Goal: Task Accomplishment & Management: Complete application form

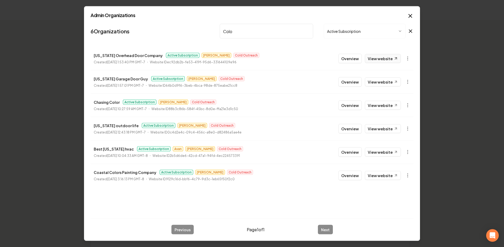
click at [377, 54] on link "View website" at bounding box center [383, 58] width 36 height 9
click at [235, 34] on input "Colo" at bounding box center [266, 31] width 93 height 15
click at [406, 15] on h2 "Admin Organizations" at bounding box center [252, 15] width 323 height 5
click at [410, 16] on icon "button" at bounding box center [409, 15] width 3 height 3
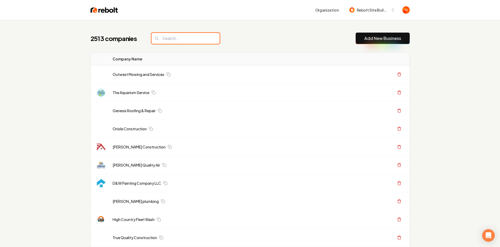
click at [171, 36] on input "search" at bounding box center [185, 38] width 68 height 11
paste input "Poole fencing llc"
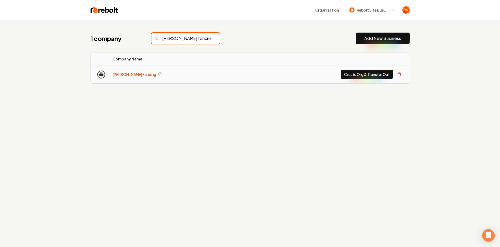
type input "Poole fencing"
click at [120, 74] on link "Poole Fencing" at bounding box center [135, 74] width 44 height 5
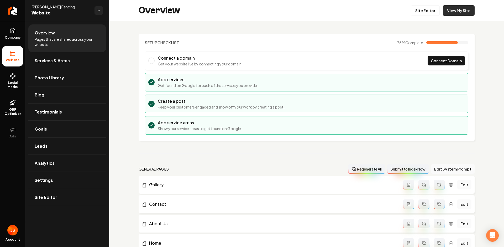
click at [454, 11] on link "View My Site" at bounding box center [459, 10] width 32 height 10
click at [13, 16] on link "Return to dashboard" at bounding box center [12, 10] width 25 height 21
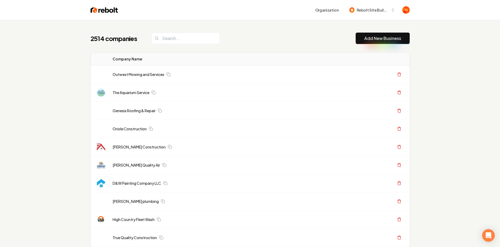
click at [175, 15] on div "Organization Rebolt Site Builder" at bounding box center [250, 10] width 336 height 20
click at [171, 41] on input "search" at bounding box center [185, 38] width 68 height 11
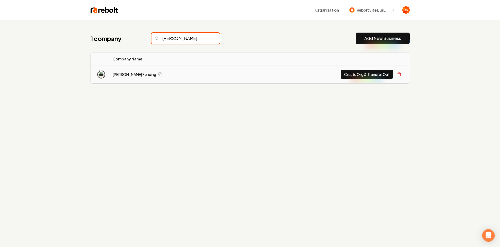
type input "poole"
click at [358, 76] on button "Create Org & Transfer Out" at bounding box center [367, 74] width 52 height 9
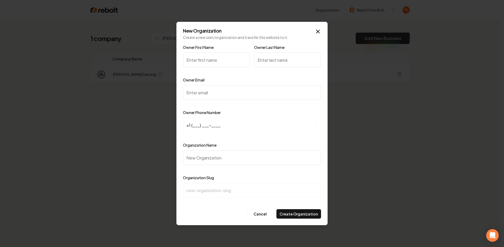
click at [215, 52] on input "Owner First Name" at bounding box center [216, 59] width 67 height 15
paste input "waylonpoole4@gmail.com"
type input "waylonpoole4@gmail.com"
click at [215, 63] on input "waylonpoole4@gmail.com" at bounding box center [216, 59] width 67 height 15
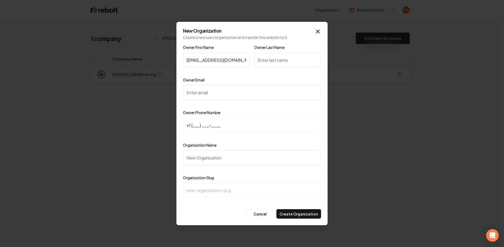
click at [215, 63] on input "waylonpoole4@gmail.com" at bounding box center [216, 59] width 67 height 15
click at [212, 94] on input "Owner Email" at bounding box center [252, 92] width 138 height 15
paste input "waylonpoole4@gmail.com"
type input "waylonpoole4@gmail.com"
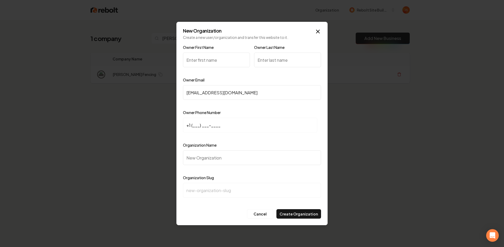
click at [212, 61] on input "Owner First Name" at bounding box center [216, 59] width 67 height 15
paste input "Waylon poole"
drag, startPoint x: 219, startPoint y: 58, endPoint x: 202, endPoint y: 58, distance: 17.1
click at [202, 58] on input "Waylon poole" at bounding box center [216, 59] width 67 height 15
type input "Waylon poole"
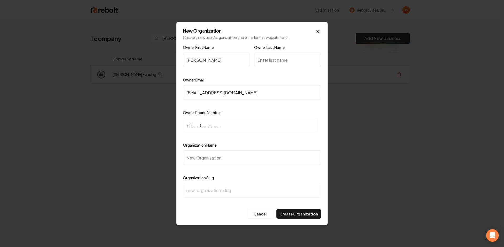
click at [266, 60] on input "Owner Last Name" at bounding box center [287, 59] width 67 height 15
paste input "poole"
type input "poole"
drag, startPoint x: 220, startPoint y: 62, endPoint x: 201, endPoint y: 61, distance: 18.9
click at [201, 61] on input "Waylon poole" at bounding box center [216, 59] width 67 height 15
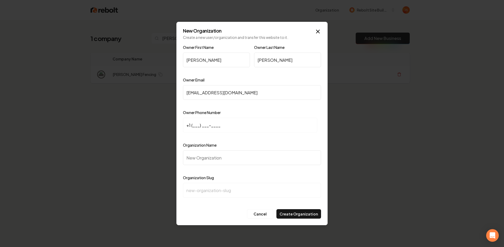
type input "Waylon"
click at [221, 123] on input "+1 (___) ___-____" at bounding box center [250, 125] width 134 height 15
click at [198, 126] on input "+1 (___) ___-____" at bounding box center [250, 125] width 134 height 15
click at [194, 125] on input "+1 (___) ___-____" at bounding box center [250, 125] width 134 height 15
click at [192, 125] on input "+1 (___) ___-____" at bounding box center [250, 125] width 134 height 15
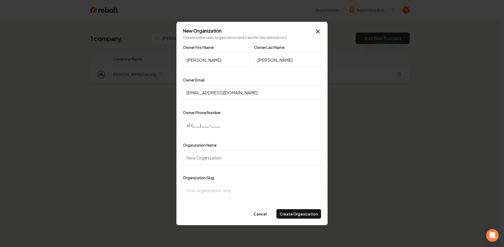
click at [193, 125] on input "+1 (___) ___-____" at bounding box center [250, 125] width 134 height 15
paste input "386) 209-8858"
type input "+1 (386) 209-8858"
click at [204, 153] on input "Organization Name" at bounding box center [252, 157] width 138 height 15
type input "P"
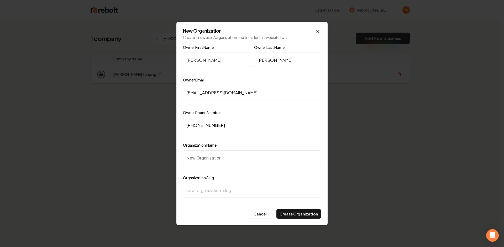
type input "p"
type input "PO"
type input "po"
type input "POo"
type input "poo"
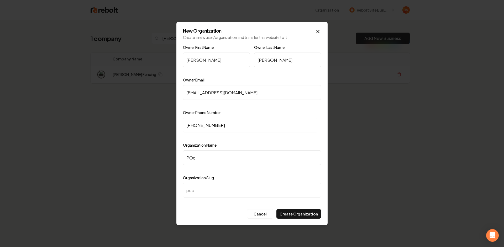
type input "POoo"
type input "pooo"
type input "POool"
type input "poool"
type input "POoole"
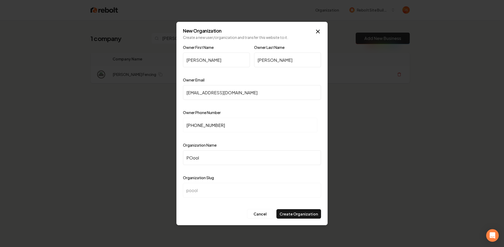
type input "pooole"
type input "POool"
type input "poool"
type input "POoo"
type input "pooo"
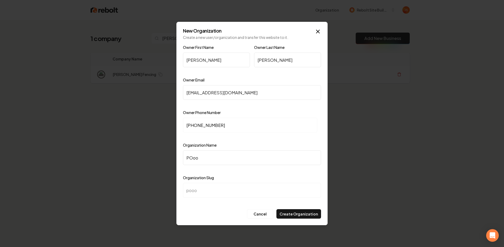
type input "POo"
type input "poo"
type input "PO"
type input "po"
type input "P"
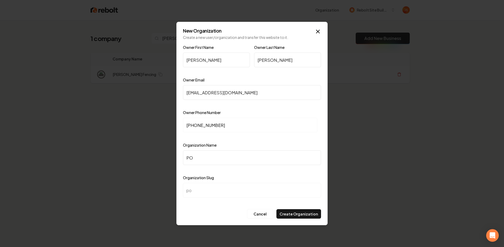
type input "p"
type input "Po"
type input "po"
type input "Poo"
type input "poo"
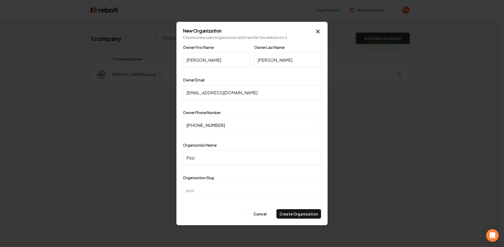
type input "Pool"
type input "pool"
type input "Poole"
type input "poole"
type input "Poole F"
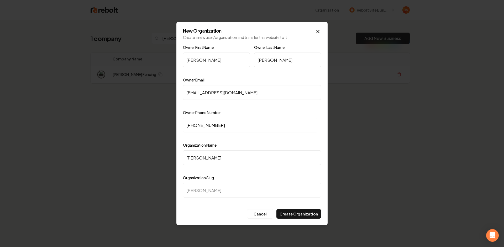
type input "poole-f"
type input "Poole Fe"
type input "poole-fe"
type input "Poole Fen"
type input "poole-fen"
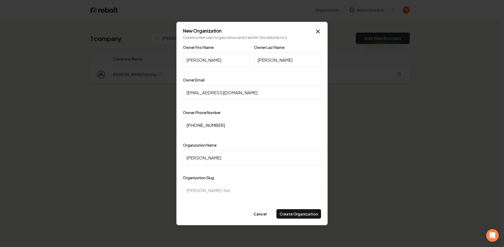
type input "Poole Fenc"
type input "poole-fenc"
type input "Poole Fenci"
type input "poole-fenci"
type input "Poole Fencin"
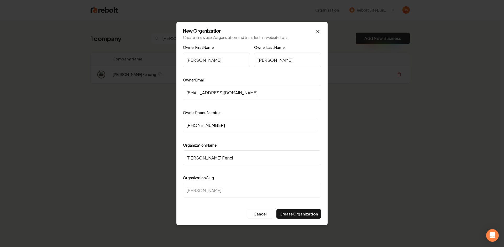
type input "poole-fencin"
type input "[PERSON_NAME] Fencing"
type input "poole-fencing"
type input "[PERSON_NAME] Fencing"
drag, startPoint x: 216, startPoint y: 209, endPoint x: 228, endPoint y: 210, distance: 12.1
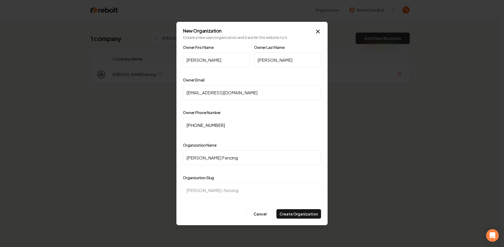
click at [217, 210] on div "Cancel Create Organization" at bounding box center [252, 213] width 138 height 9
click at [217, 212] on div "Cancel Create Organization" at bounding box center [252, 213] width 138 height 9
click at [292, 212] on button "Create Organization" at bounding box center [298, 213] width 45 height 9
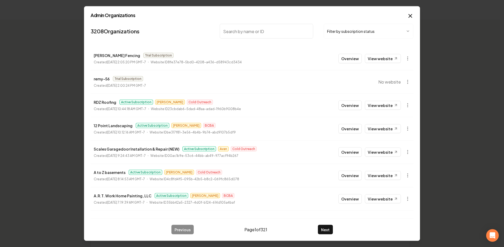
drag, startPoint x: 406, startPoint y: 46, endPoint x: 403, endPoint y: 48, distance: 3.6
click at [403, 48] on div "3208 Organizations Filter by subscription status Poole Fencing Trial Subscripti…" at bounding box center [252, 151] width 323 height 258
click at [406, 58] on button "button" at bounding box center [407, 58] width 10 height 10
click at [385, 79] on div "Get Payment Link" at bounding box center [390, 79] width 33 height 8
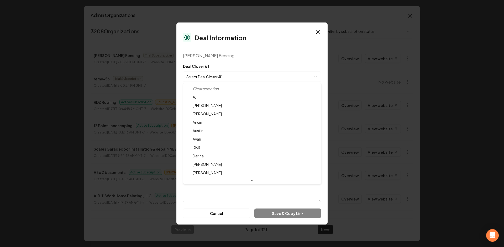
click at [236, 73] on body "Organization Rebolt Site Builder 2513 companies Add New Business Logo Company N…" at bounding box center [250, 123] width 500 height 247
drag, startPoint x: 202, startPoint y: 168, endPoint x: 208, endPoint y: 156, distance: 13.7
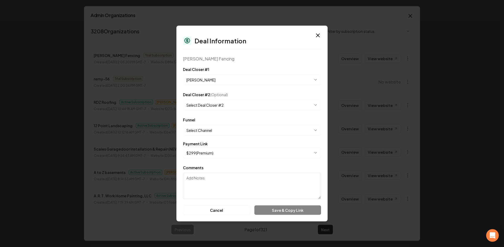
click at [210, 82] on button "[PERSON_NAME]" at bounding box center [252, 80] width 138 height 10
select select "**********"
click at [210, 131] on button "Select Channel" at bounding box center [252, 130] width 138 height 10
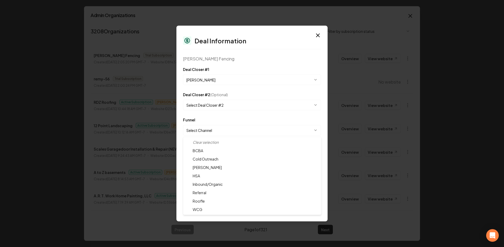
select select "**********"
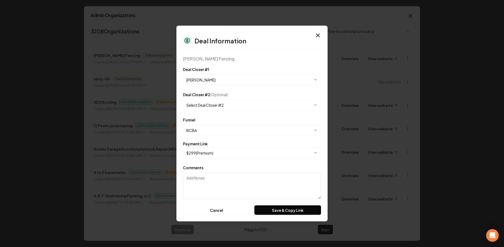
click at [208, 156] on button "$ 299 ( Premium )" at bounding box center [252, 152] width 138 height 10
click at [265, 208] on button "Save & Copy Link" at bounding box center [287, 209] width 67 height 9
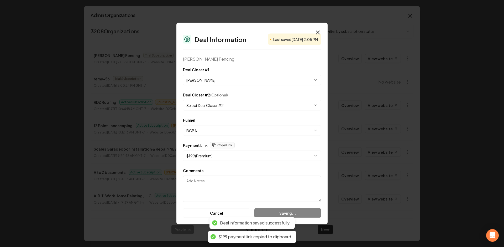
select select "**********"
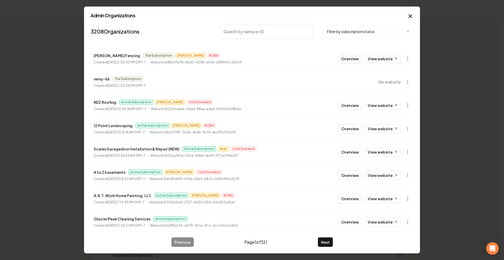
click at [350, 57] on button "Overview" at bounding box center [349, 58] width 23 height 9
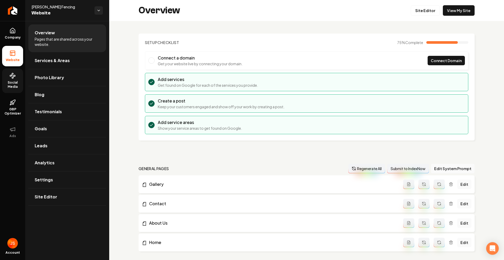
click at [15, 87] on span "Social Media" at bounding box center [12, 85] width 21 height 8
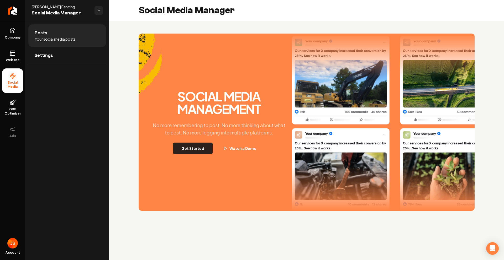
click at [192, 144] on button "Get Started" at bounding box center [193, 149] width 40 height 12
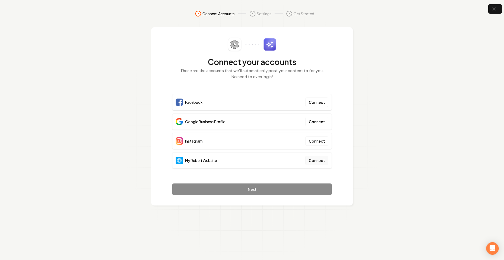
click at [312, 160] on button "Connect" at bounding box center [316, 160] width 23 height 9
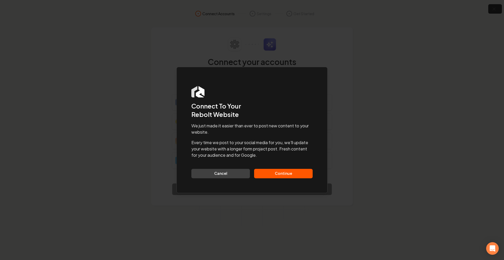
click at [281, 170] on button "Continue" at bounding box center [283, 173] width 58 height 9
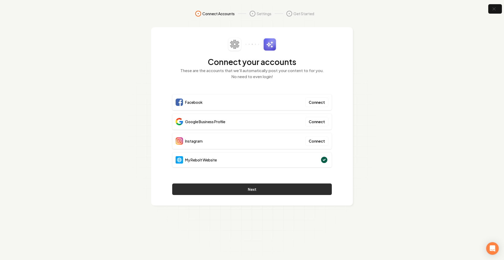
click at [207, 187] on button "Next" at bounding box center [251, 190] width 159 height 12
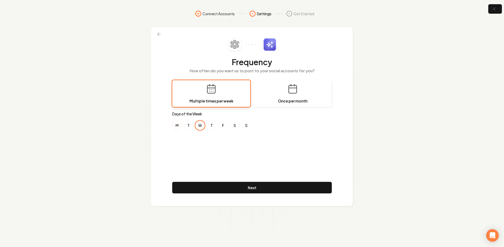
click at [181, 126] on button "M" at bounding box center [176, 124] width 9 height 9
click at [196, 125] on button "W" at bounding box center [199, 124] width 9 height 9
click at [205, 125] on div "M T W T F S S" at bounding box center [251, 124] width 159 height 9
click at [212, 125] on button "T" at bounding box center [211, 124] width 9 height 9
click at [225, 125] on button "F" at bounding box center [222, 124] width 9 height 9
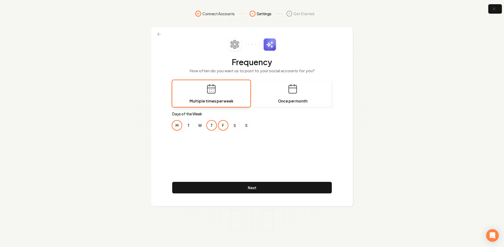
click at [236, 125] on button "S" at bounding box center [234, 124] width 9 height 9
click at [211, 125] on button "T" at bounding box center [211, 124] width 9 height 9
click at [225, 124] on button "F" at bounding box center [222, 124] width 9 height 9
click at [234, 125] on button "S" at bounding box center [234, 124] width 9 height 9
drag, startPoint x: 222, startPoint y: 125, endPoint x: 206, endPoint y: 126, distance: 15.3
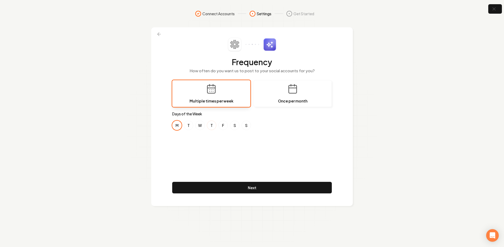
click at [220, 125] on button "F" at bounding box center [222, 124] width 9 height 9
click at [206, 126] on div "M T W T F S S" at bounding box center [251, 124] width 159 height 9
click at [198, 126] on button "W" at bounding box center [199, 124] width 9 height 9
click at [221, 125] on button "F" at bounding box center [222, 124] width 9 height 9
drag, startPoint x: 179, startPoint y: 124, endPoint x: 194, endPoint y: 124, distance: 14.4
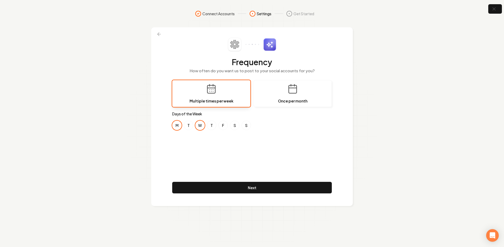
click at [181, 124] on button "M" at bounding box center [176, 124] width 9 height 9
click at [198, 124] on button "W" at bounding box center [199, 124] width 9 height 9
click at [211, 125] on button "T" at bounding box center [211, 124] width 9 height 9
click at [202, 124] on button "W" at bounding box center [199, 124] width 9 height 9
click at [211, 143] on div "Frequency How often do you want us to post to your social accounts for you? Mul…" at bounding box center [251, 116] width 159 height 157
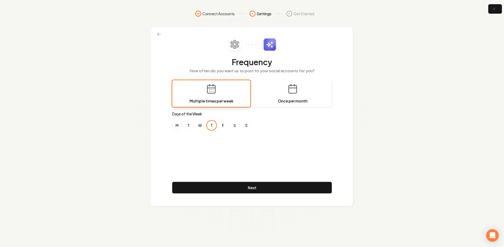
click at [176, 125] on button "M" at bounding box center [176, 124] width 9 height 9
click at [200, 125] on button "W" at bounding box center [199, 124] width 9 height 9
click at [211, 125] on button "T" at bounding box center [211, 124] width 9 height 9
click at [216, 135] on div "Frequency How often do you want us to post to your social accounts for you? Mul…" at bounding box center [251, 116] width 159 height 157
click at [223, 126] on button "F" at bounding box center [222, 124] width 9 height 9
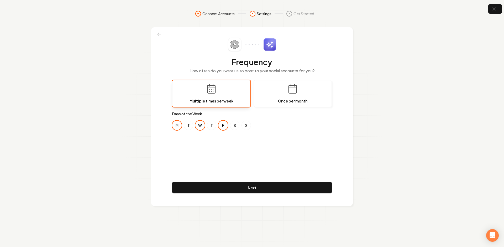
click at [227, 137] on div "Frequency How often do you want us to post to your social accounts for you? Mul…" at bounding box center [251, 116] width 159 height 157
click at [234, 172] on div "Frequency How often do you want us to post to your social accounts for you? Mul…" at bounding box center [251, 116] width 159 height 157
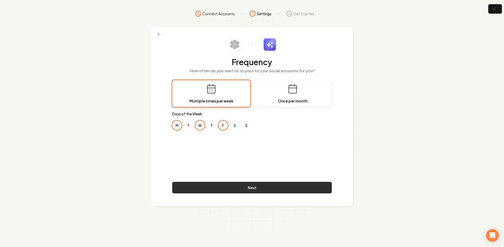
click at [232, 184] on button "Next" at bounding box center [251, 188] width 159 height 12
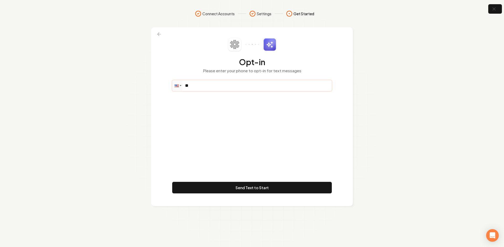
click at [241, 85] on input "**" at bounding box center [251, 85] width 159 height 10
paste input "**********"
type input "**********"
drag, startPoint x: 248, startPoint y: 176, endPoint x: 248, endPoint y: 180, distance: 3.4
click at [248, 177] on div "**********" at bounding box center [251, 116] width 159 height 157
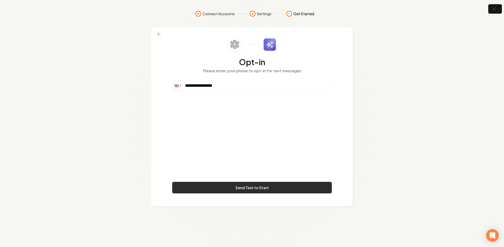
click at [248, 182] on button "Send Text to Start" at bounding box center [251, 188] width 159 height 12
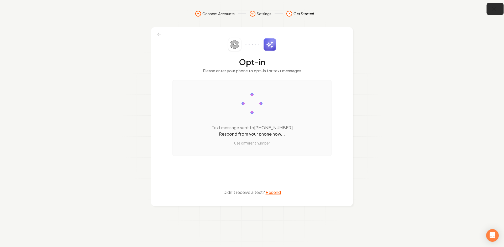
click at [495, 9] on icon "button" at bounding box center [493, 9] width 7 height 7
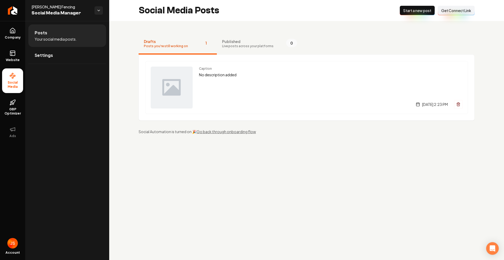
click at [0, 58] on ul "Company Website Social Media GBP Optimizer Ads" at bounding box center [12, 83] width 25 height 124
click at [6, 54] on link "Website" at bounding box center [12, 56] width 21 height 20
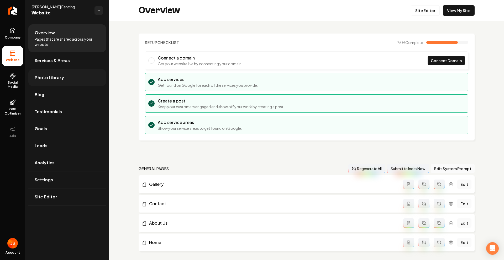
click at [36, 77] on span "Photo Library" at bounding box center [49, 78] width 29 height 6
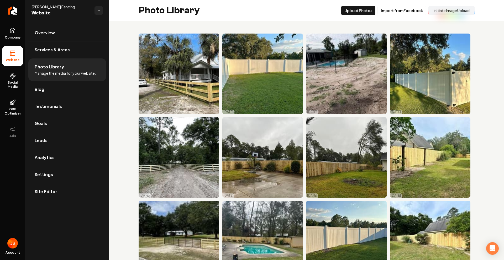
click at [456, 13] on button "Initiate Image Upload" at bounding box center [451, 10] width 46 height 9
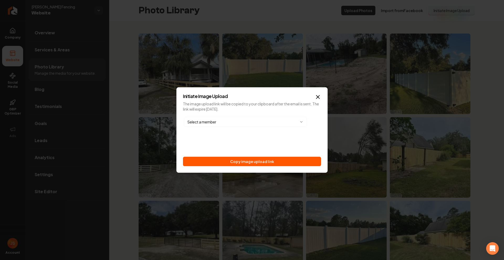
click at [279, 158] on button "Copy image upload link" at bounding box center [252, 161] width 138 height 9
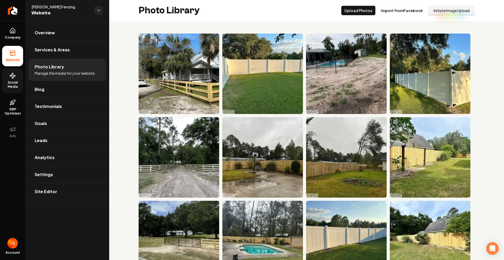
click at [15, 80] on link "Social Media" at bounding box center [12, 80] width 21 height 25
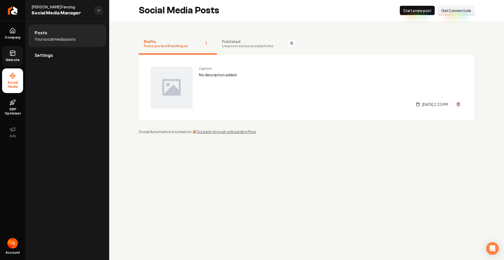
click at [454, 9] on span "Get Connect Link" at bounding box center [456, 10] width 30 height 5
click at [7, 51] on link "Website" at bounding box center [12, 56] width 21 height 20
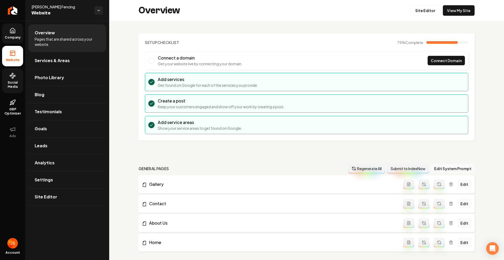
click at [13, 40] on link "Company" at bounding box center [12, 33] width 21 height 20
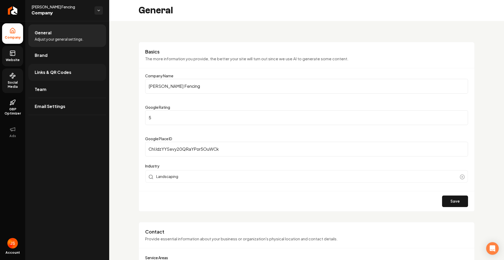
click at [44, 70] on span "Links & QR Codes" at bounding box center [53, 72] width 37 height 6
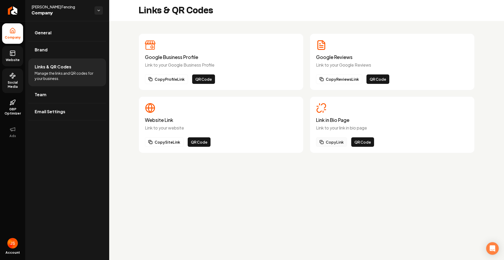
click at [323, 142] on icon "Main content area" at bounding box center [321, 142] width 4 height 4
click at [18, 6] on link "Return to dashboard" at bounding box center [12, 10] width 25 height 21
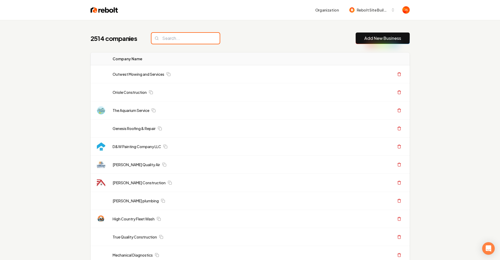
click at [173, 37] on input "search" at bounding box center [185, 38] width 68 height 11
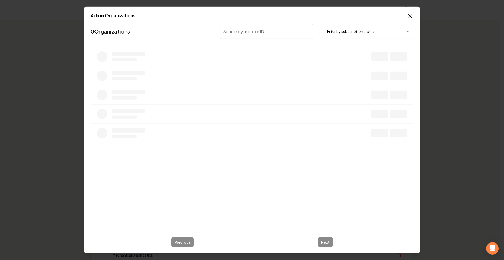
click at [364, 34] on button "Filter by subscription status" at bounding box center [368, 31] width 90 height 15
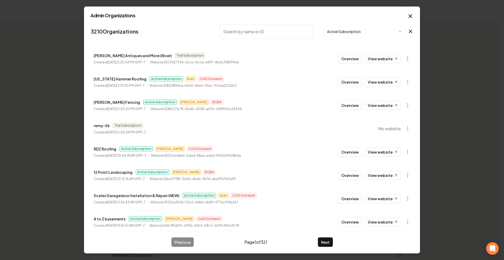
click at [237, 27] on input "search" at bounding box center [266, 31] width 93 height 15
click at [342, 175] on button "Overview" at bounding box center [349, 175] width 23 height 9
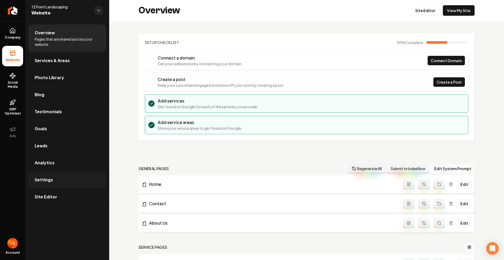
click at [54, 181] on link "Settings" at bounding box center [67, 180] width 78 height 17
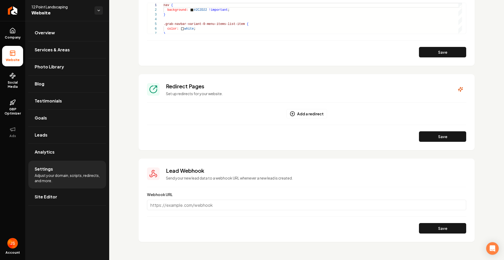
scroll to position [440, 0]
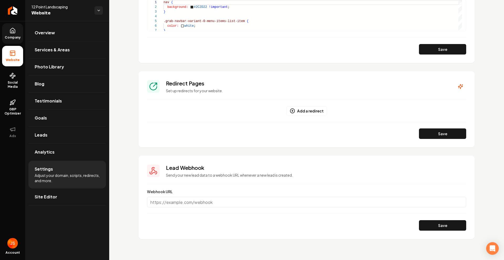
click at [12, 39] on span "Company" at bounding box center [13, 37] width 20 height 4
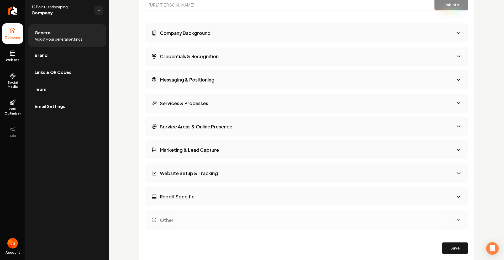
scroll to position [857, 0]
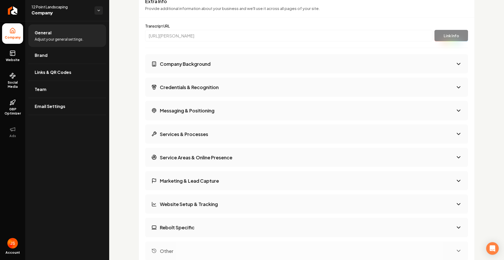
click at [317, 87] on button "Credentials & Recognition" at bounding box center [306, 87] width 323 height 19
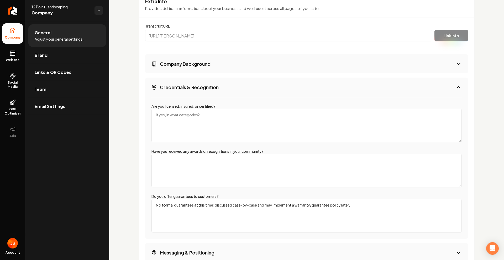
click at [317, 87] on button "Credentials & Recognition" at bounding box center [306, 87] width 323 height 19
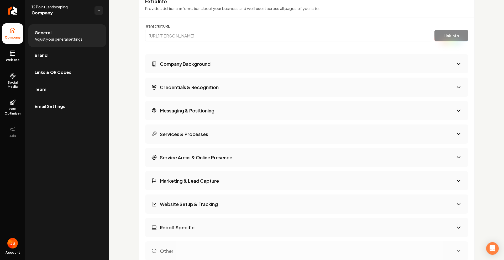
click at [283, 111] on button "Messaging & Positioning" at bounding box center [306, 110] width 323 height 19
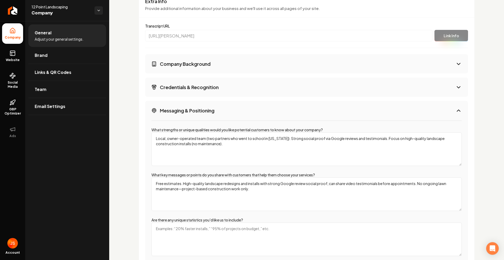
click at [283, 111] on button "Messaging & Positioning" at bounding box center [306, 110] width 323 height 19
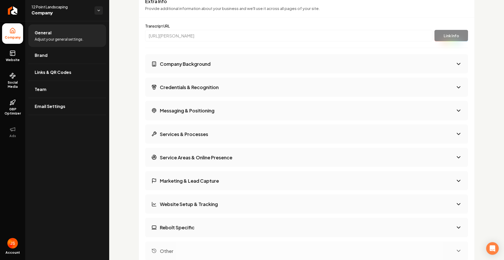
click at [265, 68] on button "Company Background" at bounding box center [306, 63] width 323 height 19
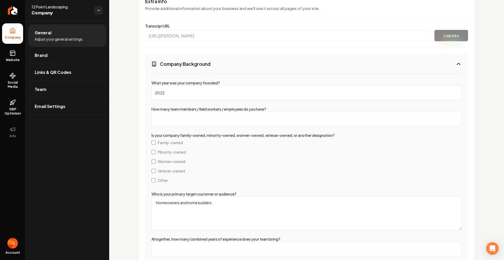
click at [266, 67] on button "Company Background" at bounding box center [306, 63] width 323 height 19
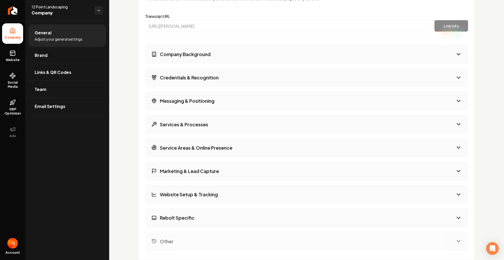
scroll to position [914, 0]
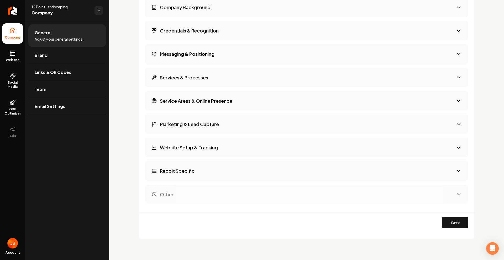
click at [256, 110] on div "Company Background Credentials & Recognition Messaging & Positioning Services &…" at bounding box center [306, 101] width 323 height 206
click at [258, 103] on button "Service Areas & Online Presence" at bounding box center [306, 100] width 323 height 19
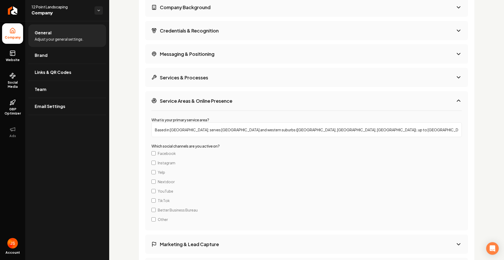
click at [258, 103] on button "Service Areas & Online Presence" at bounding box center [306, 100] width 323 height 19
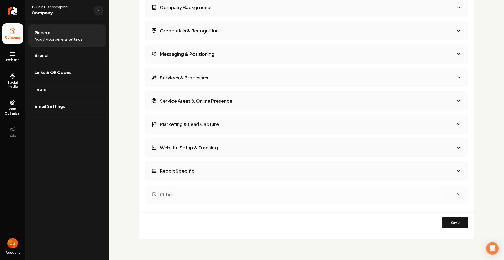
click at [456, 224] on button "Save" at bounding box center [455, 223] width 26 height 12
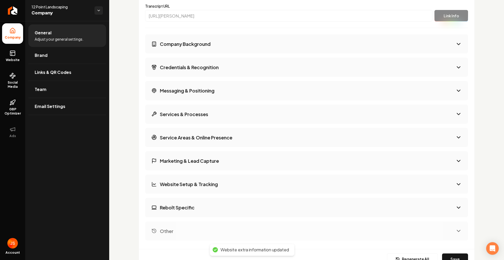
scroll to position [839, 0]
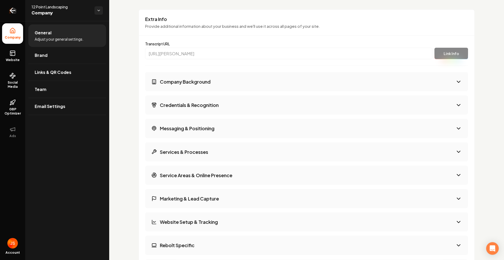
click at [19, 9] on link "Return to dashboard" at bounding box center [12, 10] width 25 height 21
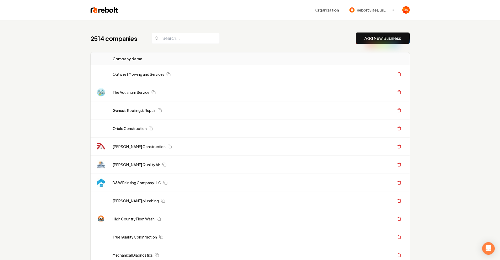
click at [154, 33] on div "2514 companies Add New Business" at bounding box center [250, 39] width 319 height 12
click at [174, 38] on input "search" at bounding box center [185, 38] width 68 height 11
type input "A"
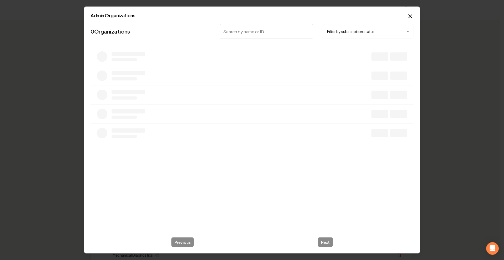
click at [340, 31] on button "Filter by subscription status" at bounding box center [368, 31] width 90 height 15
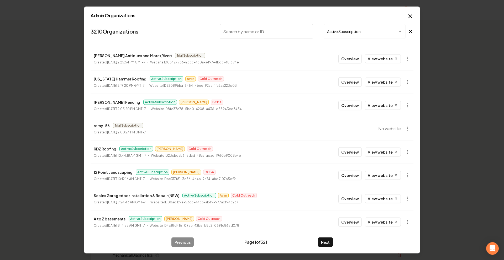
click at [280, 31] on input "search" at bounding box center [266, 31] width 93 height 15
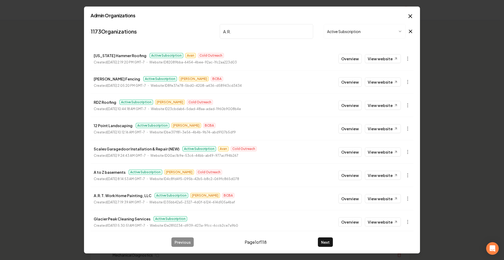
type input "A.R.T"
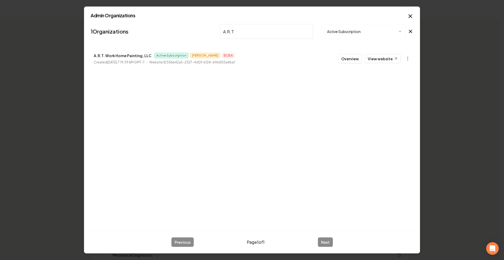
click at [347, 62] on button "Overview" at bounding box center [349, 58] width 23 height 9
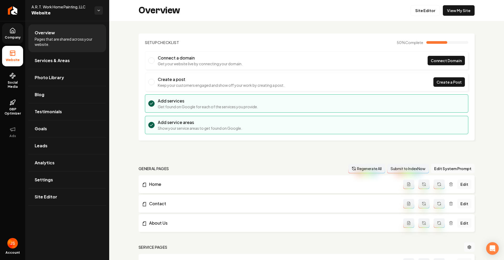
click at [19, 36] on span "Company" at bounding box center [13, 37] width 20 height 4
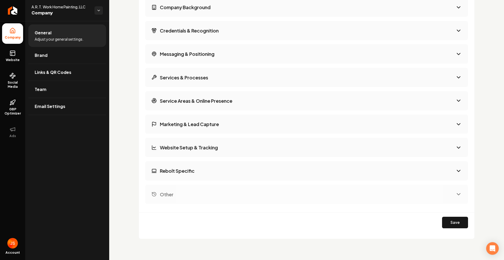
scroll to position [675, 0]
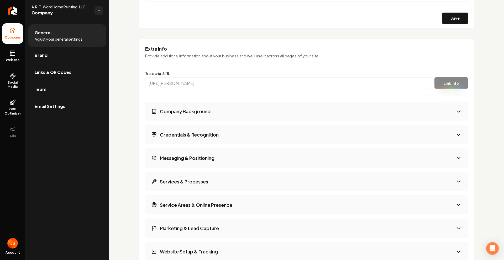
click at [227, 173] on button "Services & Processes" at bounding box center [306, 181] width 323 height 19
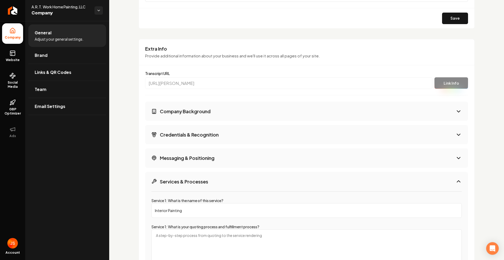
click at [227, 173] on button "Services & Processes" at bounding box center [306, 181] width 323 height 19
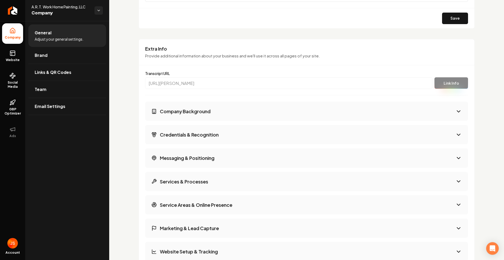
click at [227, 173] on button "Services & Processes" at bounding box center [306, 181] width 323 height 19
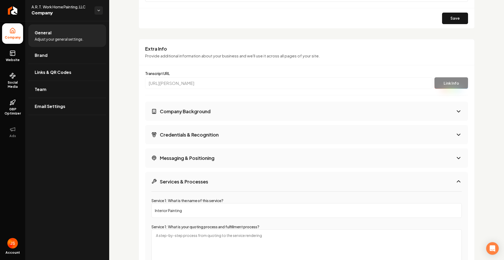
scroll to position [783, 0]
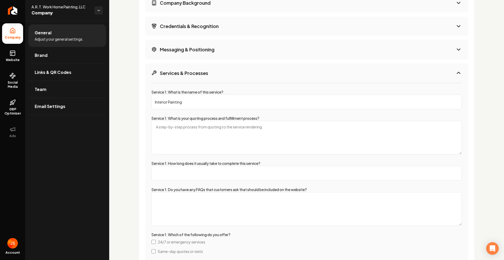
click at [190, 79] on button "Services & Processes" at bounding box center [306, 72] width 323 height 19
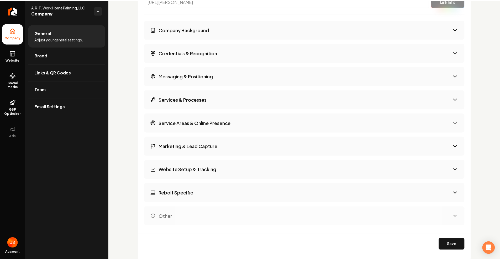
scroll to position [667, 0]
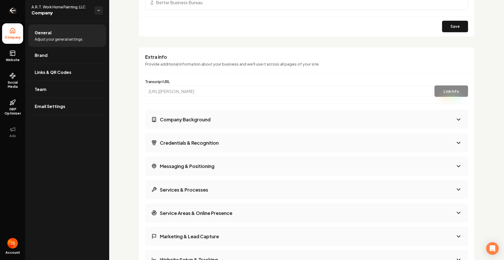
click at [10, 10] on icon "Return to dashboard" at bounding box center [12, 10] width 8 height 8
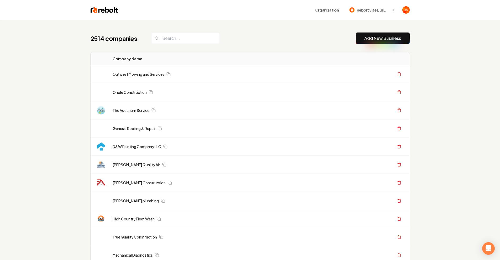
click at [159, 35] on input "search" at bounding box center [185, 38] width 68 height 11
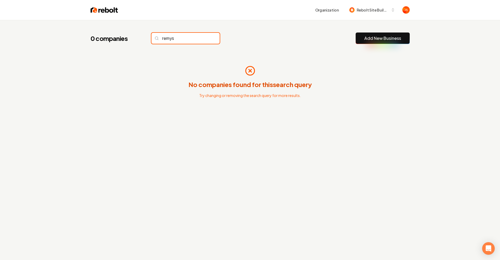
type input "remys"
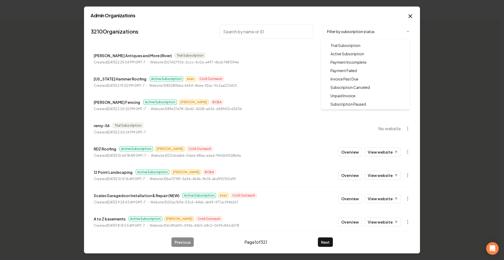
click at [347, 32] on body "Organization Rebolt Site Builder 0 companies remys Add New Business No companie…" at bounding box center [250, 130] width 500 height 260
drag, startPoint x: 331, startPoint y: 52, endPoint x: 286, endPoint y: 36, distance: 47.4
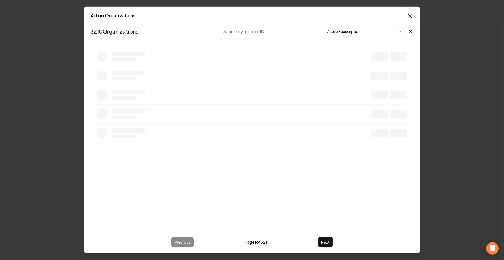
click at [268, 31] on input "search" at bounding box center [266, 31] width 93 height 15
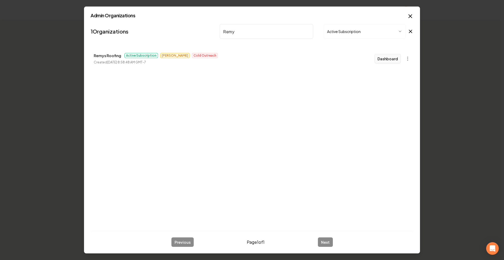
type input "Remy"
click at [387, 60] on button "Dashboard" at bounding box center [387, 58] width 26 height 9
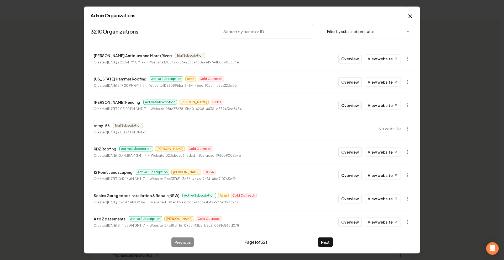
click at [343, 103] on button "Overview" at bounding box center [349, 105] width 23 height 9
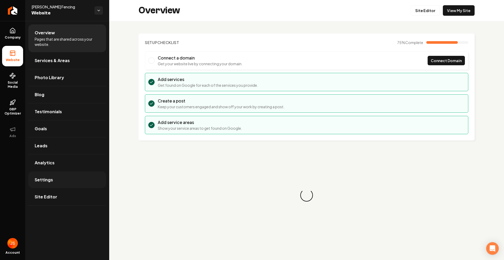
click at [55, 184] on link "Settings" at bounding box center [67, 180] width 78 height 17
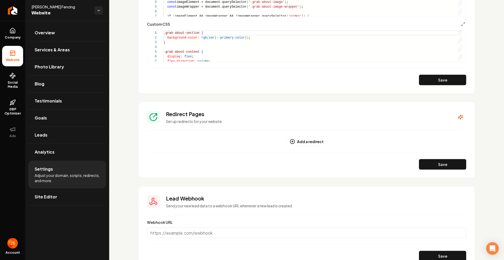
scroll to position [440, 0]
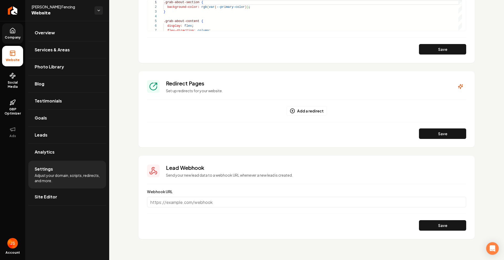
click at [16, 35] on link "Company" at bounding box center [12, 33] width 21 height 20
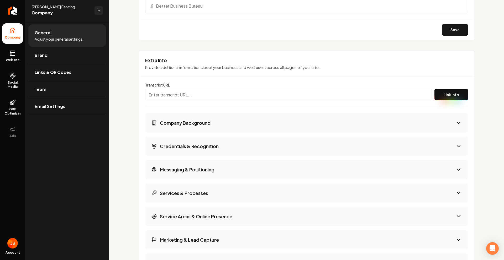
scroll to position [796, 0]
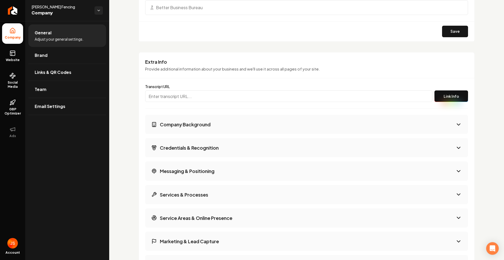
click at [155, 79] on div "Transcript URL Link Info" at bounding box center [306, 93] width 323 height 30
click at [160, 97] on input "Main content area" at bounding box center [288, 97] width 287 height 12
paste input "[URL][PERSON_NAME]"
type input "[URL][PERSON_NAME]"
click at [458, 96] on button "Link Info" at bounding box center [451, 97] width 34 height 12
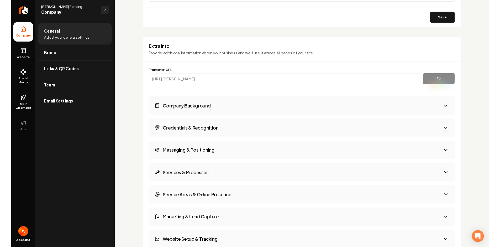
scroll to position [813, 0]
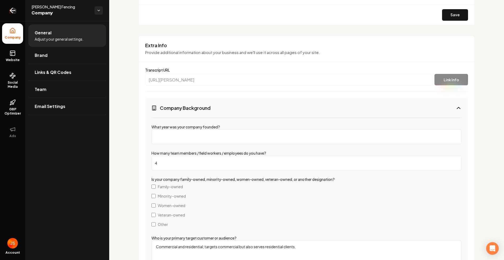
click at [10, 7] on icon "Return to dashboard" at bounding box center [12, 10] width 8 height 8
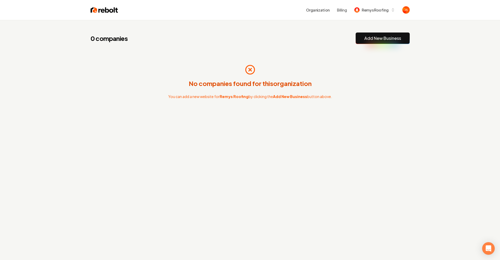
click at [380, 41] on link "Add New Business" at bounding box center [382, 38] width 37 height 6
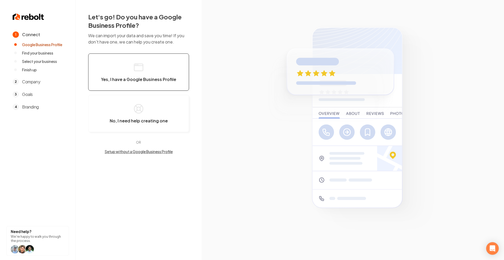
click at [166, 62] on button "Yes, I have a Google Business Profile" at bounding box center [138, 72] width 101 height 37
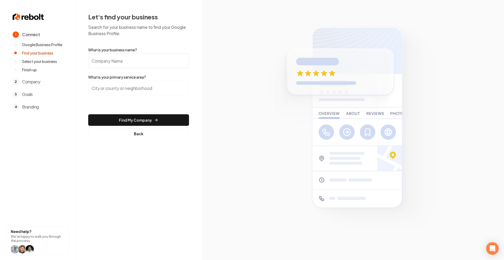
click at [141, 65] on input "What is your business name?" at bounding box center [138, 61] width 101 height 15
type input "Remys Roofing"
click at [125, 80] on form "What is your business name? Remys Roofing What is your primary service area? Fi…" at bounding box center [138, 93] width 101 height 92
click at [123, 84] on input "search" at bounding box center [138, 88] width 101 height 15
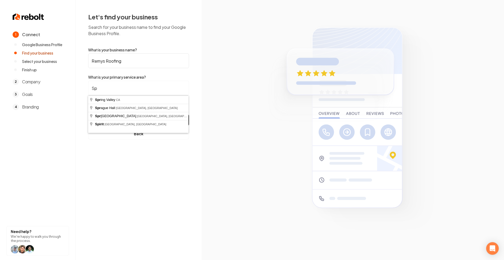
type input "S"
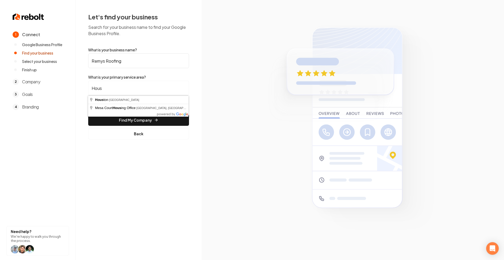
type input "[GEOGRAPHIC_DATA], [GEOGRAPHIC_DATA]"
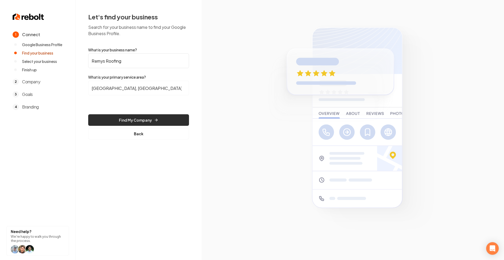
click at [124, 118] on button "Find My Company" at bounding box center [138, 120] width 101 height 12
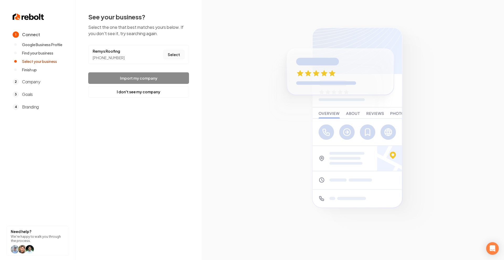
click at [166, 56] on button "Select" at bounding box center [173, 54] width 21 height 9
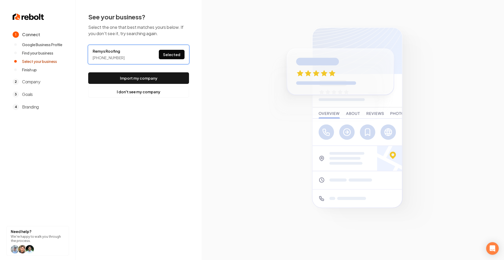
click at [143, 78] on button "Import my company" at bounding box center [138, 78] width 101 height 12
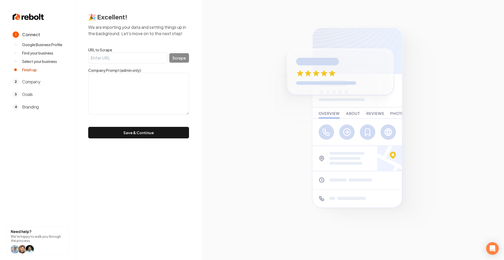
click at [156, 66] on form "URL to Scrape Scrape Company Prompt (admin only) Save & Continue" at bounding box center [138, 92] width 101 height 91
click at [152, 57] on input "URL to Scrape" at bounding box center [127, 57] width 79 height 11
paste input "https://www.remysroofing.com/"
type input "https://www.remysroofing.com/"
click at [183, 55] on button "Scrape" at bounding box center [179, 57] width 20 height 9
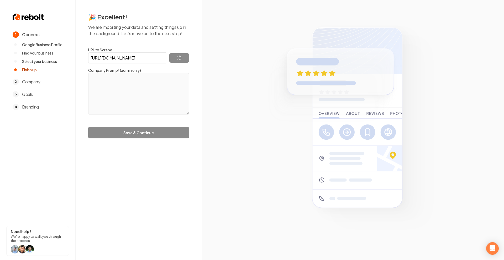
type textarea "At Remy’s Roofing, we specialize in residential roof replacements, storm damage…"
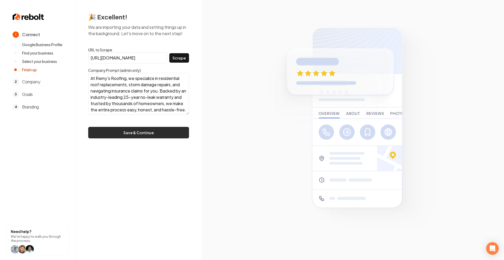
click at [148, 134] on button "Save & Continue" at bounding box center [138, 133] width 101 height 12
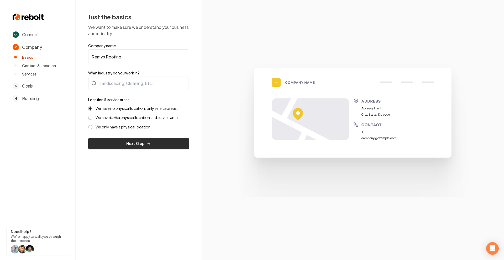
click at [126, 142] on button "Next Step" at bounding box center [138, 144] width 101 height 12
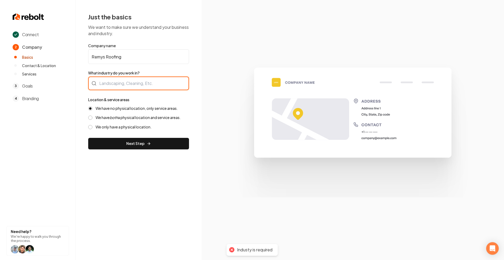
click at [124, 78] on div at bounding box center [138, 84] width 101 height 14
type input "Roofing"
click at [137, 142] on button "Next Step" at bounding box center [138, 144] width 101 height 12
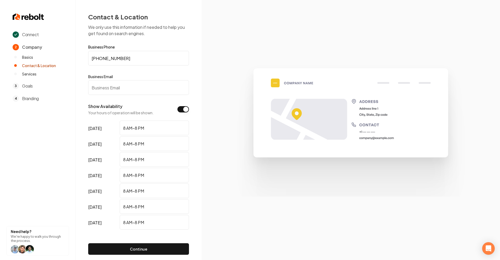
click at [133, 90] on input "Business Email" at bounding box center [138, 87] width 101 height 15
paste input "remy@remysroofing.com"
type input "remy@remysroofing.com"
click at [73, 104] on section "Connect 2 Company Basics Contact & Location Services 3 Goals 4 Branding Need he…" at bounding box center [38, 130] width 76 height 260
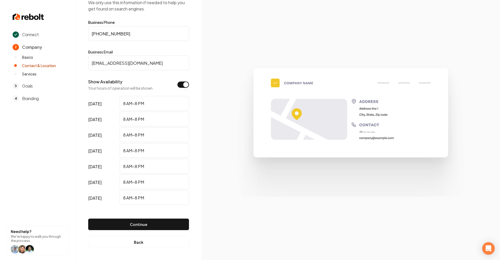
scroll to position [25, 0]
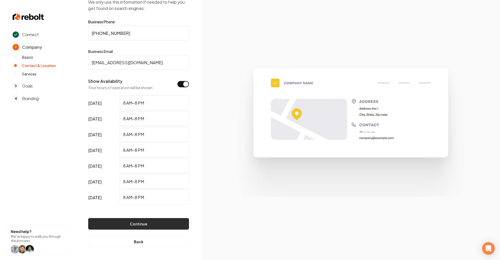
click at [140, 221] on button "Continue" at bounding box center [138, 224] width 101 height 12
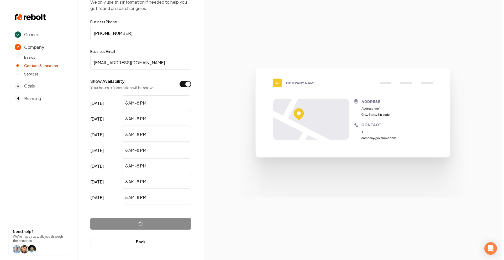
scroll to position [0, 0]
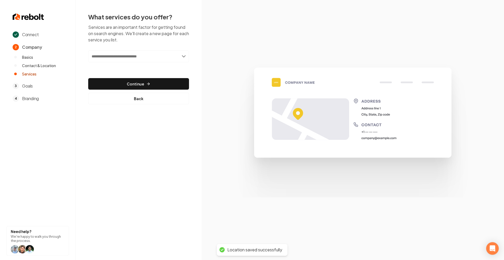
click at [146, 65] on div "Add new or select from suggestions Select a service" at bounding box center [138, 59] width 101 height 19
click at [151, 57] on input "text" at bounding box center [138, 56] width 101 height 12
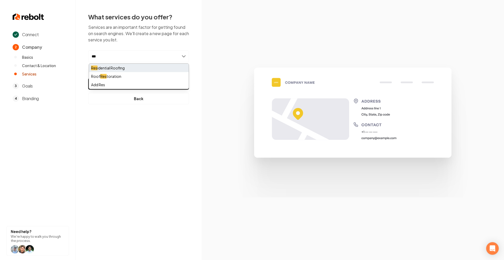
type input "***"
click at [133, 67] on div "Res idential Roofing" at bounding box center [139, 68] width 100 height 8
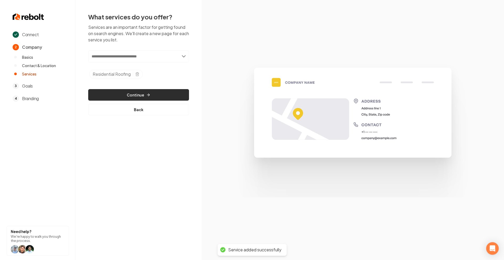
click at [154, 91] on button "Continue" at bounding box center [138, 95] width 101 height 12
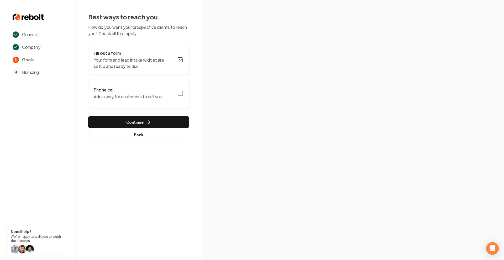
click at [177, 95] on button "Phone call Add a way for customers to call you." at bounding box center [138, 93] width 101 height 29
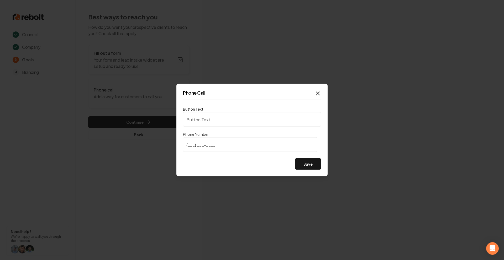
type input "Call us"
type input "(832) 364-4105"
click at [300, 164] on button "Save" at bounding box center [308, 164] width 26 height 12
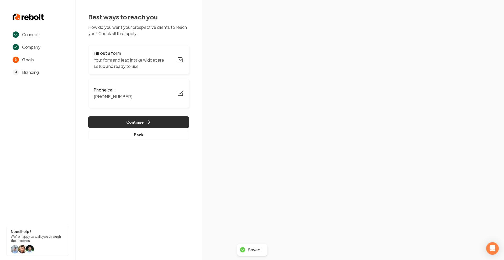
click at [148, 116] on button "Continue" at bounding box center [138, 122] width 101 height 12
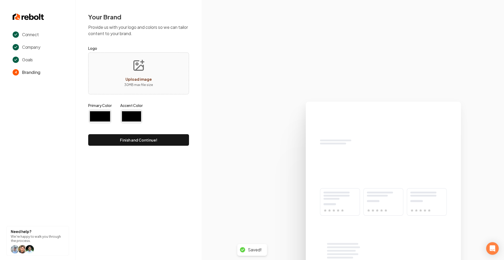
click at [148, 119] on div "Primary Color #000000 Accent Color #000000" at bounding box center [138, 114] width 101 height 23
type input "#194d33"
type input "#70be00"
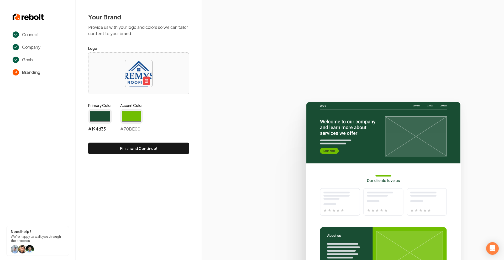
click at [92, 115] on input "#194d33" at bounding box center [100, 116] width 24 height 15
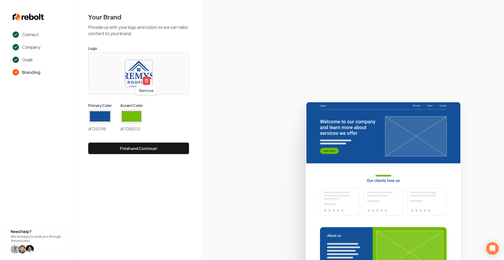
type input "#135098"
click at [168, 110] on div "Primary Color #135098 #135098 Accent Color #70be00 #70BE00" at bounding box center [138, 118] width 101 height 31
click at [138, 115] on input "#70be00" at bounding box center [131, 116] width 23 height 15
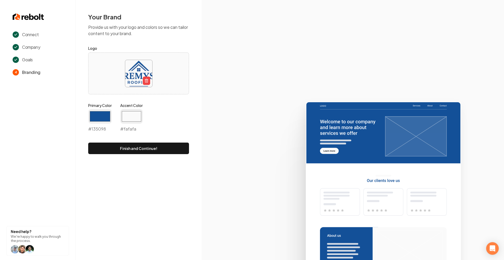
type input "#fafafa"
click at [82, 61] on div "Your Brand Provide us with your logo and colors so we can tailor content to you…" at bounding box center [139, 83] width 126 height 167
click at [139, 151] on button "Finish and Continue!" at bounding box center [138, 149] width 101 height 12
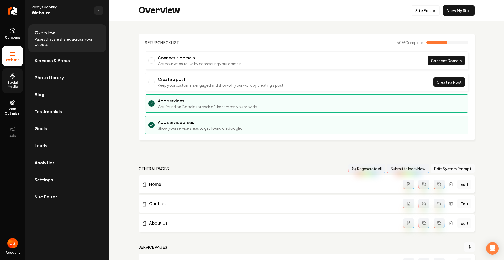
click at [7, 88] on span "Social Media" at bounding box center [12, 85] width 21 height 8
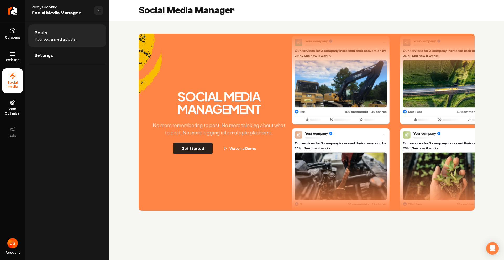
click at [190, 143] on button "Get Started" at bounding box center [193, 149] width 40 height 12
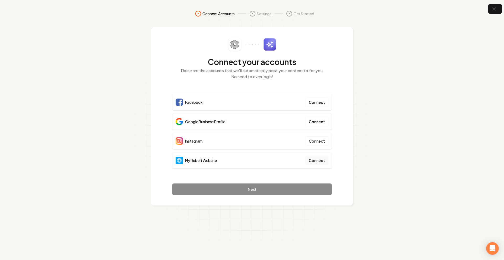
click at [321, 163] on button "Connect" at bounding box center [316, 160] width 23 height 9
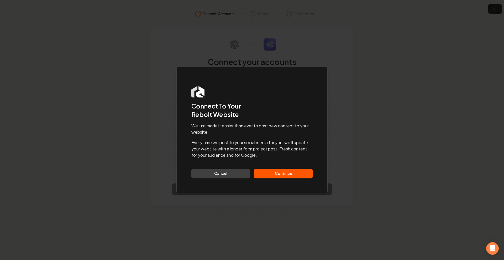
click at [281, 175] on button "Continue" at bounding box center [283, 173] width 58 height 9
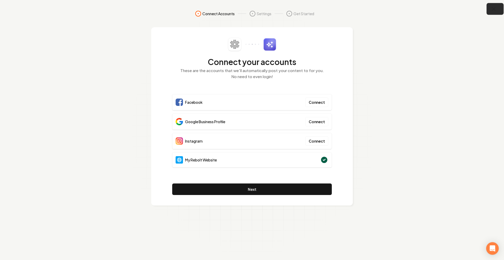
click at [492, 9] on icon "button" at bounding box center [493, 9] width 7 height 7
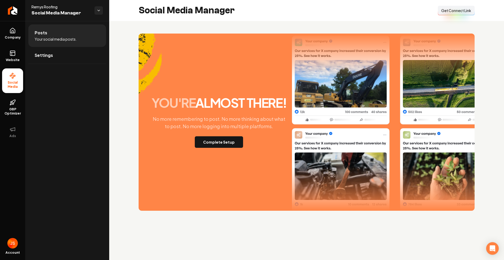
click at [445, 10] on span "Get Connect Link" at bounding box center [456, 10] width 30 height 5
click at [220, 145] on button "Complete Setup" at bounding box center [219, 142] width 48 height 12
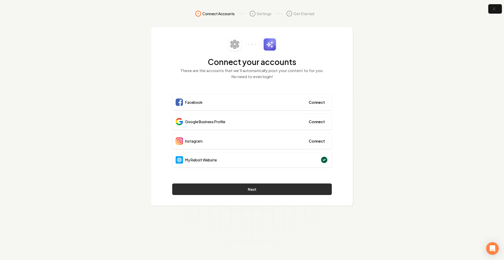
click at [240, 187] on button "Next" at bounding box center [251, 190] width 159 height 12
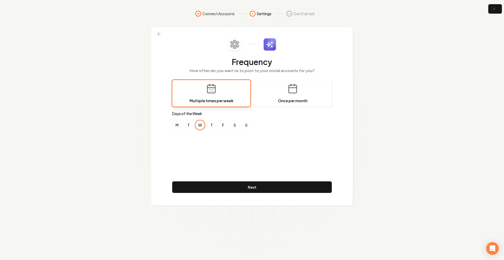
click at [176, 123] on button "M" at bounding box center [176, 124] width 9 height 9
click at [222, 124] on button "F" at bounding box center [222, 124] width 9 height 9
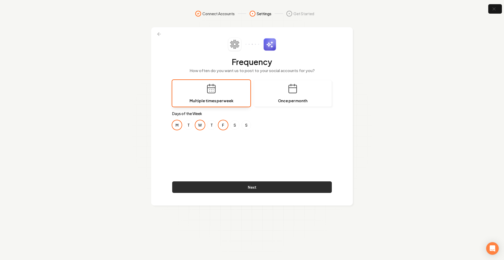
click at [219, 184] on button "Next" at bounding box center [251, 188] width 159 height 12
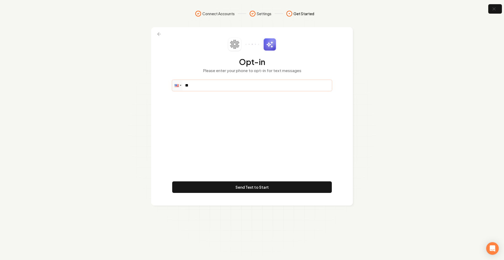
click at [203, 85] on input "**" at bounding box center [251, 85] width 159 height 10
paste input "**********"
type input "**********"
drag, startPoint x: 205, startPoint y: 125, endPoint x: 186, endPoint y: 52, distance: 75.8
click at [204, 125] on div "**********" at bounding box center [251, 116] width 159 height 157
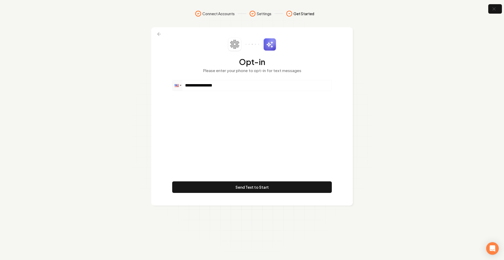
click at [208, 146] on div "**********" at bounding box center [251, 116] width 159 height 157
click at [214, 190] on button "Send Text to Start" at bounding box center [251, 188] width 159 height 12
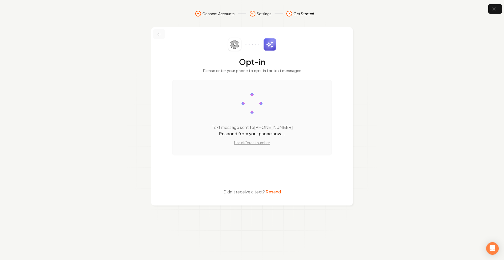
click at [164, 35] on button at bounding box center [159, 33] width 12 height 9
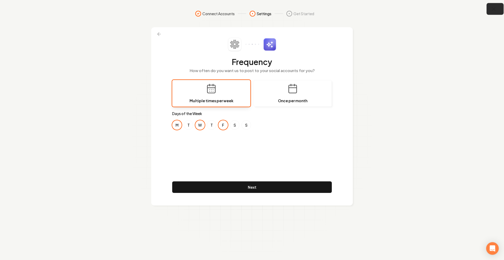
click at [494, 13] on button "button" at bounding box center [494, 9] width 17 height 12
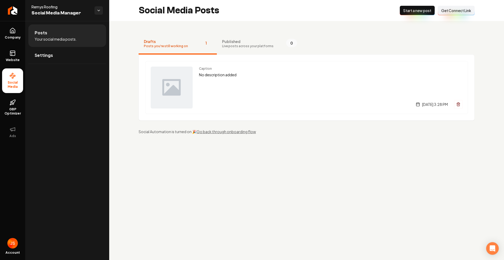
drag, startPoint x: 250, startPoint y: 45, endPoint x: 203, endPoint y: 47, distance: 47.0
click at [249, 45] on span "Live posts across your platforms" at bounding box center [247, 46] width 51 height 4
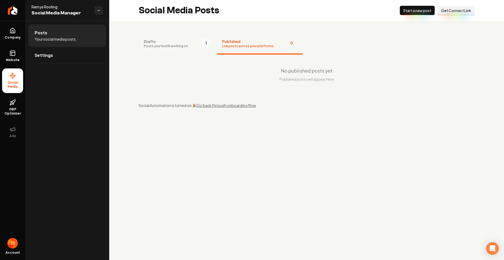
click at [190, 45] on button "Drafts Posts you're still working on 1" at bounding box center [178, 44] width 78 height 21
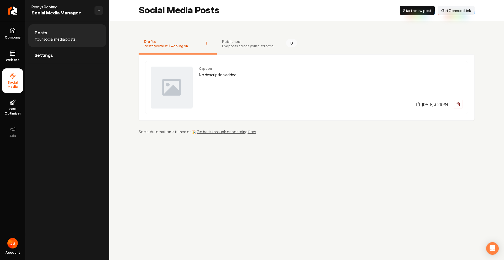
click at [462, 15] on button "Connect Link Get Connect Link" at bounding box center [456, 10] width 37 height 9
click at [14, 55] on icon at bounding box center [12, 53] width 6 height 6
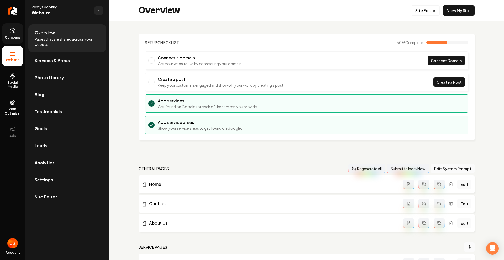
click at [13, 29] on icon at bounding box center [12, 31] width 6 height 6
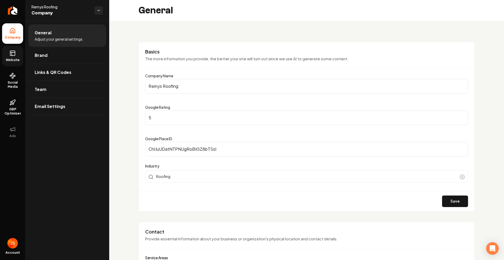
click at [15, 57] on link "Website" at bounding box center [12, 56] width 21 height 20
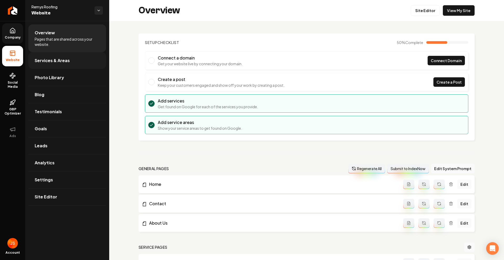
click at [57, 59] on span "Services & Areas" at bounding box center [52, 60] width 35 height 6
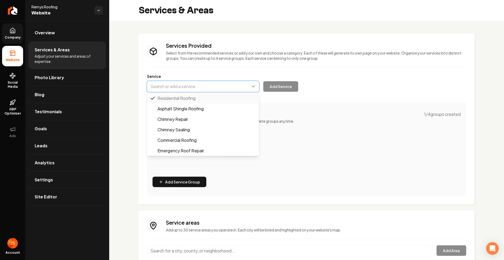
click at [196, 90] on button "Main content area" at bounding box center [203, 86] width 112 height 11
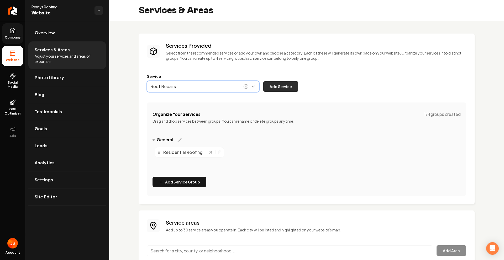
type input "Roof Repairs"
click at [273, 86] on button "Add Service" at bounding box center [280, 86] width 35 height 10
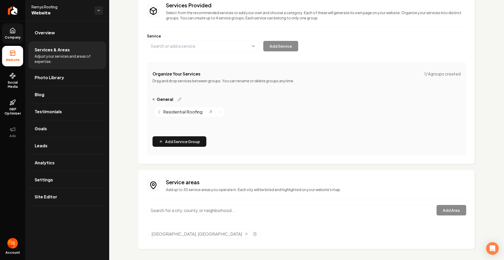
scroll to position [42, 0]
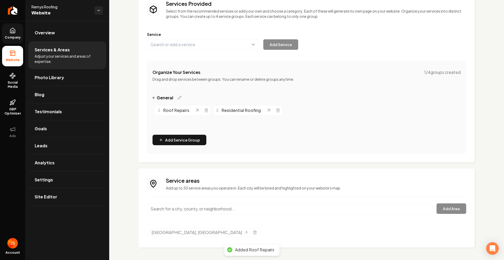
click at [220, 210] on input "Main content area" at bounding box center [289, 209] width 285 height 11
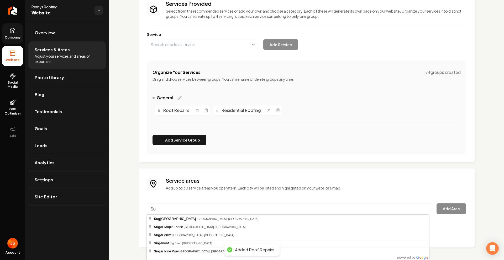
type input "S"
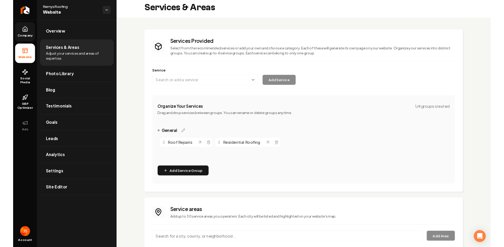
scroll to position [0, 0]
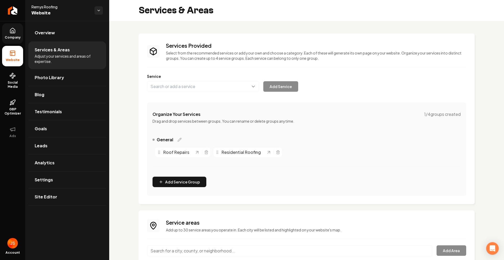
click at [1, 39] on ul "Company Website Social Media GBP Optimizer Ads" at bounding box center [12, 83] width 25 height 124
click at [7, 36] on span "Company" at bounding box center [13, 37] width 20 height 4
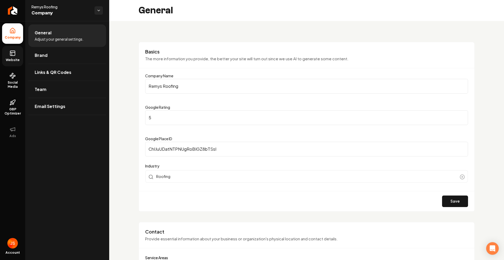
click at [9, 55] on icon at bounding box center [12, 53] width 6 height 6
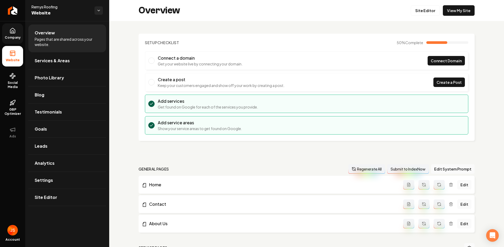
click at [8, 34] on link "Company" at bounding box center [12, 33] width 21 height 20
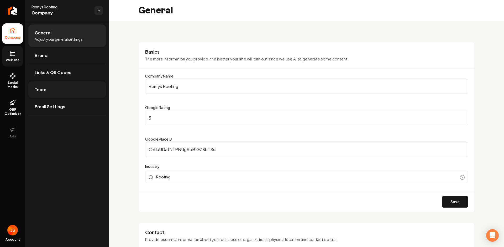
click at [47, 87] on link "Team" at bounding box center [67, 89] width 78 height 17
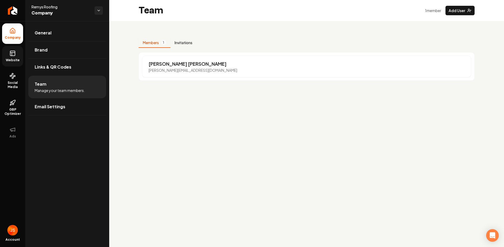
click at [180, 42] on button "Invitations" at bounding box center [183, 43] width 26 height 10
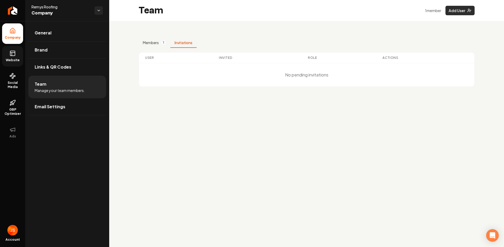
click at [461, 11] on button "Add User" at bounding box center [459, 10] width 29 height 9
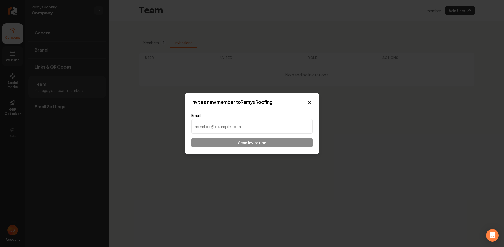
paste input "remy@remysroofing.com"
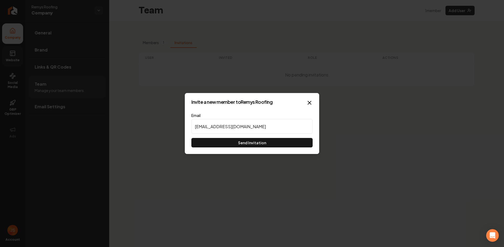
drag, startPoint x: 251, startPoint y: 129, endPoint x: 189, endPoint y: 124, distance: 62.4
click at [189, 124] on div "Invite a new member to Remys Roofing Email remy@remysroofing.com Send Invitatio…" at bounding box center [252, 123] width 134 height 61
click at [249, 131] on input "remy@remysroofing.com" at bounding box center [251, 126] width 121 height 15
drag, startPoint x: 215, startPoint y: 125, endPoint x: 191, endPoint y: 124, distance: 24.4
click at [191, 124] on input "remy@remysroofing.com" at bounding box center [251, 126] width 121 height 15
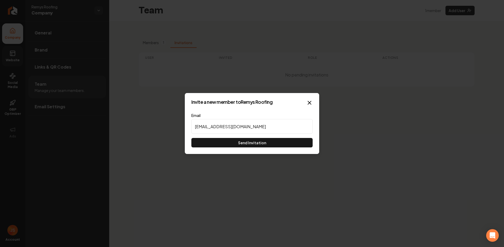
click at [263, 129] on input "remy@remysroofing.com" at bounding box center [251, 126] width 121 height 15
drag, startPoint x: 263, startPoint y: 129, endPoint x: 182, endPoint y: 126, distance: 80.8
click at [182, 126] on body "Company Website Social Media GBP Optimizer Ads Account Remys Roofing Company Ge…" at bounding box center [252, 123] width 504 height 247
click at [263, 124] on input "remy@remysroofing.com" at bounding box center [251, 126] width 121 height 15
type input "remy@remysroofing.com"
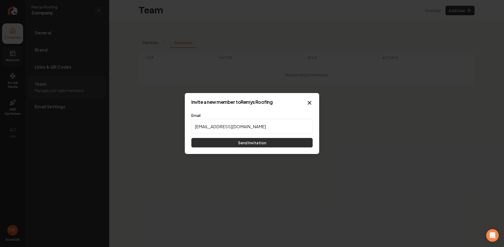
click at [263, 142] on button "Send Invitation" at bounding box center [251, 142] width 121 height 9
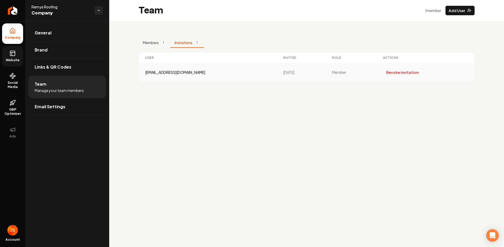
click at [199, 72] on div "remy@remysroofing.com" at bounding box center [207, 72] width 125 height 5
click at [183, 72] on div "remy@remysroofing.com" at bounding box center [207, 72] width 125 height 5
click at [157, 89] on div "Members 1 Invitations 1 User Invited Role Actions remy@remysroofing.com 9/29/20…" at bounding box center [306, 57] width 395 height 73
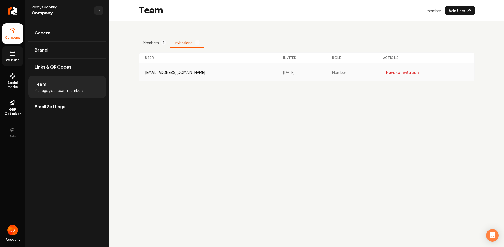
click at [184, 73] on div "remy@remysroofing.com" at bounding box center [207, 72] width 125 height 5
click at [195, 75] on td "remy@remysroofing.com" at bounding box center [208, 72] width 138 height 18
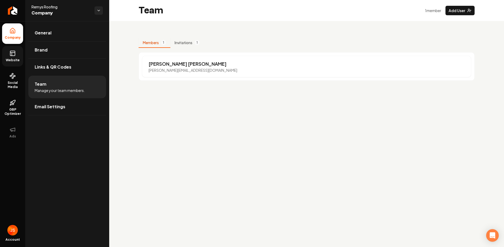
click at [157, 42] on button "Members 1" at bounding box center [155, 43] width 32 height 10
click at [180, 43] on button "Invitations 1" at bounding box center [187, 43] width 34 height 10
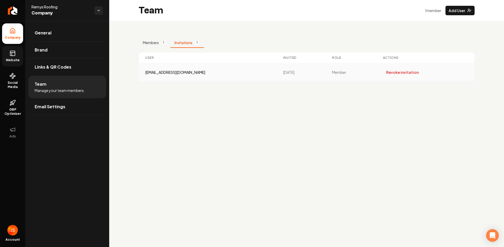
click at [181, 73] on div "remy@remysroofing.com" at bounding box center [207, 72] width 125 height 5
click at [188, 74] on div "remy@remysroofing.com" at bounding box center [207, 72] width 125 height 5
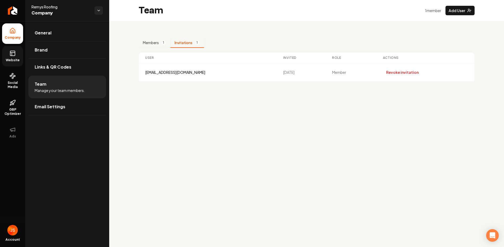
click at [167, 98] on main "Team 1 member Add User Members 1 Invitations 1 User Invited Role Actions remy@r…" at bounding box center [306, 123] width 395 height 247
click at [169, 68] on td "remy@remysroofing.com" at bounding box center [208, 72] width 138 height 18
click at [168, 72] on div "remy@remysroofing.com" at bounding box center [207, 72] width 125 height 5
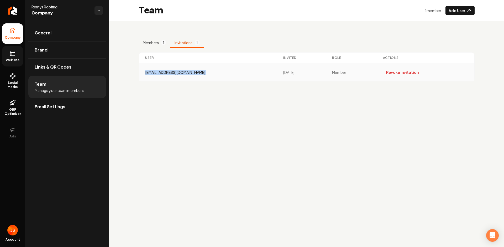
click at [190, 77] on td "remy@remysroofing.com" at bounding box center [208, 72] width 138 height 18
click at [191, 72] on div "remy@remysroofing.com" at bounding box center [207, 72] width 125 height 5
drag, startPoint x: 191, startPoint y: 72, endPoint x: 344, endPoint y: 72, distance: 153.5
click at [146, 74] on div "remy@remysroofing.com" at bounding box center [207, 72] width 125 height 5
click at [203, 70] on div "remy@remysroofing.com" at bounding box center [207, 72] width 125 height 5
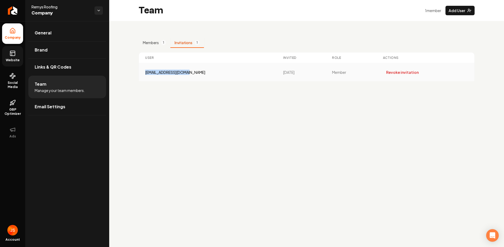
drag, startPoint x: 199, startPoint y: 73, endPoint x: 142, endPoint y: 74, distance: 57.2
click at [142, 72] on td "remy@remysroofing.com" at bounding box center [208, 72] width 138 height 18
click at [160, 99] on main "Team 1 member Add User Members 1 Invitations 1 User Invited Role Actions remy@r…" at bounding box center [306, 123] width 395 height 247
click at [14, 56] on link "Website" at bounding box center [12, 56] width 21 height 20
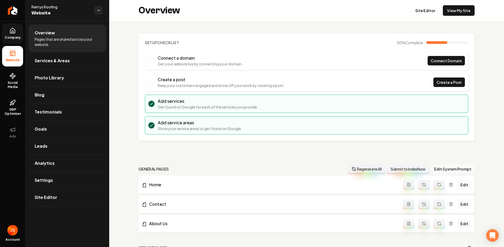
click at [12, 36] on span "Company" at bounding box center [13, 37] width 20 height 4
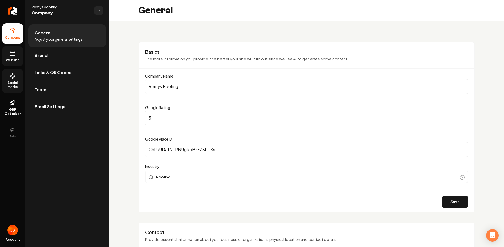
click at [15, 75] on circle at bounding box center [14, 75] width 1 height 1
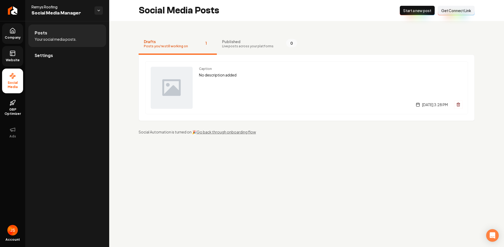
click at [59, 53] on link "Settings" at bounding box center [67, 55] width 78 height 17
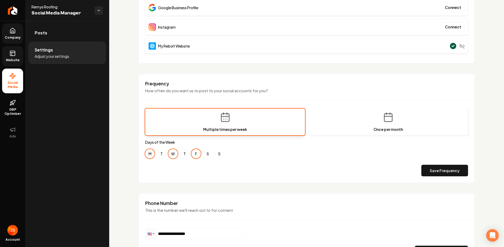
scroll to position [102, 0]
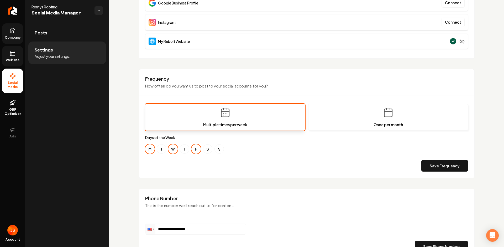
drag, startPoint x: 159, startPoint y: 151, endPoint x: 170, endPoint y: 148, distance: 11.3
click at [160, 150] on button "T" at bounding box center [161, 148] width 9 height 9
click at [187, 147] on button "T" at bounding box center [184, 148] width 9 height 9
drag, startPoint x: 186, startPoint y: 151, endPoint x: 177, endPoint y: 152, distance: 8.9
click at [184, 151] on button "T" at bounding box center [184, 148] width 9 height 9
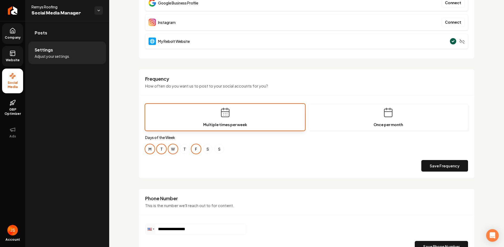
click at [164, 149] on button "T" at bounding box center [161, 148] width 9 height 9
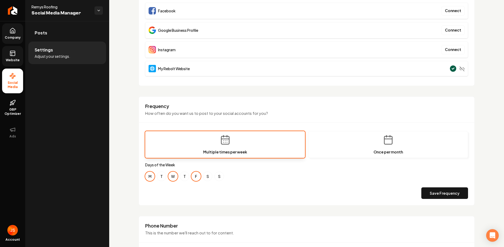
scroll to position [75, 0]
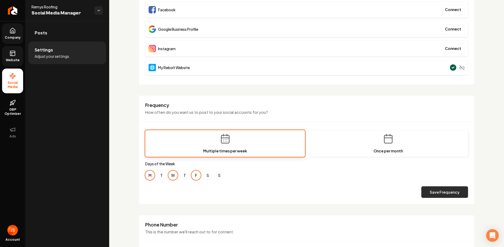
click at [427, 195] on button "Save Frequency" at bounding box center [444, 192] width 47 height 12
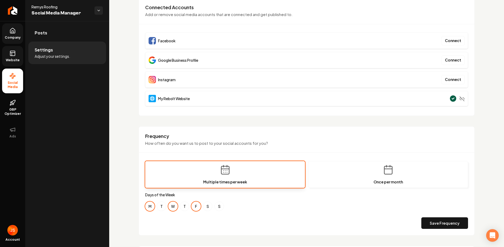
scroll to position [46, 0]
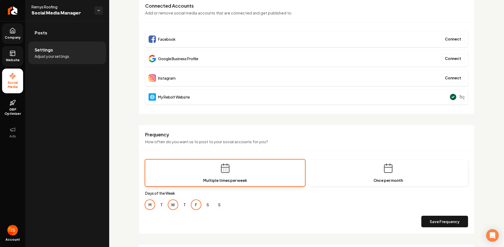
click at [292, 140] on p "How often do you want us to post to your social accounts for you?" at bounding box center [306, 142] width 323 height 6
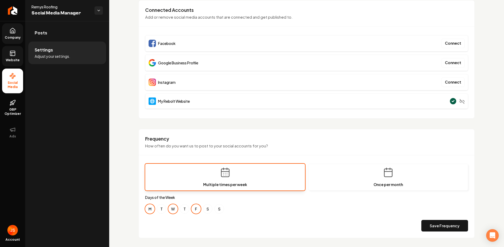
scroll to position [37, 0]
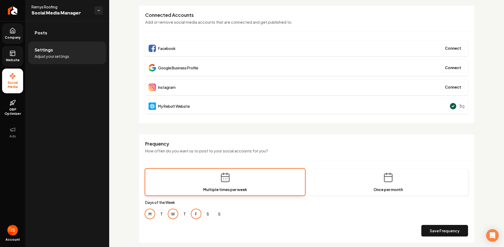
click at [201, 68] on div "Google Business Profile Connect" at bounding box center [306, 68] width 323 height 16
drag, startPoint x: 203, startPoint y: 68, endPoint x: 162, endPoint y: 69, distance: 41.2
click at [165, 69] on div "Google Business Profile Connect" at bounding box center [306, 68] width 323 height 16
click at [169, 67] on span "Google Business Profile" at bounding box center [178, 67] width 40 height 5
drag, startPoint x: 181, startPoint y: 108, endPoint x: 158, endPoint y: 108, distance: 23.3
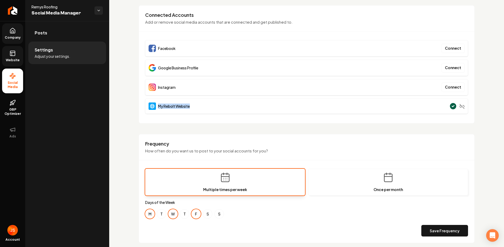
click at [158, 108] on div "My Rebolt Website" at bounding box center [306, 105] width 323 height 15
click at [205, 71] on div "Google Business Profile Connect" at bounding box center [306, 68] width 323 height 16
drag, startPoint x: 205, startPoint y: 67, endPoint x: 157, endPoint y: 68, distance: 47.5
click at [157, 68] on div "Google Business Profile Connect" at bounding box center [306, 68] width 323 height 16
click at [194, 64] on div "Google Business Profile" at bounding box center [173, 67] width 50 height 7
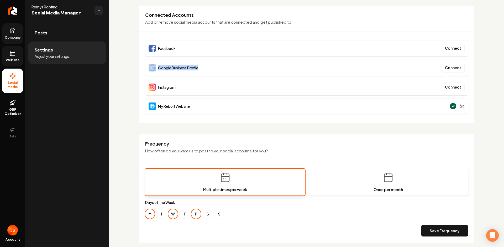
drag, startPoint x: 202, startPoint y: 70, endPoint x: 147, endPoint y: 69, distance: 54.3
click at [147, 69] on div "Google Business Profile Connect" at bounding box center [306, 68] width 323 height 16
drag, startPoint x: 189, startPoint y: 104, endPoint x: 201, endPoint y: 108, distance: 12.9
click at [189, 104] on span "My Rebolt Website" at bounding box center [174, 105] width 32 height 5
drag, startPoint x: 201, startPoint y: 108, endPoint x: 146, endPoint y: 105, distance: 54.9
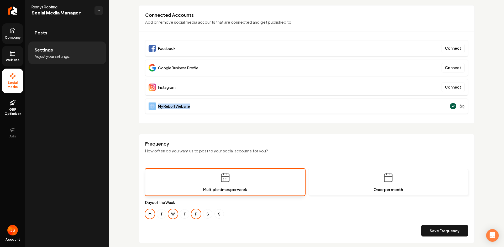
click at [146, 105] on div "My Rebolt Website" at bounding box center [306, 105] width 323 height 15
click at [197, 106] on div "My Rebolt Website" at bounding box center [306, 105] width 323 height 15
drag, startPoint x: 208, startPoint y: 64, endPoint x: 164, endPoint y: 68, distance: 44.5
click at [164, 68] on div "Google Business Profile Connect" at bounding box center [306, 68] width 323 height 16
click at [171, 68] on span "Google Business Profile" at bounding box center [178, 67] width 40 height 5
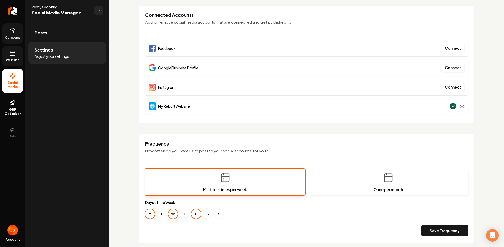
click at [171, 68] on span "Google Business Profile" at bounding box center [178, 67] width 40 height 5
click at [12, 106] on link "GBP Optimizer" at bounding box center [12, 107] width 21 height 25
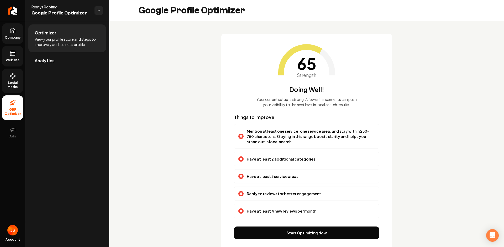
click at [306, 230] on button "Start Optimizing Now" at bounding box center [306, 232] width 145 height 13
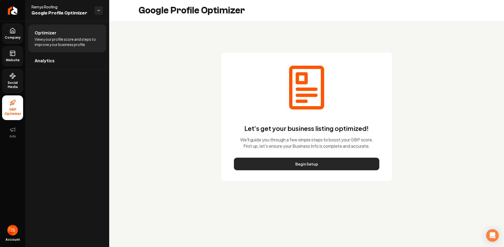
click at [309, 164] on button "Begin Setup" at bounding box center [306, 163] width 145 height 13
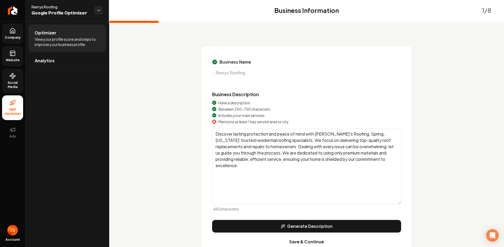
scroll to position [39, 0]
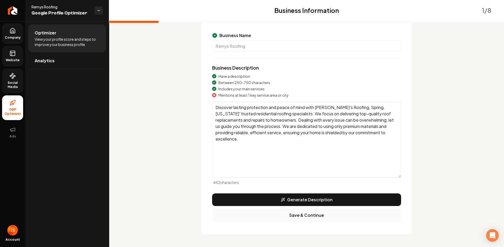
click at [300, 214] on button "Save & Continue" at bounding box center [306, 214] width 189 height 13
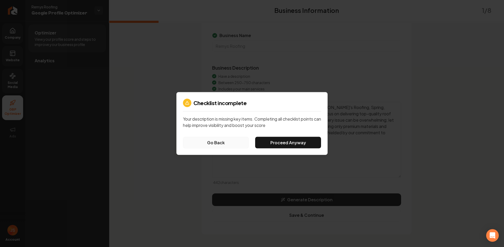
click at [211, 143] on button "Go Back" at bounding box center [216, 143] width 66 height 12
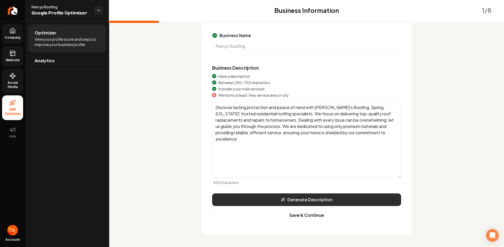
click at [284, 197] on button "Generate Description" at bounding box center [306, 199] width 189 height 13
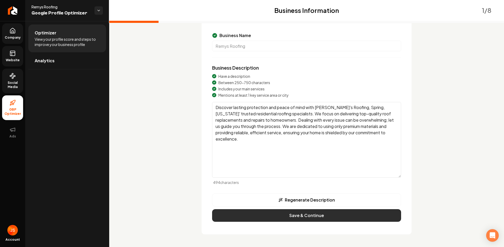
click at [294, 216] on button "Save & Continue" at bounding box center [306, 215] width 189 height 13
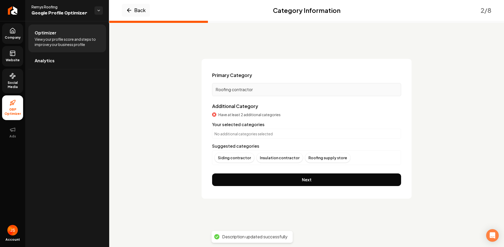
scroll to position [0, 0]
click at [278, 132] on p "No additional categories selected" at bounding box center [306, 133] width 184 height 5
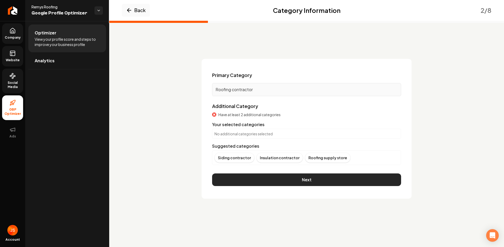
click at [292, 179] on button "Next" at bounding box center [306, 179] width 189 height 13
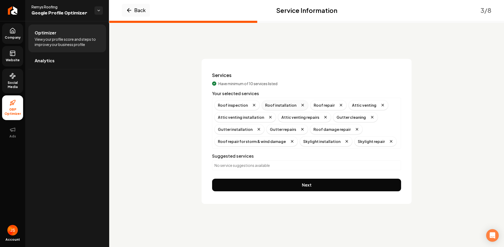
click at [281, 106] on div "Roof installation" at bounding box center [285, 105] width 46 height 10
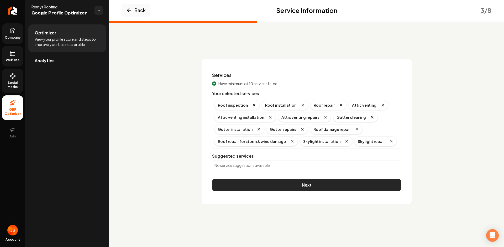
click at [283, 183] on button "Next" at bounding box center [306, 184] width 189 height 13
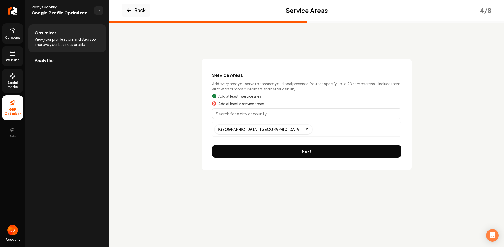
click at [262, 115] on input "Main content area" at bounding box center [306, 113] width 189 height 10
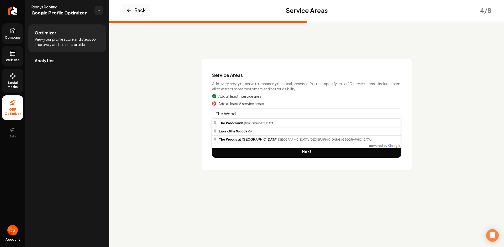
type input "The Woodlands, TX"
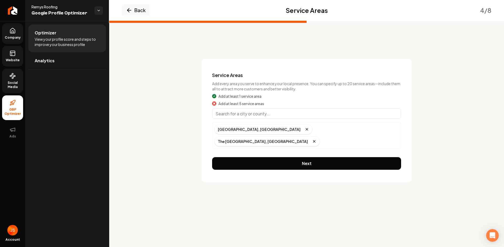
click at [256, 113] on input "Main content area" at bounding box center [306, 113] width 189 height 10
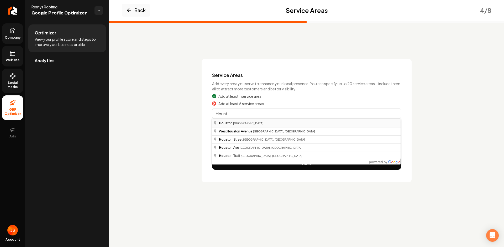
type input "Houston, TX"
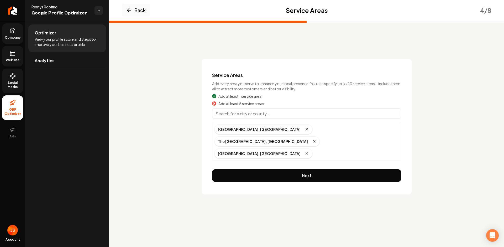
click at [255, 110] on input "Main content area" at bounding box center [306, 113] width 189 height 10
paste input "Conroe, TX"
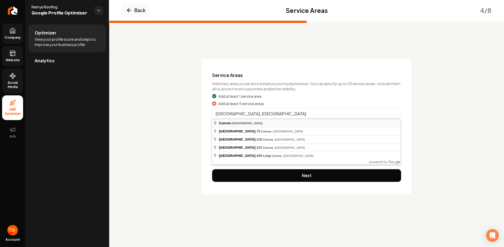
type input "Conroe, TX"
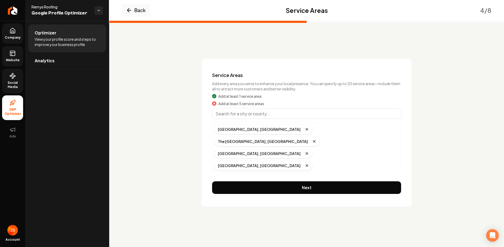
click at [235, 113] on input "Main content area" at bounding box center [306, 113] width 189 height 10
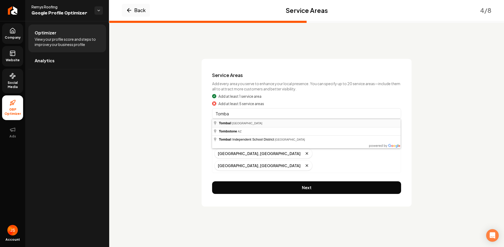
type input "Tomball, TX"
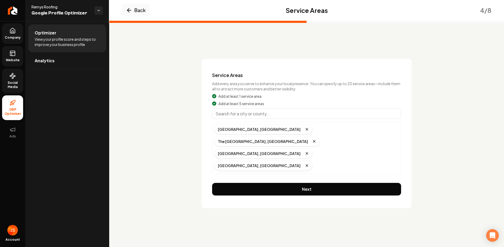
click at [264, 183] on button "Next" at bounding box center [306, 189] width 189 height 13
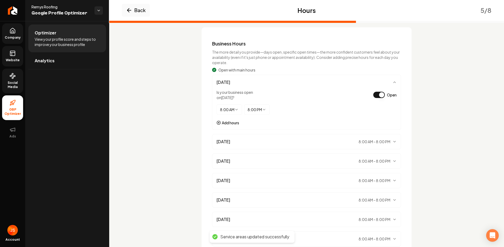
scroll to position [77, 0]
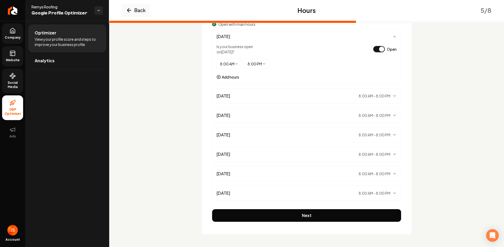
click at [301, 219] on button "Next" at bounding box center [306, 215] width 189 height 13
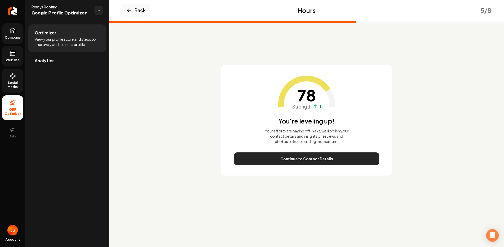
click at [301, 155] on button "Continue to Contact Details" at bounding box center [306, 158] width 145 height 13
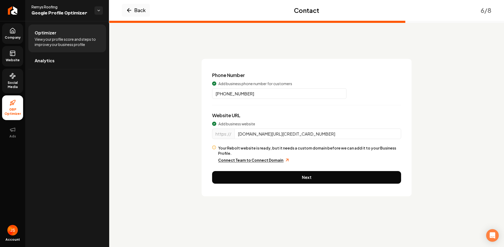
scroll to position [0, 108]
drag, startPoint x: 286, startPoint y: 132, endPoint x: 409, endPoint y: 133, distance: 122.8
click at [409, 133] on div "Phone Number Add business phone number for customers (832) 364-4105 Website URL…" at bounding box center [306, 127] width 210 height 137
type input "www.remysroofing.com"
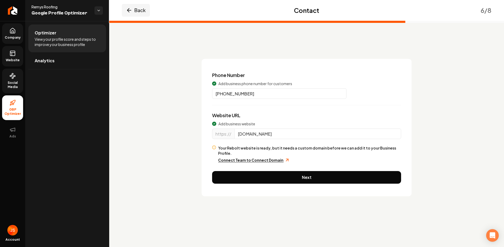
click at [131, 8] on icon "Main content area" at bounding box center [129, 10] width 6 height 6
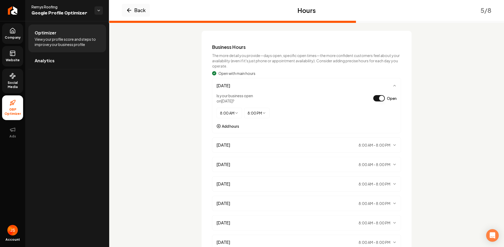
scroll to position [77, 0]
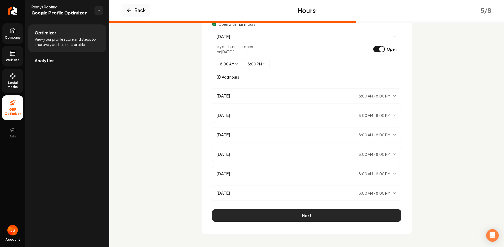
click at [270, 215] on button "Next" at bounding box center [306, 215] width 189 height 13
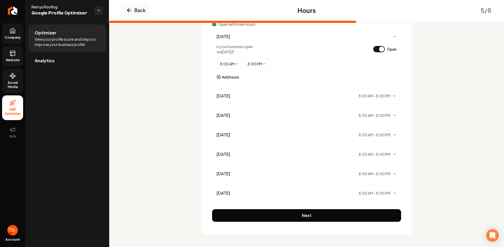
scroll to position [0, 0]
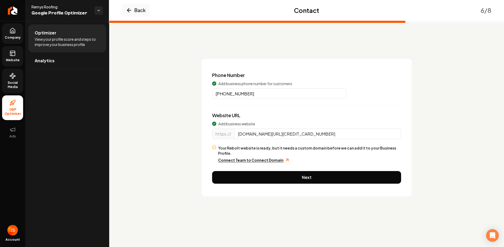
drag, startPoint x: 286, startPoint y: 134, endPoint x: 404, endPoint y: 150, distance: 119.0
click at [404, 150] on div "Phone Number Add business phone number for customers (832) 364-4105 Website URL…" at bounding box center [306, 127] width 210 height 137
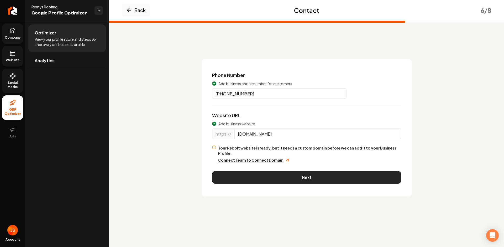
type input "www.remysroofing.com"
click at [307, 173] on button "Next" at bounding box center [306, 177] width 189 height 13
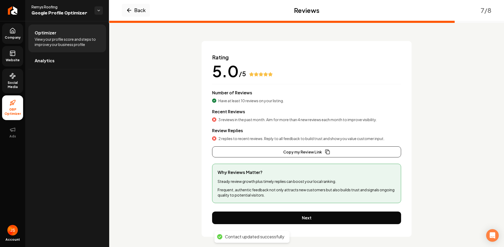
scroll to position [20, 0]
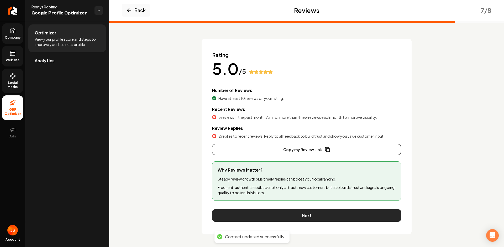
click at [308, 213] on button "Next" at bounding box center [306, 215] width 189 height 13
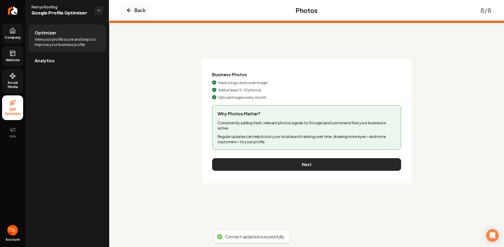
click at [310, 163] on button "Next" at bounding box center [306, 164] width 189 height 13
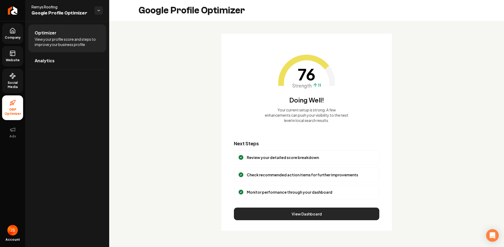
click at [305, 215] on button "View Dashboard" at bounding box center [306, 213] width 145 height 13
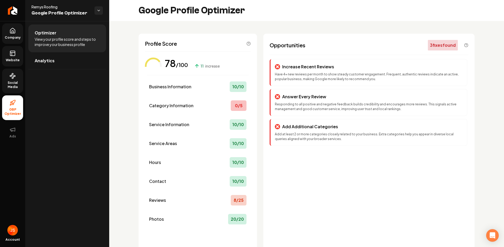
click at [20, 56] on link "Website" at bounding box center [12, 56] width 21 height 20
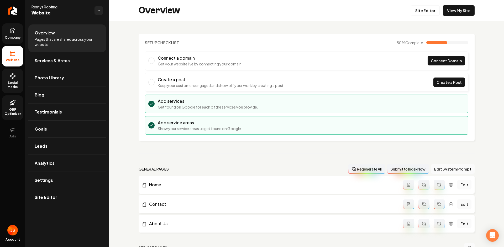
click at [15, 31] on icon at bounding box center [12, 30] width 5 height 5
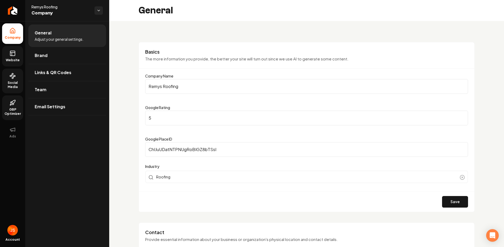
click at [12, 57] on link "Website" at bounding box center [12, 56] width 21 height 20
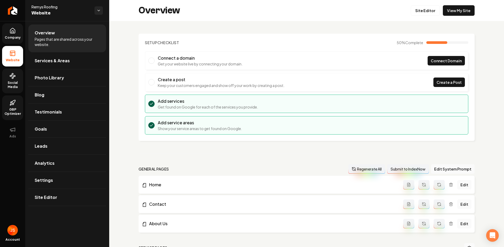
click at [18, 34] on link "Company" at bounding box center [12, 33] width 21 height 20
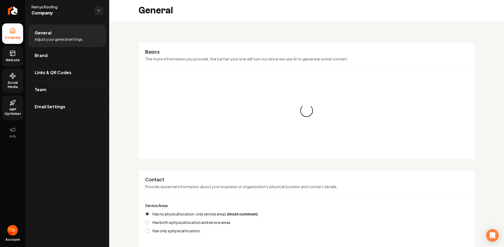
click at [16, 58] on span "Website" at bounding box center [13, 60] width 18 height 4
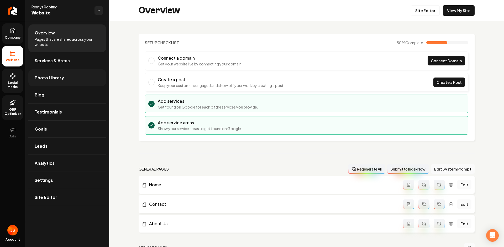
click at [43, 78] on span "Photo Library" at bounding box center [49, 78] width 29 height 6
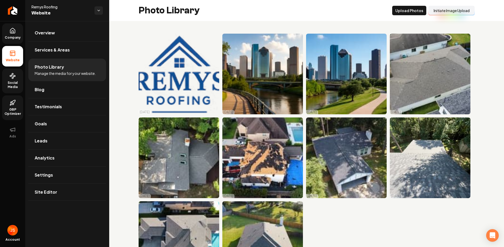
click at [435, 10] on button "Initiate Image Upload" at bounding box center [451, 10] width 46 height 9
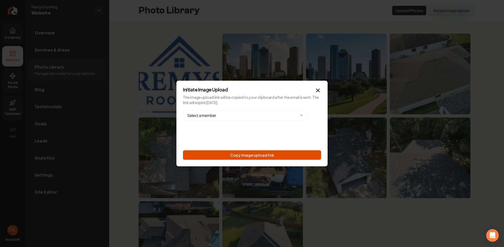
click at [242, 159] on button "Copy image upload link" at bounding box center [252, 154] width 138 height 9
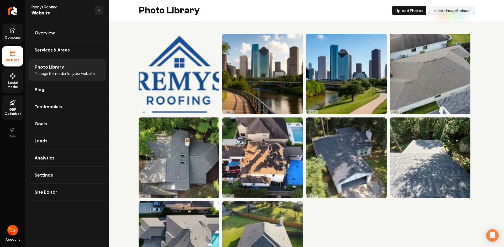
click at [9, 47] on li "Website" at bounding box center [12, 56] width 21 height 20
click at [11, 40] on link "Company" at bounding box center [12, 33] width 21 height 20
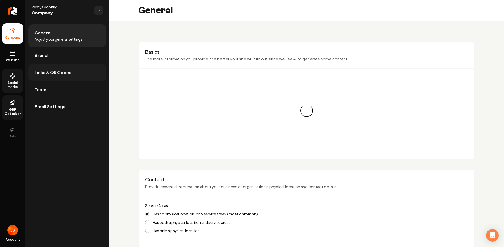
click at [58, 68] on link "Links & QR Codes" at bounding box center [67, 72] width 78 height 17
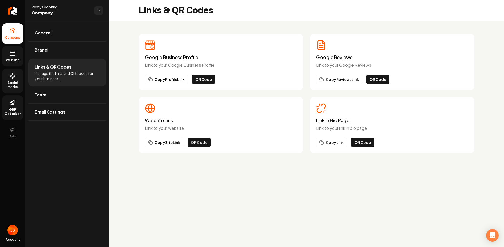
click at [13, 54] on icon at bounding box center [12, 53] width 6 height 6
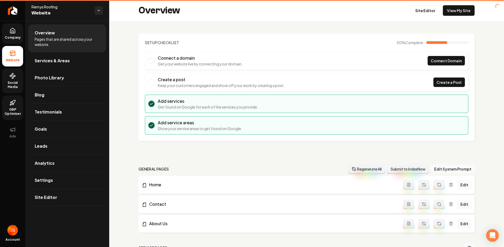
click at [11, 78] on icon at bounding box center [12, 76] width 6 height 6
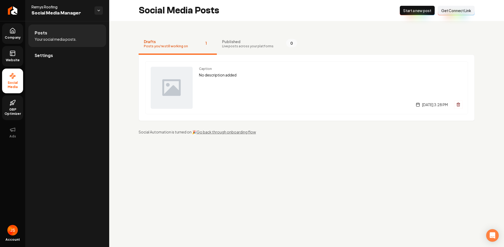
click at [17, 41] on link "Company" at bounding box center [12, 33] width 21 height 20
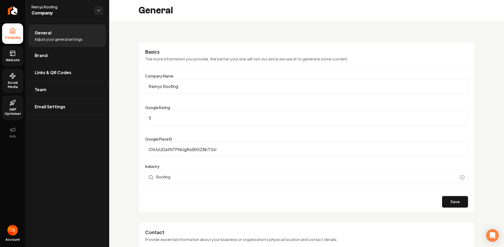
click at [9, 106] on link "GBP Optimizer" at bounding box center [12, 107] width 21 height 25
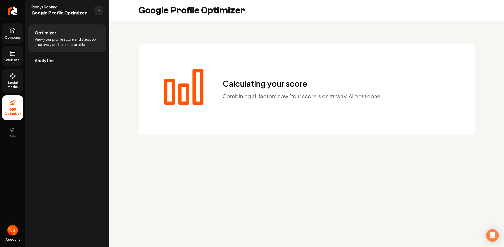
click at [397, 148] on main "Google Profile Optimizer Calculating your score Combining all factors now. Your…" at bounding box center [306, 123] width 395 height 247
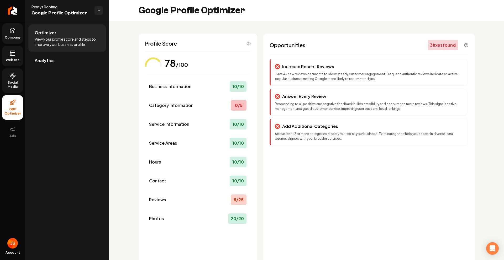
click at [399, 187] on div "Increase Recent Reviews Have 4+ new reviews per month to show steady customer e…" at bounding box center [368, 164] width 199 height 210
click at [378, 73] on p "Have 4+ new reviews per month to show steady customer engagement. Frequent, aut…" at bounding box center [369, 76] width 188 height 9
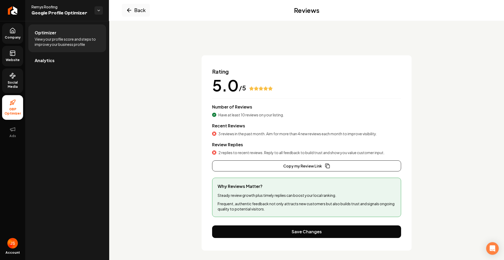
scroll to position [7, 0]
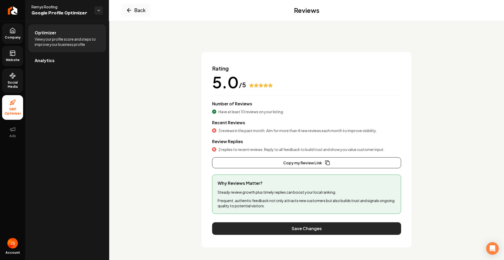
click at [298, 226] on button "Save Changes" at bounding box center [306, 228] width 189 height 13
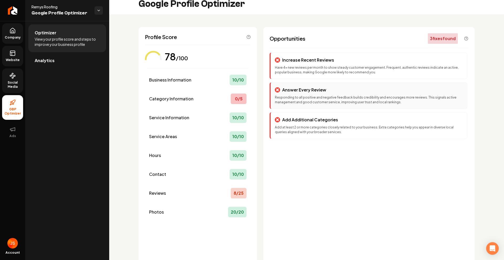
click at [335, 92] on div "Answer Every Review" at bounding box center [369, 90] width 188 height 6
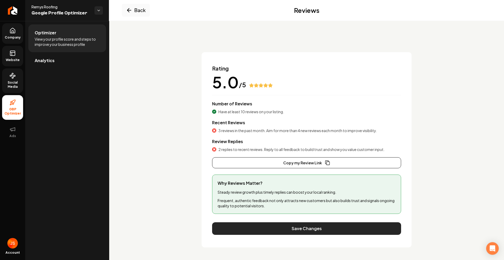
click at [302, 229] on button "Save Changes" at bounding box center [306, 228] width 189 height 13
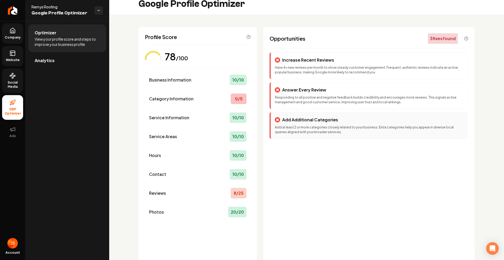
click at [334, 127] on p "Add at least 2 or more categories closely related to your business. Extra categ…" at bounding box center [369, 129] width 188 height 9
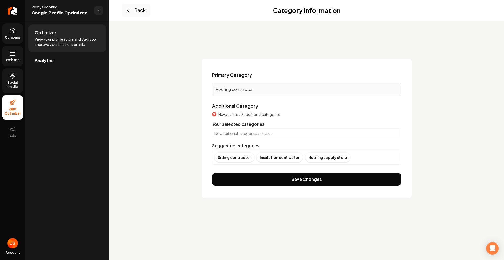
click at [289, 134] on p "No additional categories selected" at bounding box center [306, 133] width 184 height 5
drag, startPoint x: 269, startPoint y: 134, endPoint x: 256, endPoint y: 89, distance: 46.7
click at [268, 134] on p "No additional categories selected" at bounding box center [306, 133] width 184 height 5
click at [255, 89] on p "Roofing contractor" at bounding box center [306, 89] width 182 height 6
click at [254, 130] on div "No additional categories selected" at bounding box center [306, 134] width 189 height 10
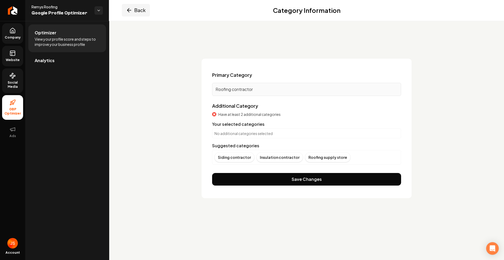
click at [136, 11] on button "Back" at bounding box center [136, 10] width 28 height 13
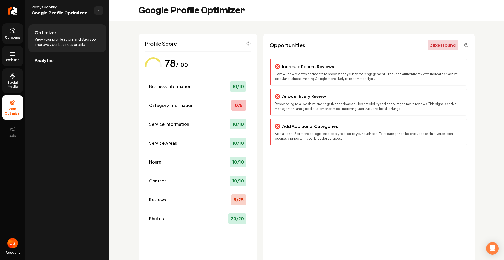
click at [20, 51] on link "Website" at bounding box center [12, 56] width 21 height 20
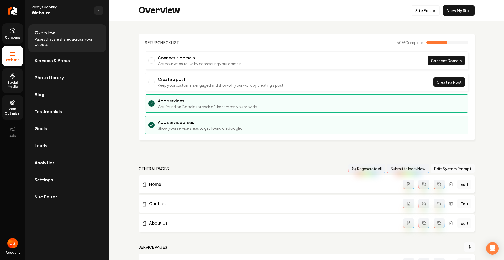
click at [3, 29] on link "Company" at bounding box center [12, 33] width 21 height 20
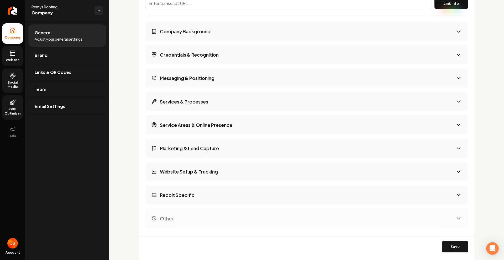
scroll to position [802, 0]
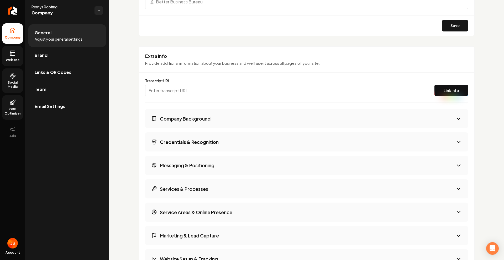
click at [198, 92] on input "Main content area" at bounding box center [288, 91] width 287 height 12
paste input "https://app.fireflies.ai/view/Meeting-with-James-and-Remy::01K6BNW1G448S1CTBK9J…"
type input "https://app.fireflies.ai/view/Meeting-with-James-and-Remy::01K6BNW1G448S1CTBK9J…"
click at [447, 90] on button "Link Info" at bounding box center [451, 91] width 34 height 12
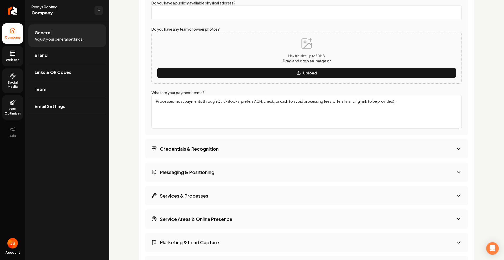
scroll to position [1169, 0]
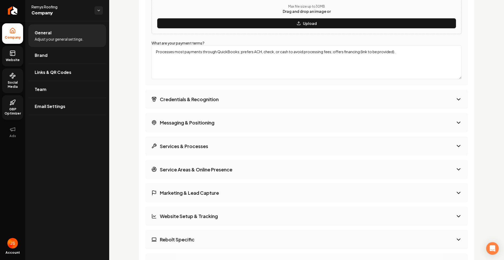
drag, startPoint x: 395, startPoint y: 53, endPoint x: 374, endPoint y: 50, distance: 21.4
click at [374, 50] on textarea "Processes most payments through QuickBooks; prefers ACH, check, or cash to avoi…" at bounding box center [306, 63] width 310 height 34
click at [378, 60] on textarea "Processes most payments through QuickBooks; prefers ACH, check, or cash to avoi…" at bounding box center [306, 63] width 310 height 34
drag, startPoint x: 400, startPoint y: 54, endPoint x: 337, endPoint y: 50, distance: 63.1
click at [338, 50] on textarea "Processes most payments through QuickBooks; prefers ACH, check, or cash to avoi…" at bounding box center [306, 63] width 310 height 34
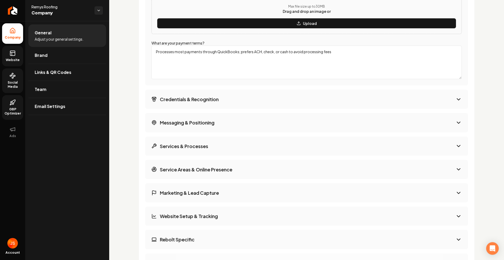
type textarea "Processes most payments through QuickBooks; prefers ACH, check, or cash to avoi…"
click at [348, 102] on button "Credentials & Recognition" at bounding box center [306, 99] width 323 height 19
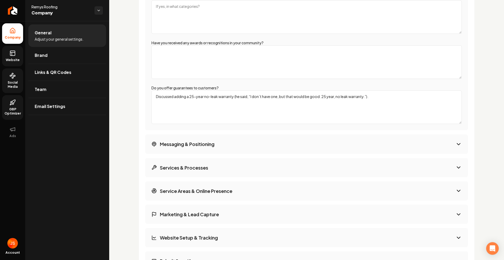
click at [316, 141] on button "Messaging & Positioning" at bounding box center [306, 144] width 323 height 19
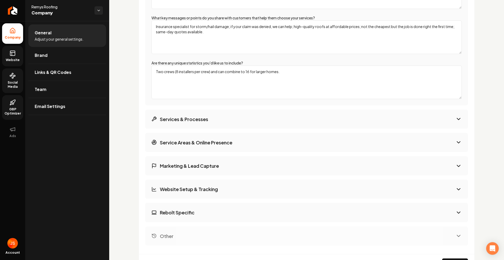
click at [252, 121] on button "Services & Processes" at bounding box center [306, 119] width 323 height 19
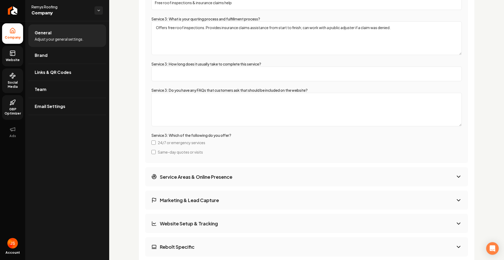
click at [236, 176] on button "Service Areas & Online Presence" at bounding box center [306, 176] width 323 height 19
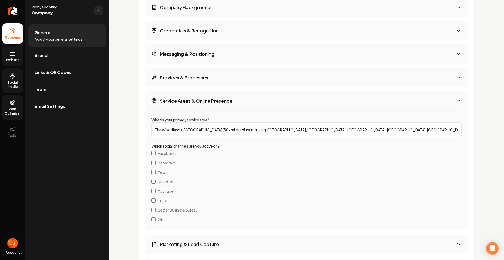
scroll to position [1034, 0]
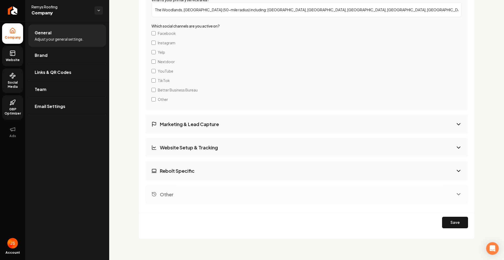
click at [249, 124] on button "Marketing & Lead Capture" at bounding box center [306, 124] width 323 height 19
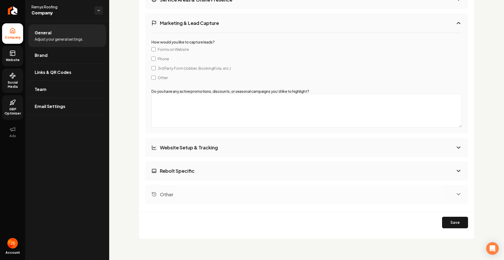
scroll to position [914, 0]
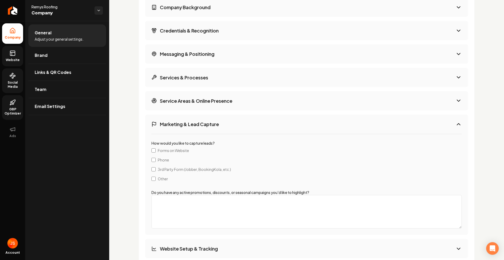
click at [248, 124] on button "Marketing & Lead Capture" at bounding box center [306, 124] width 323 height 19
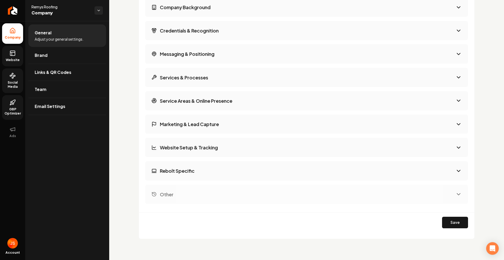
click at [241, 147] on button "Website Setup & Tracking" at bounding box center [306, 147] width 323 height 19
select select "***"
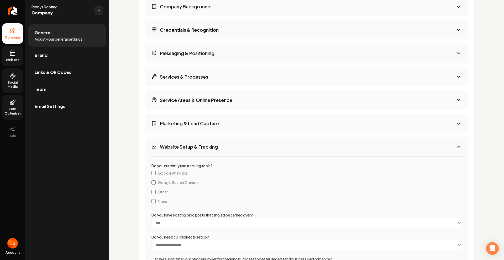
click at [236, 149] on button "Website Setup & Tracking" at bounding box center [306, 146] width 323 height 19
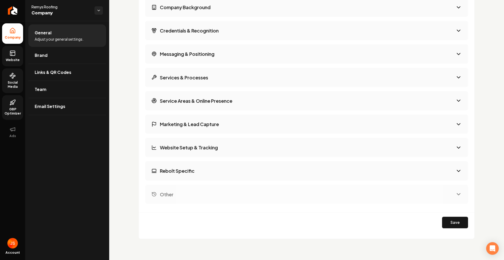
click at [241, 161] on div "Company Background Credentials & Recognition Messaging & Positioning Services &…" at bounding box center [306, 101] width 323 height 206
click at [241, 168] on button "Rebolt Specific" at bounding box center [306, 170] width 323 height 19
select select "*****"
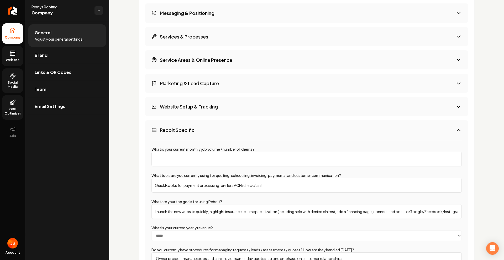
scroll to position [958, 0]
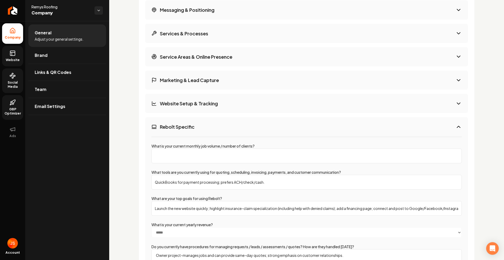
click at [233, 160] on input "What is your current monthly job volume / number of clients?" at bounding box center [306, 156] width 310 height 15
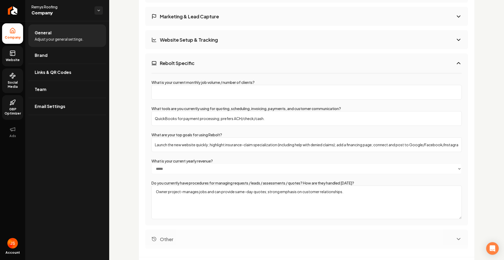
scroll to position [1066, 0]
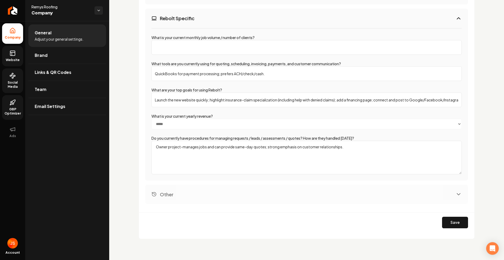
drag, startPoint x: 448, startPoint y: 220, endPoint x: 437, endPoint y: 212, distance: 14.0
click at [448, 220] on button "Save" at bounding box center [455, 223] width 26 height 12
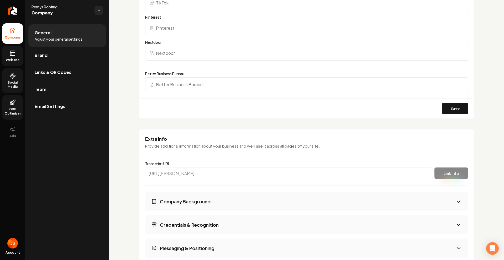
scroll to position [456, 0]
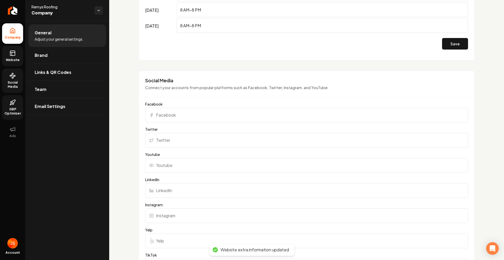
click at [17, 56] on link "Website" at bounding box center [12, 56] width 21 height 20
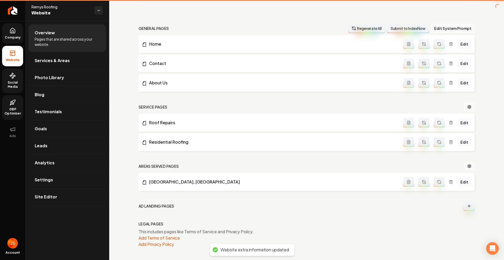
scroll to position [140, 0]
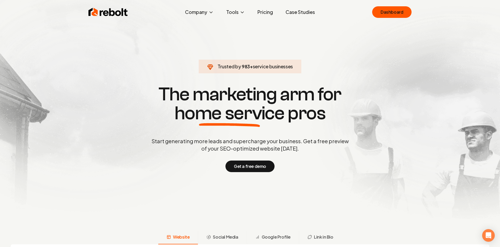
click at [140, 30] on section "Trusted by 983 + service businesses The marketing arm for home service pros Sta…" at bounding box center [250, 128] width 260 height 222
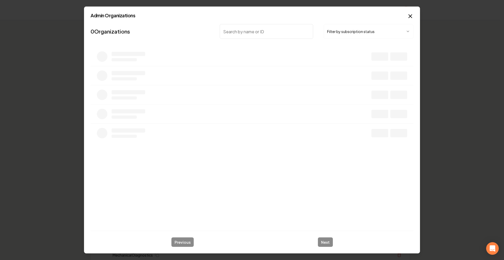
click at [326, 36] on button "Filter by subscription status" at bounding box center [368, 31] width 90 height 15
click at [269, 30] on input "search" at bounding box center [266, 31] width 93 height 15
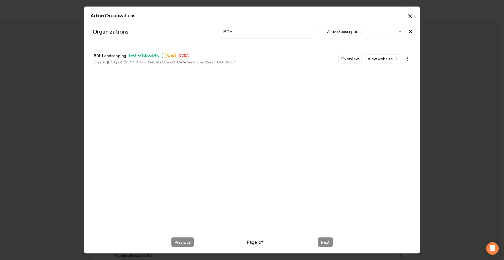
type input "BDH"
click at [408, 57] on icon "button" at bounding box center [407, 58] width 5 height 5
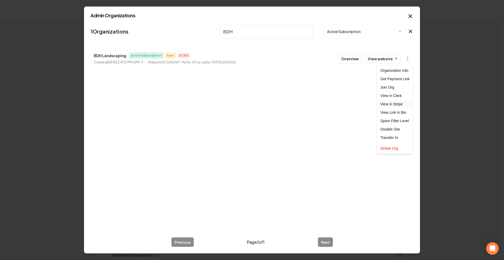
click at [392, 105] on link "View in Stripe" at bounding box center [394, 104] width 33 height 8
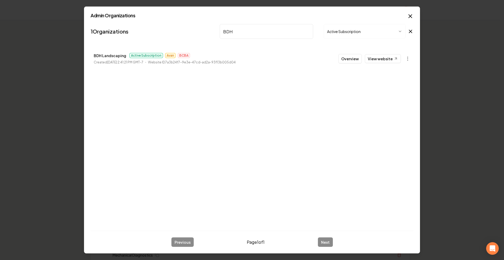
click at [327, 35] on button "Active Subscription" at bounding box center [364, 31] width 82 height 15
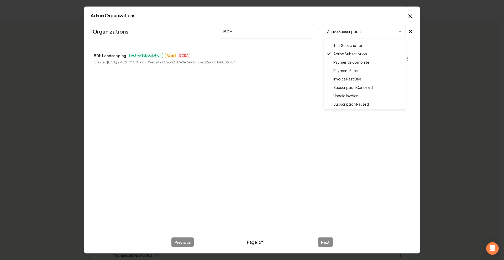
click at [310, 30] on div at bounding box center [252, 130] width 504 height 260
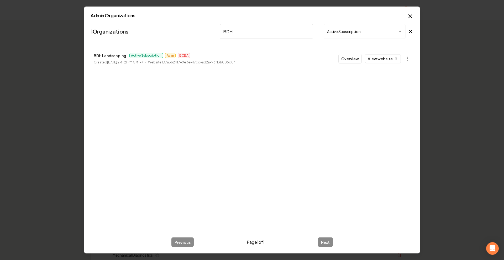
click at [308, 31] on input "BDH" at bounding box center [266, 31] width 93 height 15
type input "Liendo"
click at [408, 56] on body "Organization Rebolt Site Builder 2514 companies Add New Business Logo Company N…" at bounding box center [250, 130] width 500 height 260
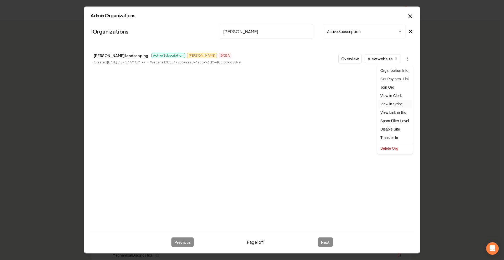
click at [388, 105] on link "View in Stripe" at bounding box center [394, 104] width 33 height 8
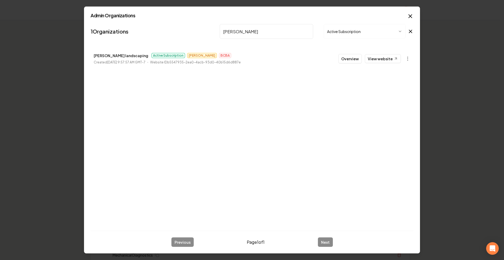
click at [342, 56] on button "Overview" at bounding box center [349, 58] width 23 height 9
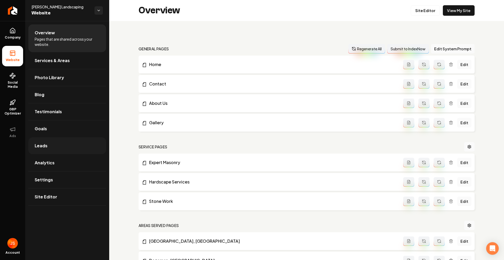
click at [59, 148] on link "Leads" at bounding box center [67, 145] width 78 height 17
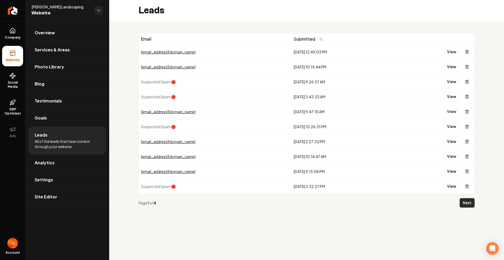
click at [469, 202] on button "Next" at bounding box center [466, 202] width 15 height 9
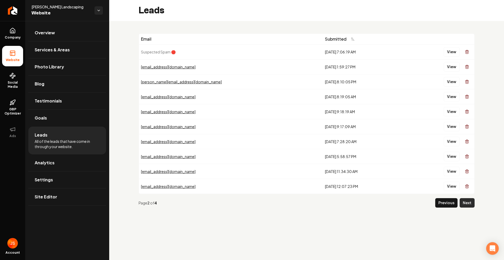
click at [467, 205] on button "Next" at bounding box center [466, 202] width 15 height 9
click at [439, 196] on div "Page 3 of 4 Previous Next" at bounding box center [307, 203] width 336 height 18
click at [446, 205] on button "Previous" at bounding box center [446, 202] width 22 height 9
click at [442, 205] on button "Previous" at bounding box center [446, 202] width 22 height 9
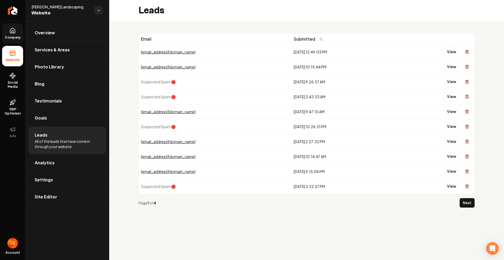
click at [16, 34] on link "Company" at bounding box center [12, 33] width 21 height 20
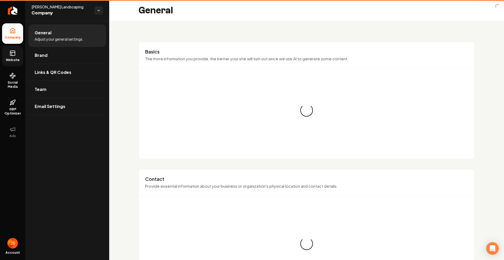
click at [9, 51] on icon at bounding box center [12, 53] width 6 height 6
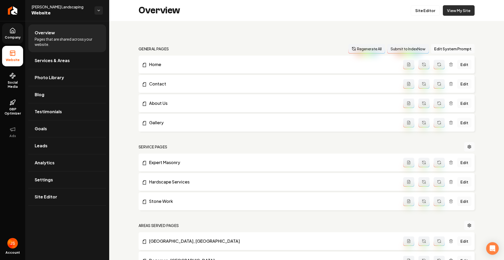
click at [443, 7] on link "View My Site" at bounding box center [459, 10] width 32 height 10
click at [6, 43] on link "Company" at bounding box center [12, 33] width 21 height 20
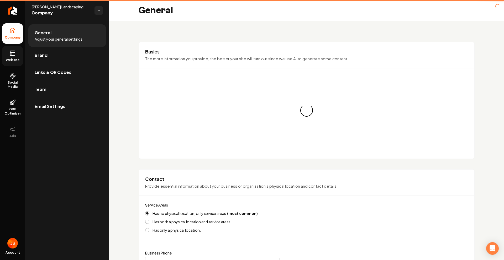
click at [10, 38] on span "Company" at bounding box center [13, 37] width 20 height 4
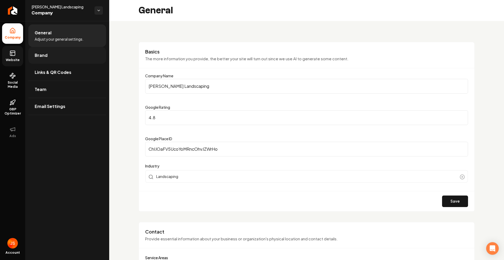
click at [40, 58] on span "Brand" at bounding box center [41, 55] width 13 height 6
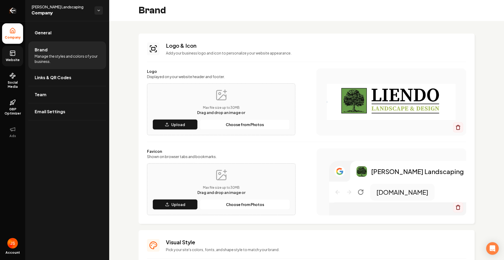
click at [5, 19] on link "Return to dashboard" at bounding box center [12, 10] width 25 height 21
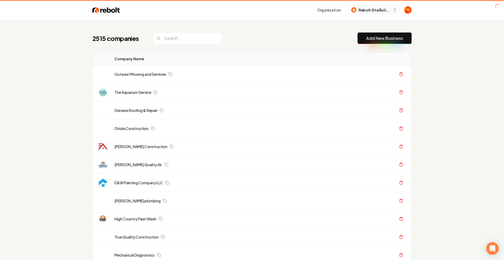
click at [376, 10] on span "Rebolt Site Builder" at bounding box center [374, 10] width 32 height 6
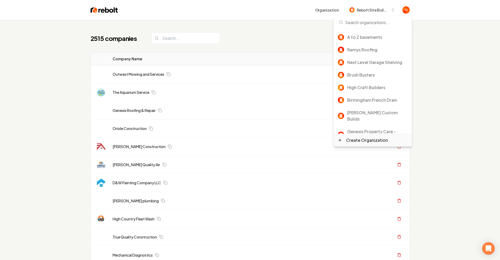
click at [349, 142] on div "Create Organization" at bounding box center [367, 140] width 42 height 6
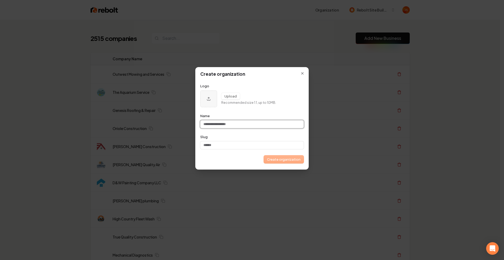
click at [226, 122] on input "Name" at bounding box center [251, 124] width 103 height 8
click at [226, 123] on input "Name" at bounding box center [251, 124] width 103 height 8
type input "*"
type input "**"
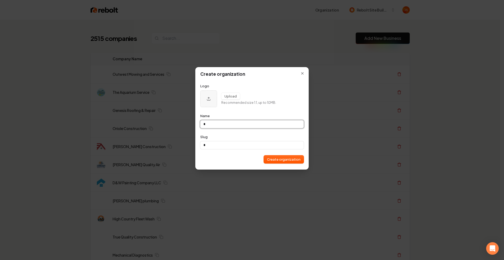
type input "**"
type input "***"
type input "****"
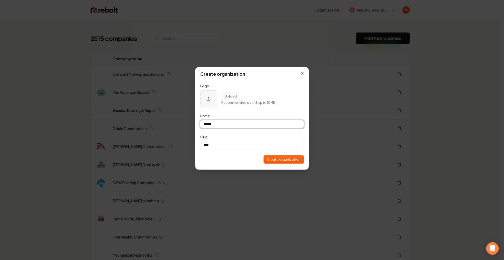
type input "******"
type input "*******"
type input "*********"
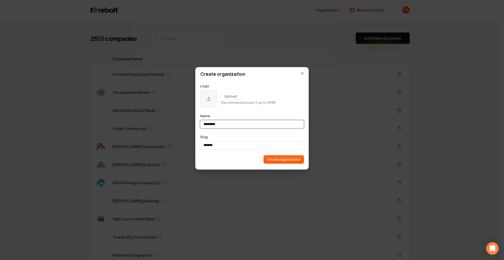
type input "*********"
type input "**********"
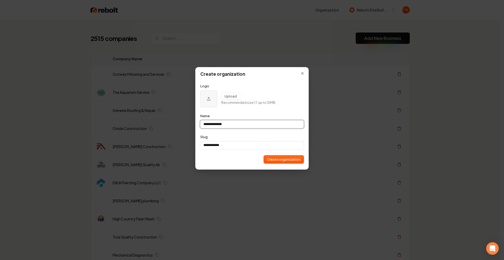
type input "**********"
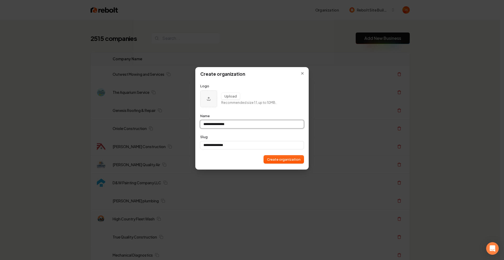
type input "**********"
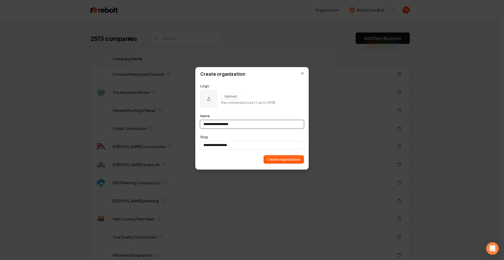
type input "**********"
click at [210, 163] on div "**********" at bounding box center [252, 118] width 114 height 103
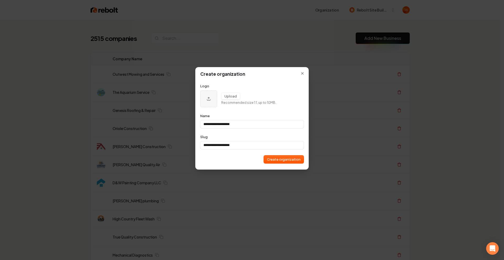
type input "**********"
click at [286, 163] on div "**********" at bounding box center [252, 118] width 114 height 103
click at [286, 162] on button "Create organization" at bounding box center [284, 160] width 40 height 8
type input "**********"
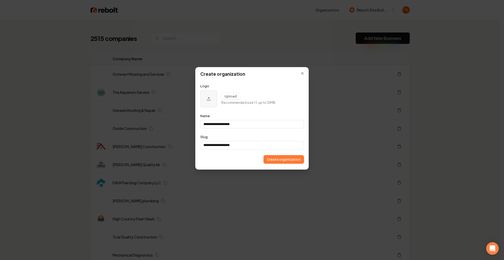
type input "**********"
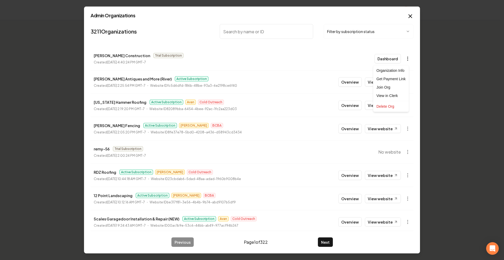
click at [404, 58] on body "Organization [PERSON_NAME] Construction 0 companies Add New Business No compani…" at bounding box center [250, 130] width 500 height 260
click at [392, 79] on div "Get Payment Link" at bounding box center [390, 79] width 33 height 8
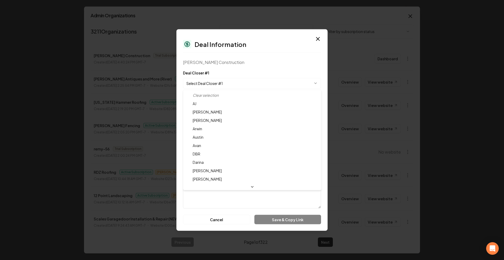
click at [234, 86] on body "Organization [PERSON_NAME] Construction 0 companies Add New Business No compani…" at bounding box center [250, 130] width 500 height 260
select select "**********"
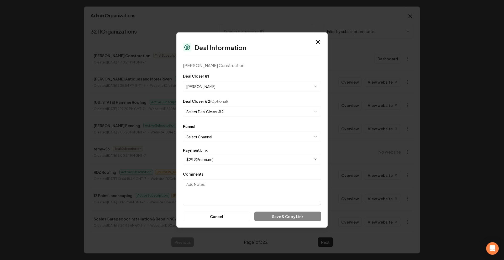
click at [261, 72] on div "**********" at bounding box center [251, 130] width 151 height 195
click at [252, 135] on body "Organization [PERSON_NAME] Construction 0 companies Add New Business No compani…" at bounding box center [250, 130] width 500 height 260
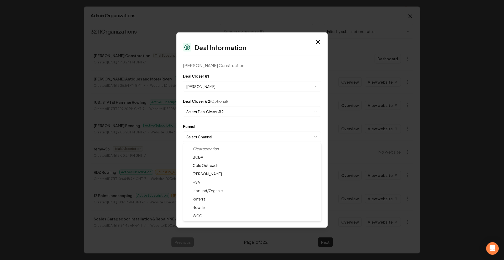
select select "**********"
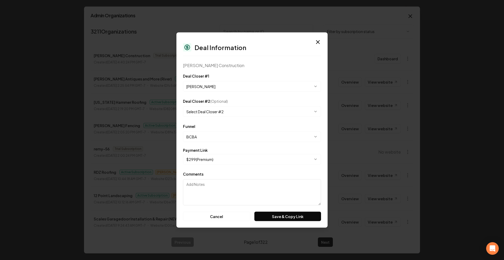
click at [212, 157] on body "Organization [PERSON_NAME] Construction 0 companies Add New Business No compani…" at bounding box center [250, 130] width 500 height 260
click at [275, 213] on button "Save & Copy Link" at bounding box center [287, 216] width 67 height 9
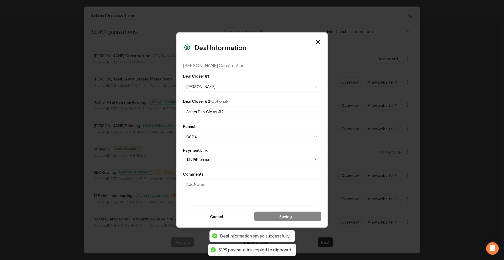
select select "**********"
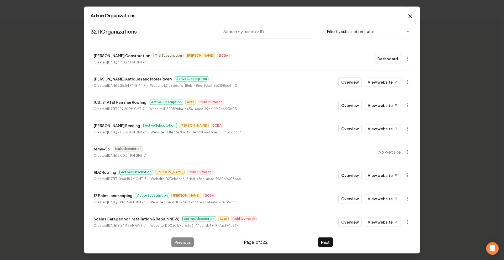
click at [384, 58] on button "Dashboard" at bounding box center [387, 58] width 26 height 9
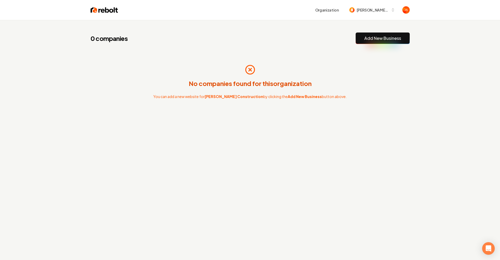
click at [384, 39] on link "Add New Business" at bounding box center [382, 38] width 37 height 6
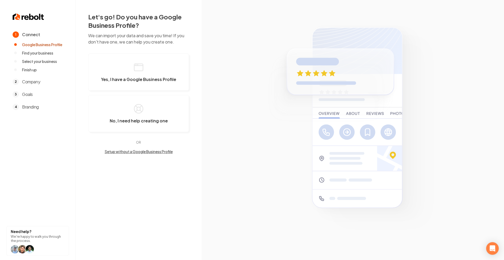
click at [120, 151] on button "Setup without a Google Business Profile" at bounding box center [138, 151] width 101 height 5
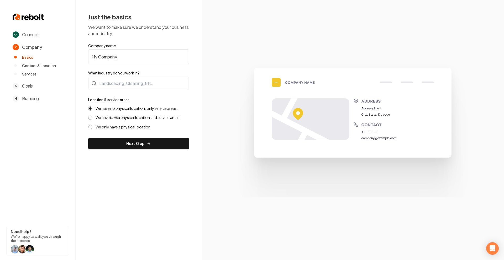
click at [127, 60] on input "My Company" at bounding box center [138, 56] width 101 height 15
type input "[PERSON_NAME] Construction"
click at [120, 83] on div at bounding box center [138, 84] width 101 height 14
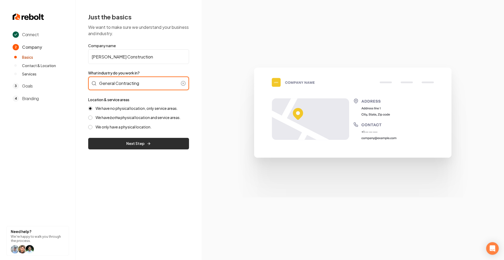
type input "General Contracting"
click at [118, 145] on button "Next Step" at bounding box center [138, 144] width 101 height 12
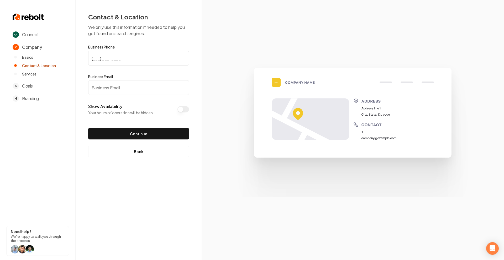
click at [92, 56] on input "(___) ___-____" at bounding box center [138, 58] width 101 height 15
click at [93, 57] on input "(___) ___-____" at bounding box center [138, 58] width 101 height 15
paste input "541) 647-4523"
type input "[PHONE_NUMBER]"
click at [100, 83] on input "Business Email" at bounding box center [138, 87] width 101 height 15
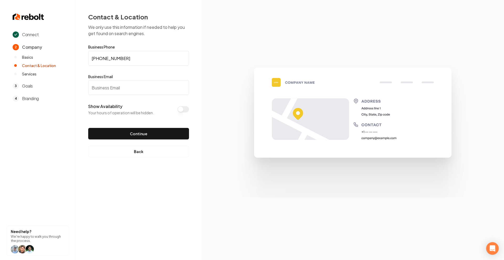
paste input "[EMAIL_ADDRESS][DOMAIN_NAME]"
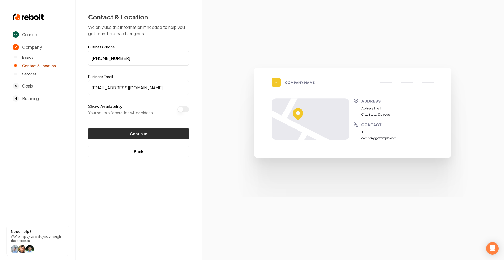
type input "[EMAIL_ADDRESS][DOMAIN_NAME]"
click at [129, 131] on button "Continue" at bounding box center [138, 134] width 101 height 12
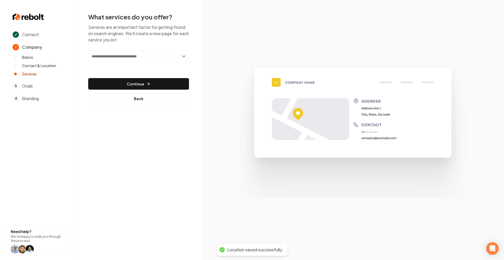
click at [143, 55] on input "text" at bounding box center [138, 56] width 101 height 12
click at [129, 56] on input "text" at bounding box center [138, 56] width 101 height 12
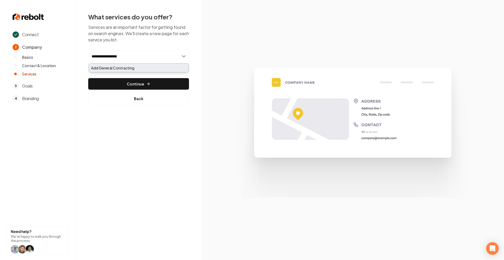
type input "**********"
click at [125, 66] on div "Add General Contracting" at bounding box center [139, 68] width 100 height 8
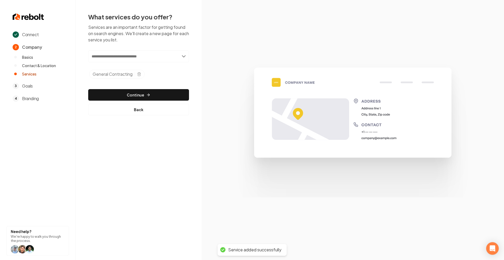
click at [139, 83] on div "Add new or select from suggestions Select a service General Contracting Added t…" at bounding box center [138, 82] width 101 height 65
click at [138, 93] on button "Continue" at bounding box center [138, 95] width 101 height 12
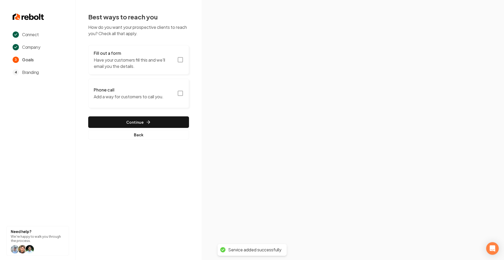
click at [187, 62] on button "Fill out a form Have your customers fill this and we'll email you the details." at bounding box center [138, 59] width 101 height 29
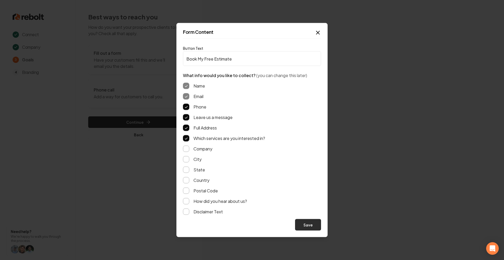
click at [308, 222] on button "Save" at bounding box center [308, 225] width 26 height 12
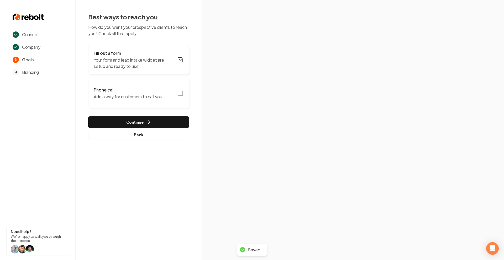
click at [177, 89] on button "Phone call Add a way for customers to call you." at bounding box center [138, 93] width 101 height 29
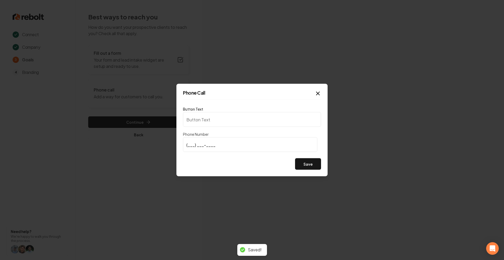
type input "Call us"
type input "[PHONE_NUMBER]"
click at [302, 163] on button "Save" at bounding box center [308, 164] width 26 height 12
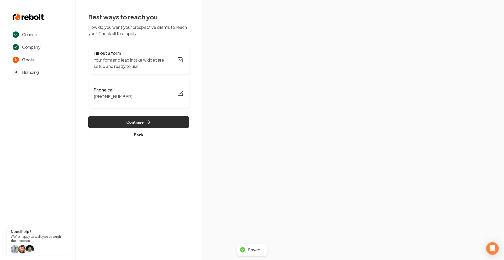
click at [132, 119] on button "Continue" at bounding box center [138, 122] width 101 height 12
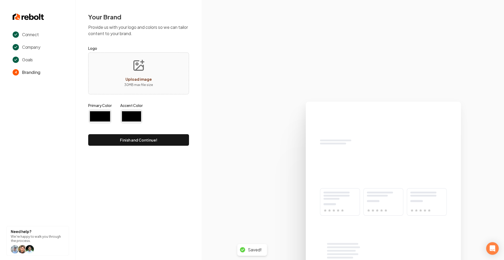
type input "#194d33"
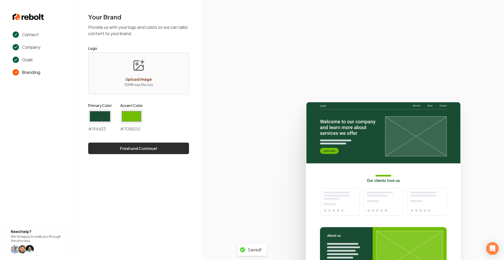
click at [144, 144] on button "Finish and Continue!" at bounding box center [138, 149] width 101 height 12
type input "#70be00"
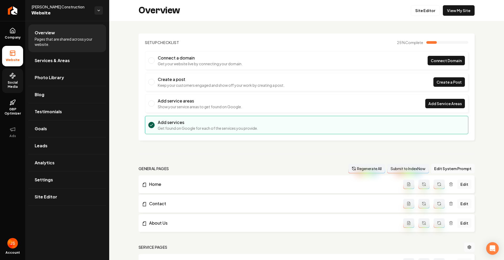
click at [17, 88] on span "Social Media" at bounding box center [12, 85] width 21 height 8
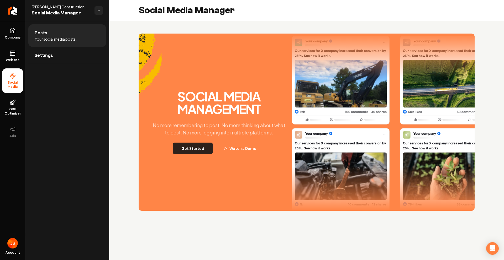
click at [183, 148] on button "Get Started" at bounding box center [193, 149] width 40 height 12
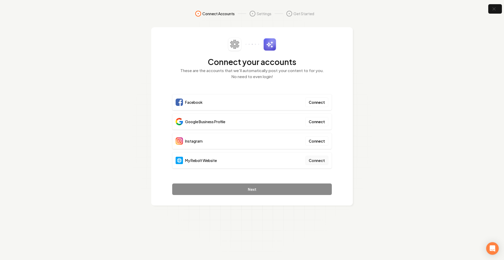
click at [319, 159] on button "Connect" at bounding box center [316, 160] width 23 height 9
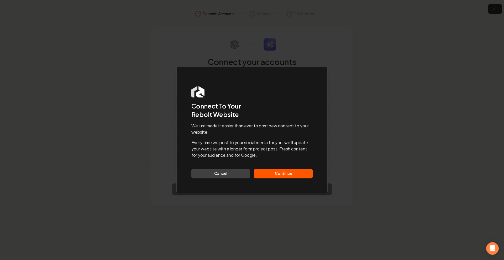
click at [279, 174] on button "Continue" at bounding box center [283, 173] width 58 height 9
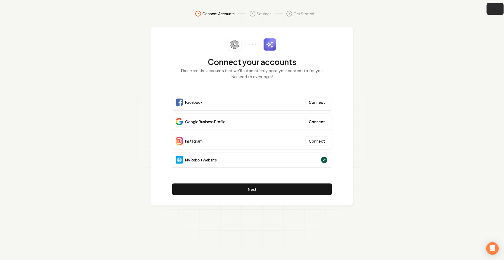
click at [492, 11] on icon "button" at bounding box center [493, 9] width 7 height 7
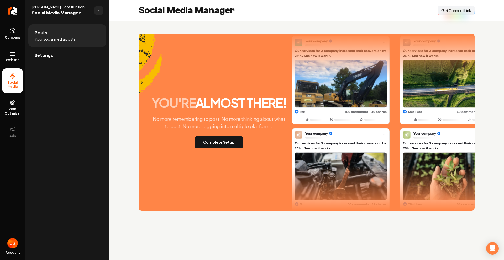
click at [450, 13] on button "Connect Link Get Connect Link" at bounding box center [456, 10] width 37 height 9
click at [467, 15] on button "Connect Link Get Connect Link" at bounding box center [456, 10] width 37 height 9
click at [10, 52] on icon at bounding box center [12, 53] width 6 height 6
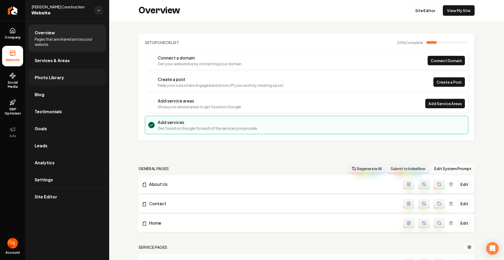
click at [46, 73] on link "Photo Library" at bounding box center [67, 77] width 78 height 17
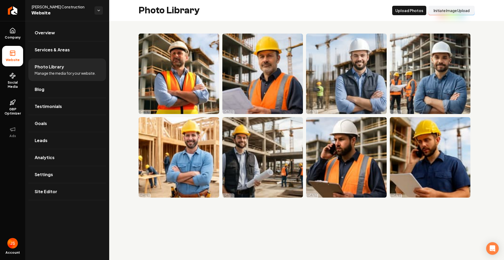
click at [441, 11] on button "Initiate Image Upload" at bounding box center [451, 10] width 46 height 9
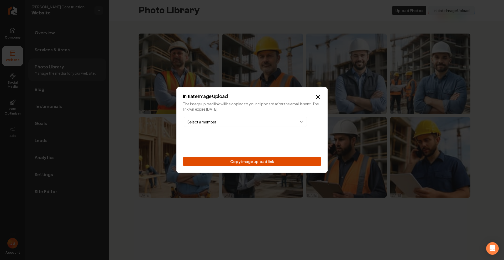
click at [258, 162] on button "Copy image upload link" at bounding box center [252, 161] width 138 height 9
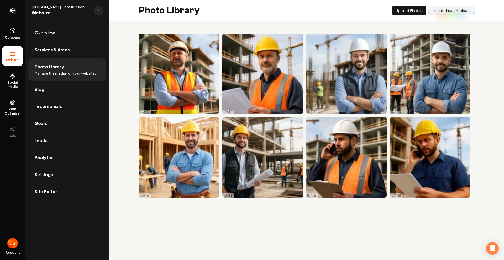
drag, startPoint x: 13, startPoint y: 13, endPoint x: 18, endPoint y: 11, distance: 4.8
click at [14, 13] on icon "Return to dashboard" at bounding box center [12, 10] width 8 height 8
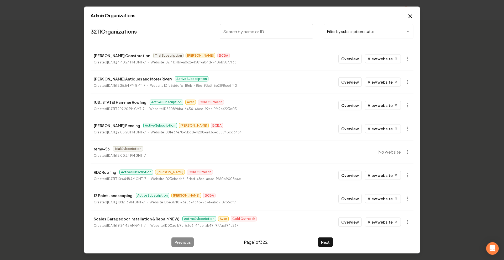
click at [333, 32] on body "Organization [PERSON_NAME] Construction 1 company Add New Business Logo Company…" at bounding box center [250, 130] width 500 height 260
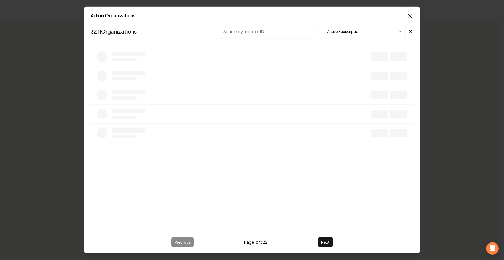
click at [287, 32] on input "search" at bounding box center [266, 31] width 93 height 15
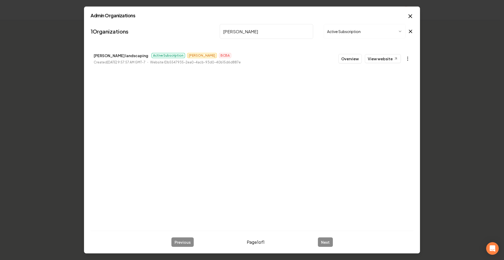
type input "[PERSON_NAME]"
click at [408, 58] on body "Organization [PERSON_NAME] Construction 1 company Add New Business Logo Company…" at bounding box center [250, 130] width 500 height 260
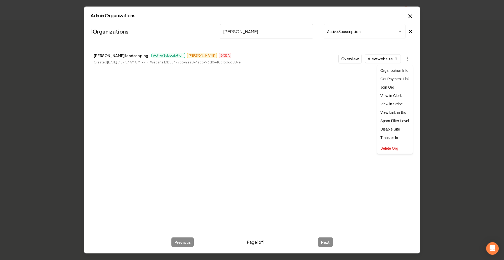
click at [412, 15] on div at bounding box center [252, 130] width 504 height 260
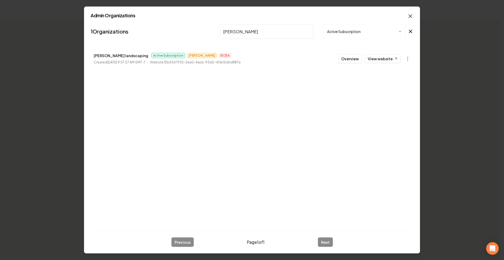
click at [409, 13] on icon "button" at bounding box center [410, 16] width 6 height 6
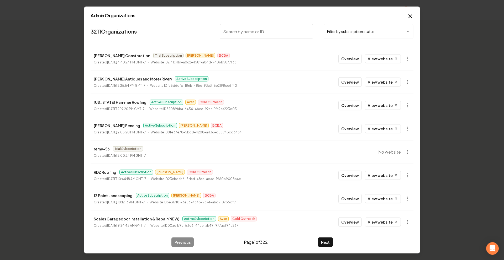
click at [349, 34] on body "Organization [PERSON_NAME] Construction 1 company Add New Business Logo Company…" at bounding box center [250, 130] width 500 height 260
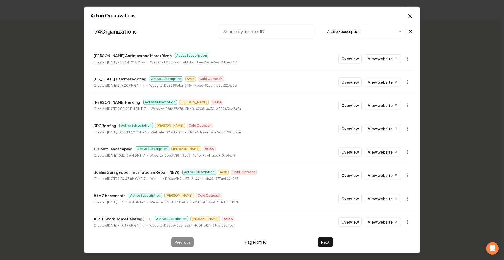
click at [252, 29] on input "search" at bounding box center [266, 31] width 93 height 15
click at [411, 15] on icon "button" at bounding box center [409, 16] width 3 height 3
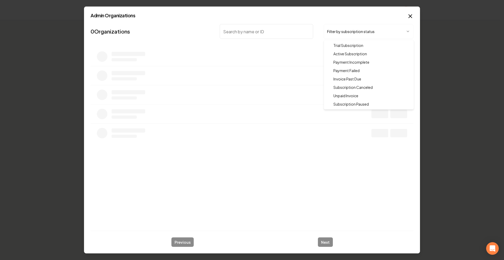
click at [351, 38] on body "Organization [PERSON_NAME] Construction 1 company Add New Business Logo Company…" at bounding box center [250, 130] width 500 height 260
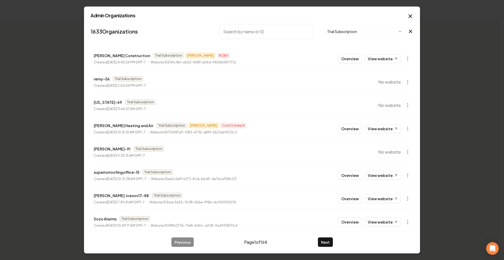
click at [363, 34] on body "Organization [PERSON_NAME] Construction 1 company Add New Business Logo Company…" at bounding box center [250, 130] width 500 height 260
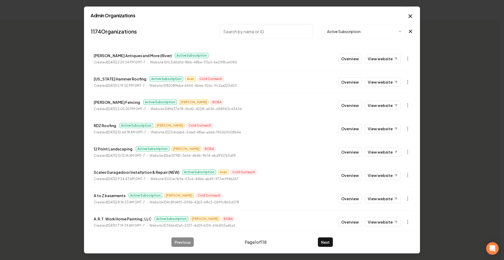
click at [280, 39] on nav "1174 Organizations Active Subscription" at bounding box center [252, 33] width 323 height 23
click at [278, 35] on input "search" at bounding box center [266, 31] width 93 height 15
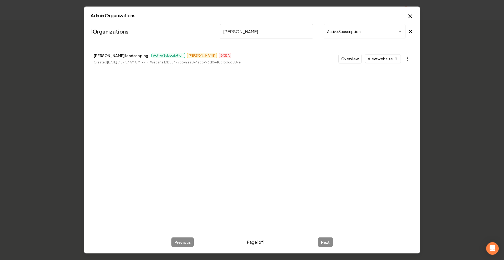
type input "[PERSON_NAME]"
click at [407, 58] on body "Organization [PERSON_NAME] Construction 1 company Add New Business Logo Company…" at bounding box center [250, 130] width 500 height 260
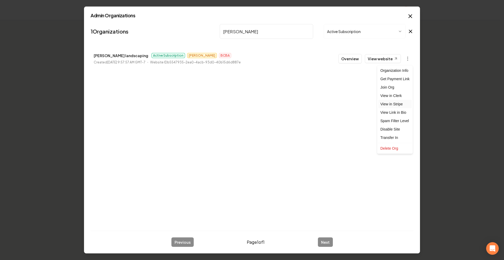
click at [400, 105] on link "View in Stripe" at bounding box center [394, 104] width 33 height 8
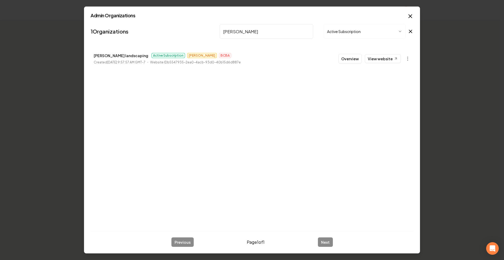
click at [283, 21] on div "Admin Organizations 1 Organizations [PERSON_NAME] Active Subscription [PERSON_N…" at bounding box center [252, 130] width 336 height 247
drag, startPoint x: 306, startPoint y: 26, endPoint x: 307, endPoint y: 29, distance: 3.3
click at [306, 26] on input "[PERSON_NAME]" at bounding box center [266, 31] width 93 height 15
click at [307, 31] on input "[PERSON_NAME]" at bounding box center [266, 31] width 93 height 15
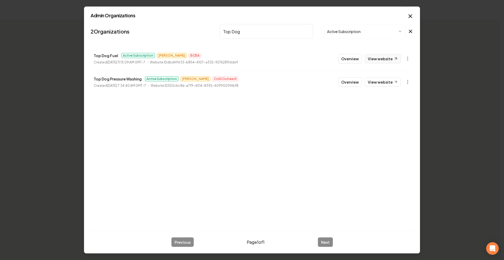
type input "Top Dog"
click at [391, 58] on link "View website" at bounding box center [383, 58] width 36 height 9
click at [308, 32] on input "Top Dog" at bounding box center [266, 31] width 93 height 15
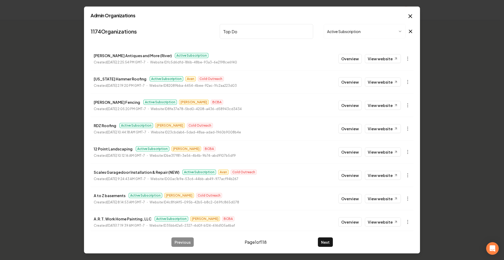
type input "Top Dog"
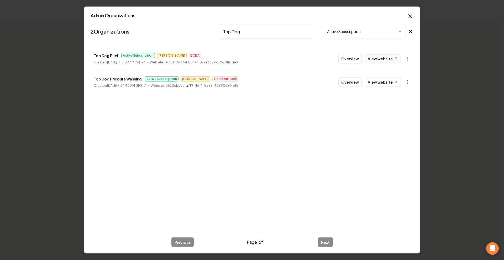
click at [377, 60] on link "View website" at bounding box center [383, 58] width 36 height 9
click at [308, 33] on input "Top Dog" at bounding box center [266, 31] width 93 height 15
click at [307, 32] on input "Top Dog" at bounding box center [266, 31] width 93 height 15
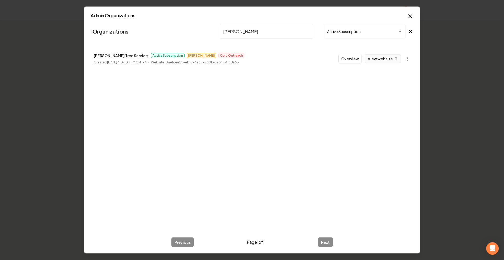
type input "[PERSON_NAME]"
click at [379, 58] on link "View website" at bounding box center [383, 58] width 36 height 9
drag, startPoint x: 296, startPoint y: 28, endPoint x: 301, endPoint y: 28, distance: 4.5
click at [296, 28] on input "[PERSON_NAME]" at bounding box center [266, 31] width 93 height 15
click at [305, 30] on input "[PERSON_NAME]" at bounding box center [266, 31] width 93 height 15
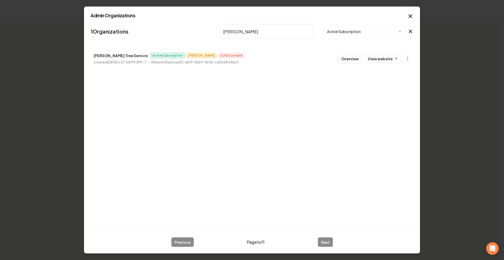
click at [309, 32] on input "[PERSON_NAME]" at bounding box center [266, 31] width 93 height 15
click at [306, 30] on input "[PERSON_NAME]" at bounding box center [266, 31] width 93 height 15
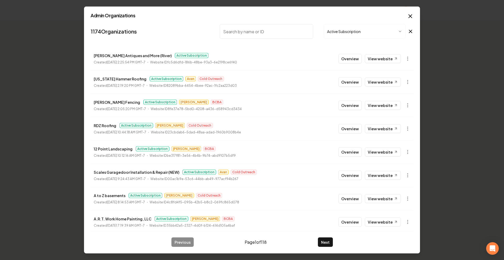
click at [321, 33] on body "Organization [PERSON_NAME] Construction 1 company Add New Business Logo Company…" at bounding box center [250, 130] width 500 height 260
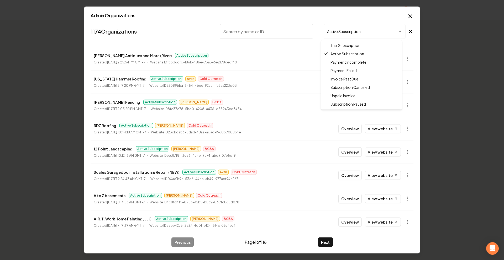
click at [330, 41] on div "Trial Subscription Active Subscription Payment Incomplete Payment Failed Invoic…" at bounding box center [361, 74] width 81 height 69
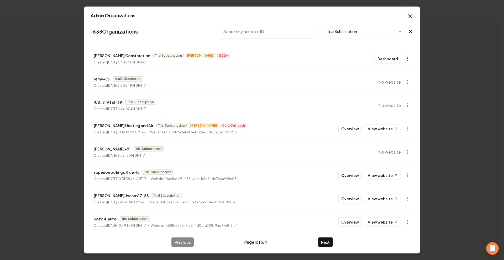
click at [404, 57] on body "Organization [PERSON_NAME] Construction 1 company Add New Business Logo Company…" at bounding box center [250, 130] width 500 height 260
click at [272, 54] on div at bounding box center [252, 130] width 504 height 260
click at [411, 17] on icon "button" at bounding box center [410, 16] width 6 height 6
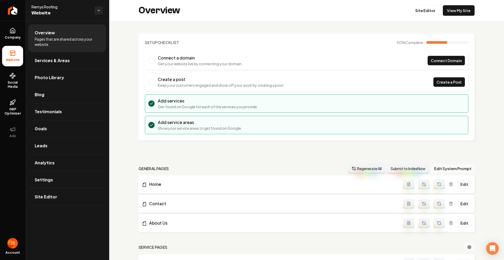
scroll to position [140, 0]
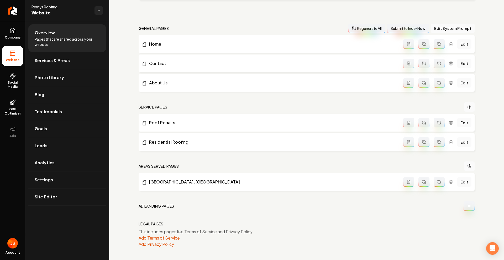
drag, startPoint x: 46, startPoint y: 75, endPoint x: 108, endPoint y: 0, distance: 97.4
click at [19, 9] on link "Return to dashboard" at bounding box center [12, 10] width 25 height 21
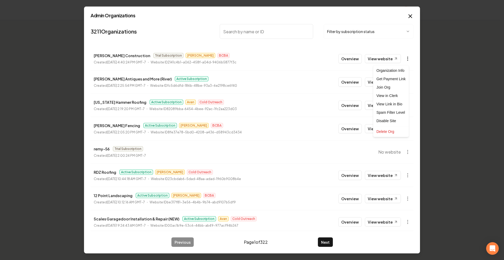
click at [403, 57] on body "Organization [PERSON_NAME] Construction 1 company Add New Business Logo Company…" at bounding box center [250, 130] width 500 height 260
click at [453, 81] on div at bounding box center [252, 130] width 504 height 260
click at [403, 58] on body "Organization [PERSON_NAME] Construction 1 company Add New Business Logo Company…" at bounding box center [250, 130] width 500 height 260
click at [268, 103] on div at bounding box center [252, 130] width 504 height 260
click at [244, 35] on input "search" at bounding box center [266, 31] width 93 height 15
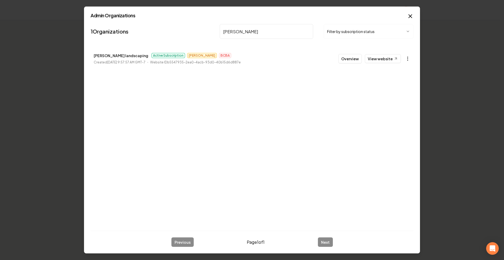
type input "[PERSON_NAME]"
click at [408, 56] on body "Organization [PERSON_NAME] Construction 1 company Add New Business Logo Company…" at bounding box center [250, 130] width 500 height 260
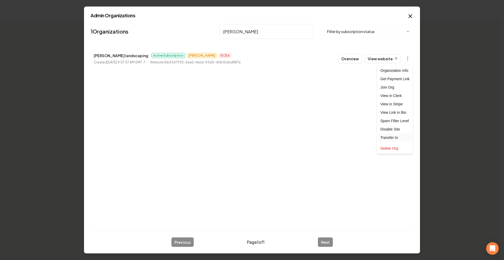
click at [391, 137] on div "Transfer In" at bounding box center [394, 138] width 33 height 8
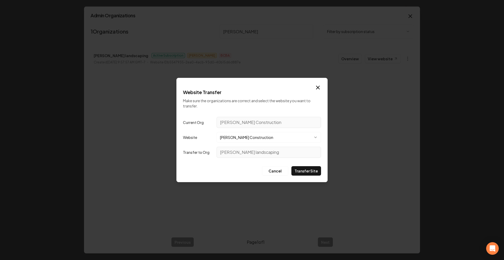
click at [247, 134] on body "Organization Sickler Construction 1 company Add New Business Logo Company Name …" at bounding box center [250, 130] width 500 height 260
click at [247, 130] on body "Organization Sickler Construction 1 company Add New Business Logo Company Name …" at bounding box center [250, 130] width 500 height 260
click at [303, 170] on button "Transfer Site" at bounding box center [306, 170] width 30 height 9
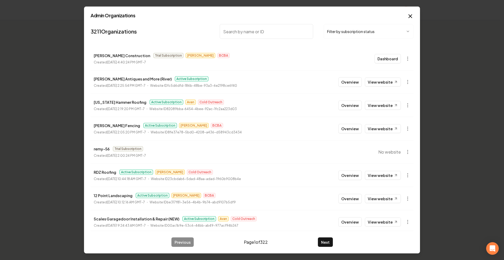
click at [251, 33] on input "search" at bounding box center [266, 31] width 93 height 15
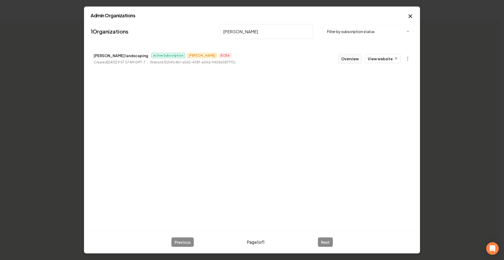
type input "Liendo"
click at [354, 56] on button "Overview" at bounding box center [349, 58] width 23 height 9
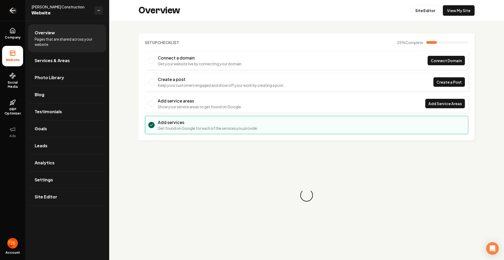
click at [8, 12] on icon "Return to dashboard" at bounding box center [12, 10] width 8 height 8
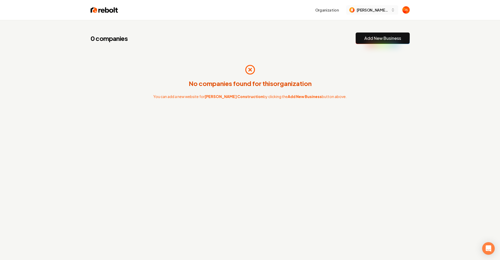
click at [369, 9] on span "[PERSON_NAME] Construction" at bounding box center [373, 10] width 32 height 6
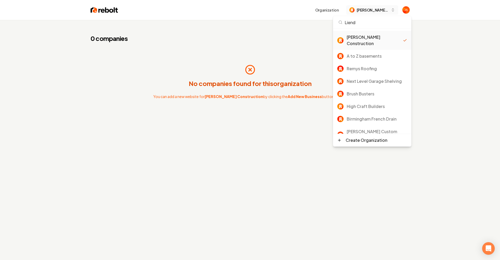
type input "Liendo"
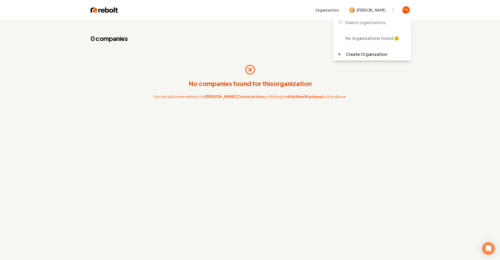
click at [270, 28] on div "0 companies Add New Business No companies found for this organization You can a…" at bounding box center [250, 82] width 336 height 125
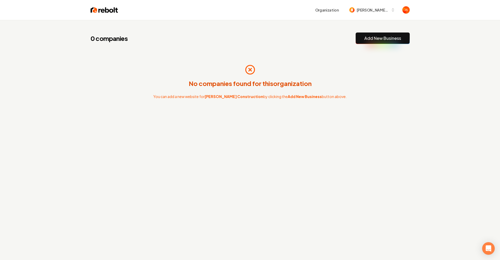
click at [266, 51] on div "0 companies Add New Business No companies found for this organization You can a…" at bounding box center [250, 82] width 336 height 125
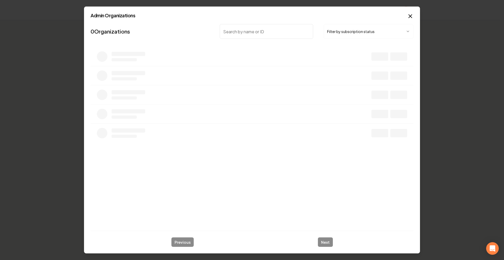
click at [270, 33] on input "search" at bounding box center [266, 31] width 93 height 15
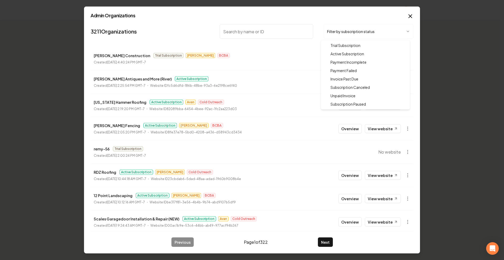
click at [342, 35] on body "Organization Sickler Construction 0 companies Add New Business No companies fou…" at bounding box center [250, 130] width 500 height 260
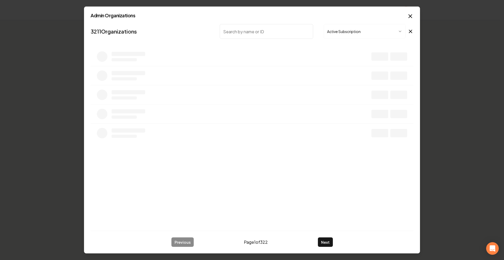
click at [275, 32] on input "search" at bounding box center [266, 31] width 93 height 15
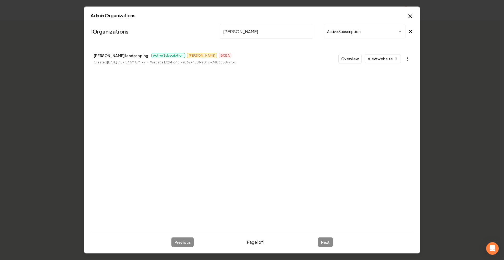
type input "Liendo"
click at [405, 57] on body "Organization Sickler Construction 0 companies Add New Business No companies fou…" at bounding box center [250, 130] width 500 height 260
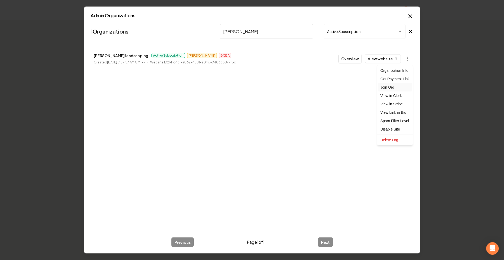
click at [395, 87] on div "Join Org" at bounding box center [394, 87] width 33 height 8
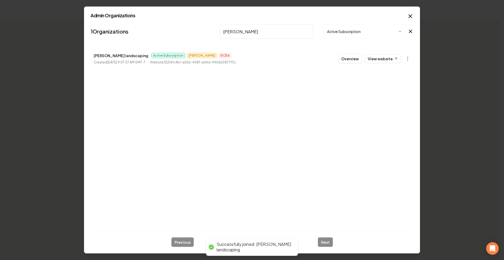
click at [408, 14] on icon "button" at bounding box center [410, 16] width 6 height 6
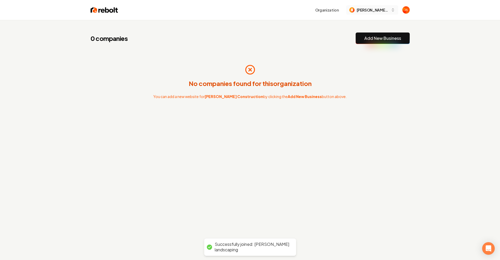
click at [370, 14] on button "[PERSON_NAME] Construction" at bounding box center [372, 9] width 52 height 9
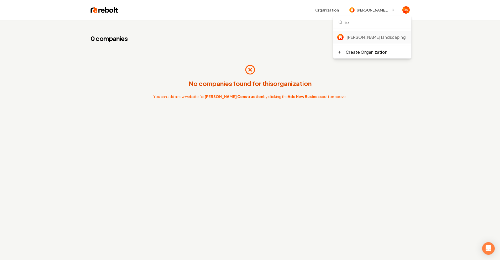
type input "lie"
click at [371, 38] on div "Liendo landscaping" at bounding box center [377, 37] width 60 height 6
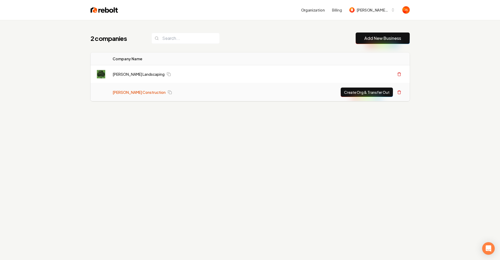
click at [135, 94] on link "[PERSON_NAME] Construction" at bounding box center [139, 92] width 53 height 5
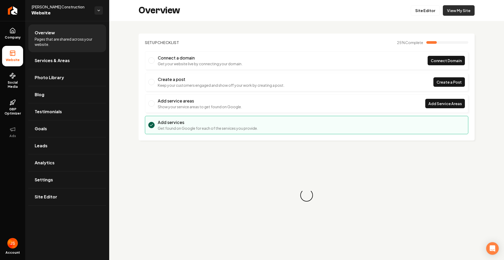
click at [467, 12] on link "View My Site" at bounding box center [459, 10] width 32 height 10
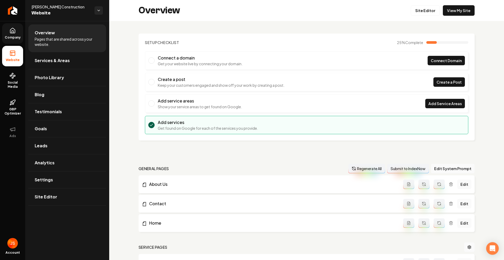
click at [13, 32] on icon at bounding box center [12, 31] width 6 height 6
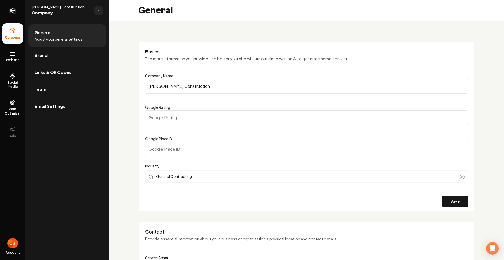
click at [17, 11] on link "Return to dashboard" at bounding box center [12, 10] width 25 height 21
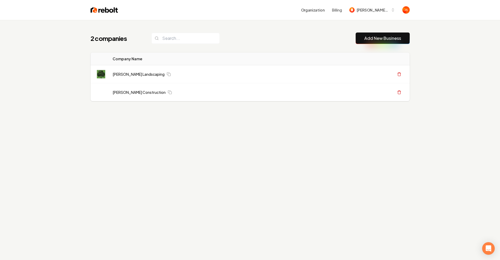
click at [150, 122] on div "2 companies Add New Business Logo Company Name Actions [PERSON_NAME] Landscapin…" at bounding box center [250, 77] width 336 height 115
click at [365, 11] on span "[PERSON_NAME] landscaping" at bounding box center [373, 10] width 32 height 6
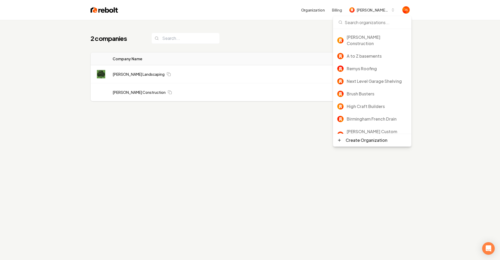
drag, startPoint x: 64, startPoint y: 57, endPoint x: 65, endPoint y: 52, distance: 4.8
click at [65, 54] on div "2 companies Add New Business Logo Company Name Actions [PERSON_NAME] Landscapin…" at bounding box center [250, 150] width 500 height 260
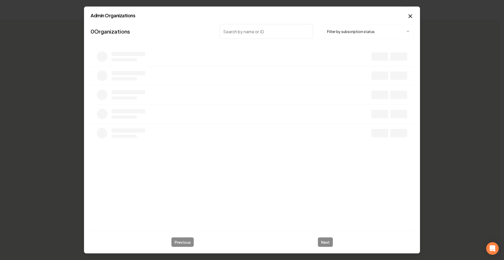
click at [379, 29] on body "Organization [PERSON_NAME] Construction 0 companies Add New Business No compani…" at bounding box center [250, 130] width 500 height 260
drag, startPoint x: 261, startPoint y: 42, endPoint x: 259, endPoint y: 40, distance: 2.8
click at [260, 42] on nav "3211 Organizations Active Subscription" at bounding box center [252, 33] width 323 height 23
click at [255, 33] on input "search" at bounding box center [266, 31] width 93 height 15
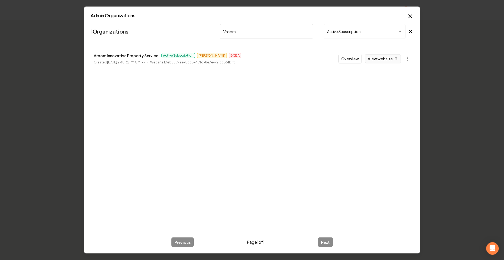
type input "Vroom"
click at [387, 60] on link "View website" at bounding box center [383, 58] width 36 height 9
click at [379, 58] on link "View website" at bounding box center [383, 58] width 36 height 9
click at [347, 56] on button "Overview" at bounding box center [349, 58] width 23 height 9
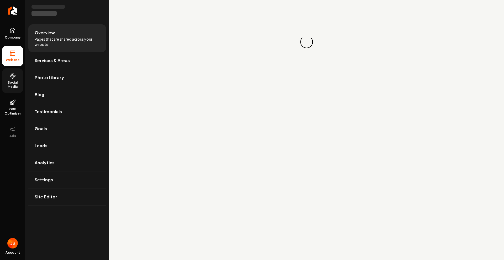
click at [12, 79] on icon at bounding box center [12, 76] width 6 height 6
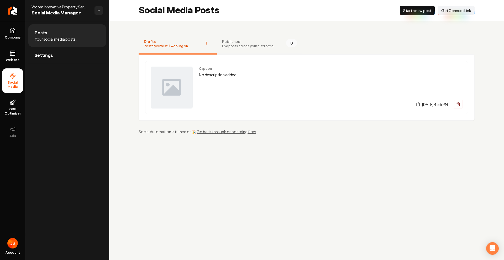
click at [233, 51] on button "Published Live posts across your platforms 0" at bounding box center [260, 44] width 86 height 21
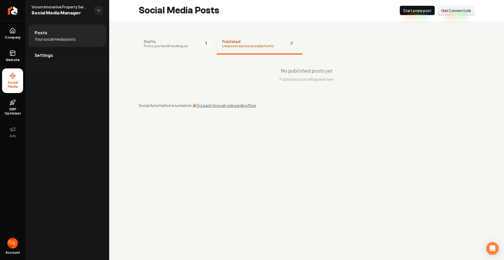
click at [183, 42] on span "Drafts" at bounding box center [166, 41] width 44 height 5
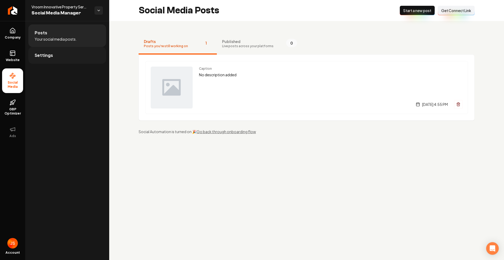
click at [56, 52] on link "Settings" at bounding box center [67, 55] width 78 height 17
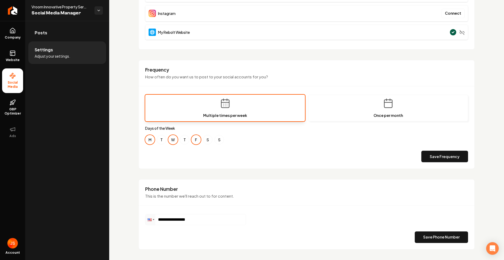
scroll to position [3, 0]
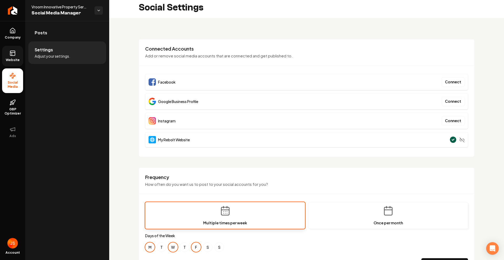
click at [9, 51] on icon at bounding box center [12, 53] width 6 height 6
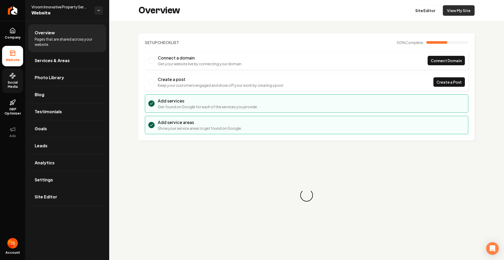
click at [471, 8] on link "View My Site" at bounding box center [459, 10] width 32 height 10
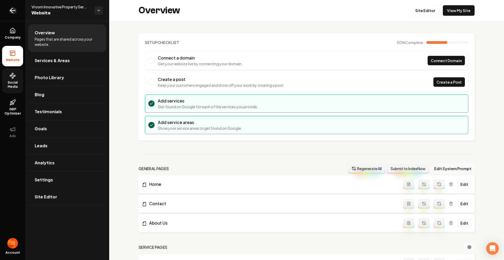
click at [14, 6] on link "Return to dashboard" at bounding box center [12, 10] width 25 height 21
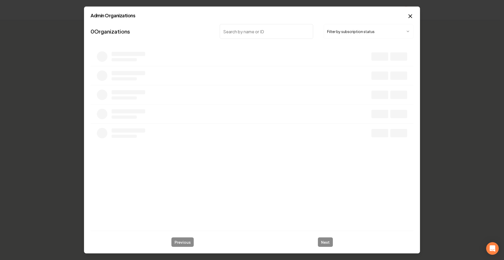
click at [347, 39] on nav "0 Organizations Filter by subscription status" at bounding box center [252, 33] width 323 height 23
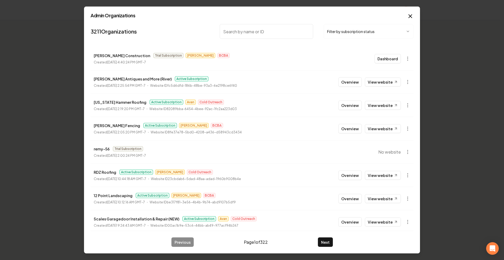
click at [338, 34] on body "Organization [PERSON_NAME] Construction 1 company Add New Business Logo Company…" at bounding box center [250, 130] width 500 height 260
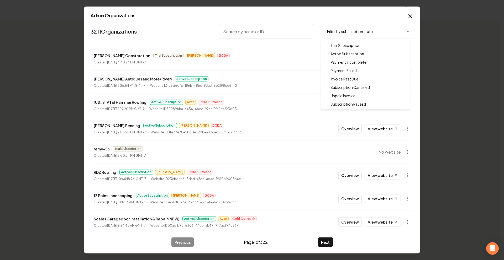
drag, startPoint x: 334, startPoint y: 51, endPoint x: 302, endPoint y: 46, distance: 31.6
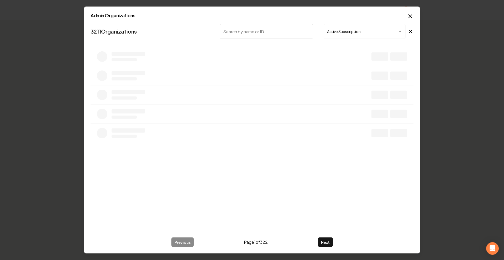
click at [280, 40] on nav "3211 Organizations Active Subscription" at bounding box center [252, 33] width 323 height 23
click at [278, 35] on input "search" at bounding box center [266, 31] width 93 height 15
click at [276, 33] on input "search" at bounding box center [266, 31] width 93 height 15
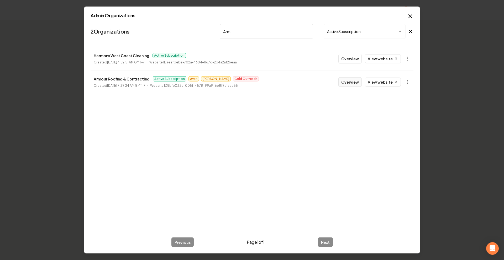
type input "Arm"
click at [348, 81] on button "Overview" at bounding box center [349, 81] width 23 height 9
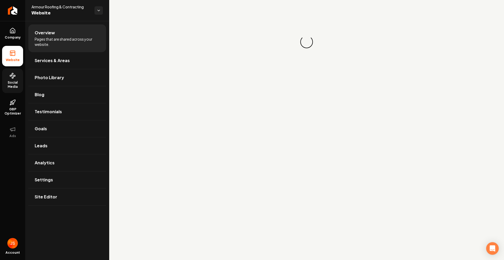
click at [11, 81] on span "Social Media" at bounding box center [12, 85] width 21 height 8
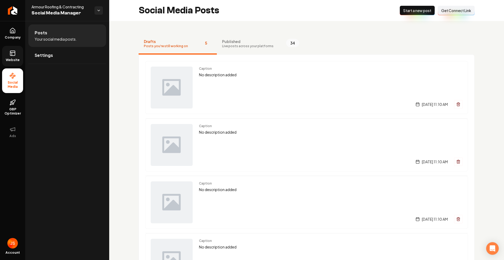
click at [9, 54] on link "Website" at bounding box center [12, 56] width 21 height 20
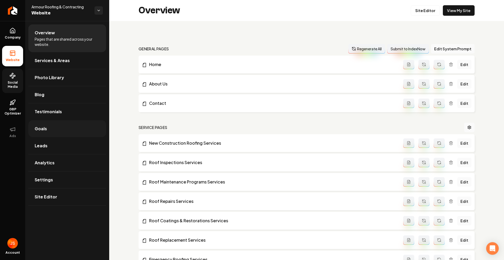
click at [52, 136] on link "Goals" at bounding box center [67, 128] width 78 height 17
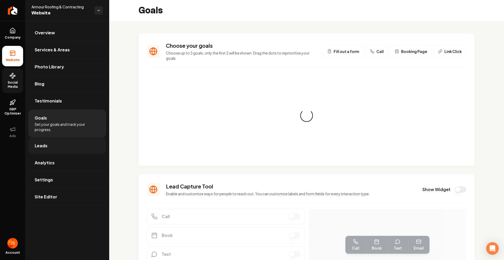
click at [50, 143] on link "Leads" at bounding box center [67, 145] width 78 height 17
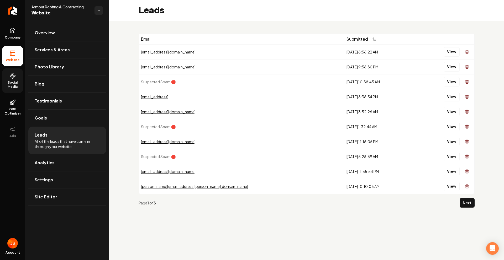
click at [158, 52] on div "[EMAIL_ADDRESS][DOMAIN_NAME]" at bounding box center [241, 51] width 201 height 5
click at [446, 50] on button "View" at bounding box center [451, 51] width 16 height 9
click at [0, 28] on ul "Company Website Social Media GBP Optimizer Ads" at bounding box center [12, 83] width 25 height 124
click at [12, 25] on link "Company" at bounding box center [12, 33] width 21 height 20
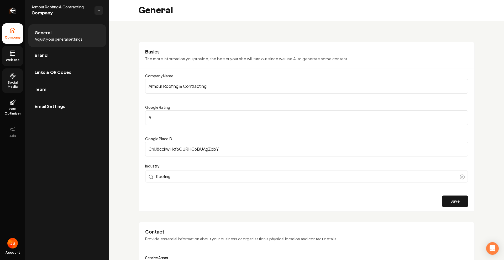
click at [15, 14] on icon "Return to dashboard" at bounding box center [12, 10] width 8 height 8
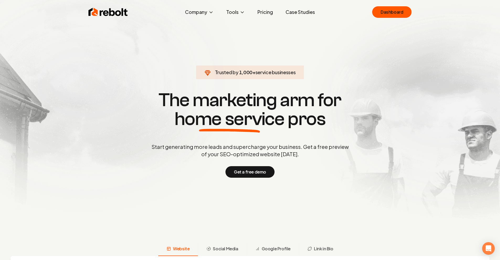
click at [373, 15] on ul "Dashboard" at bounding box center [391, 12] width 39 height 12
click at [386, 16] on link "Dashboard" at bounding box center [391, 12] width 39 height 12
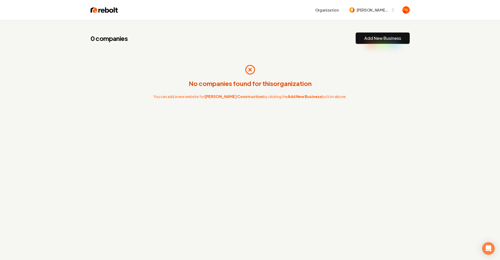
click at [267, 63] on div "No companies found for this organization You can add a new website for [PERSON_…" at bounding box center [250, 81] width 319 height 59
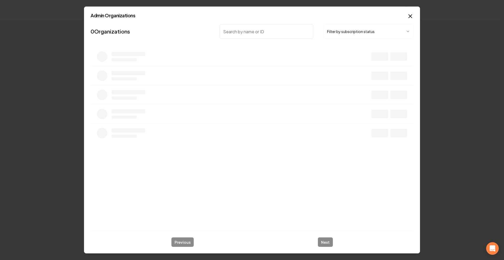
click at [322, 30] on div "Filter by subscription status" at bounding box center [317, 31] width 194 height 15
click at [337, 36] on body "Organization [PERSON_NAME] Construction 0 companies Add New Business No compani…" at bounding box center [250, 130] width 500 height 260
click at [262, 36] on input "search" at bounding box center [266, 31] width 93 height 15
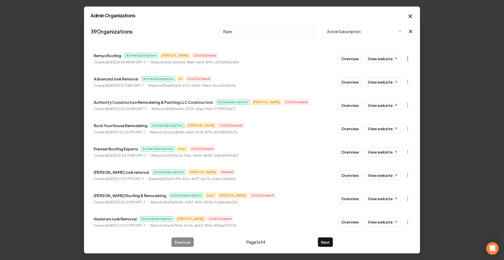
type input "Rem"
click at [406, 59] on body "Organization Sickler Construction 0 companies Add New Business No companies fou…" at bounding box center [250, 130] width 500 height 260
drag, startPoint x: 321, startPoint y: 51, endPoint x: 335, endPoint y: 56, distance: 14.5
click at [322, 51] on div at bounding box center [252, 130] width 504 height 260
click at [352, 58] on button "Overview" at bounding box center [349, 58] width 23 height 9
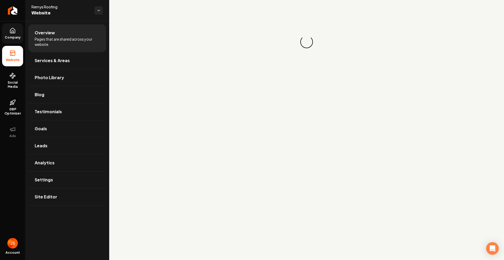
click at [17, 35] on span "Company" at bounding box center [13, 37] width 20 height 4
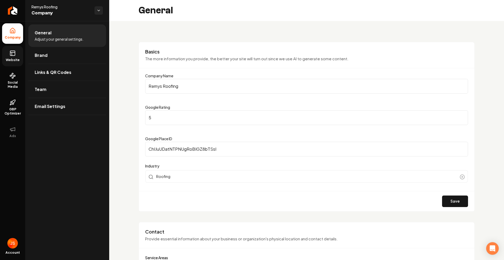
click at [10, 51] on icon at bounding box center [12, 53] width 6 height 6
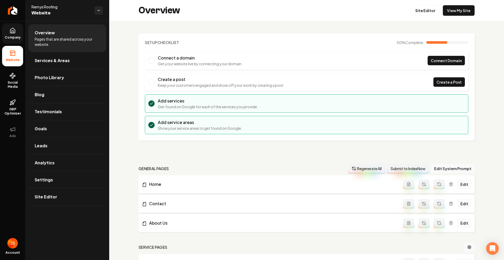
click at [11, 44] on ul "Company Website Social Media GBP Optimizer Ads" at bounding box center [12, 83] width 25 height 124
click at [9, 39] on span "Company" at bounding box center [13, 37] width 20 height 4
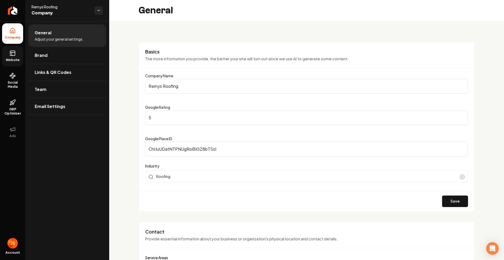
click at [13, 54] on icon at bounding box center [12, 53] width 6 height 6
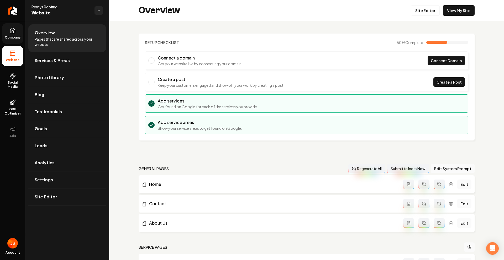
click at [10, 36] on span "Company" at bounding box center [13, 37] width 20 height 4
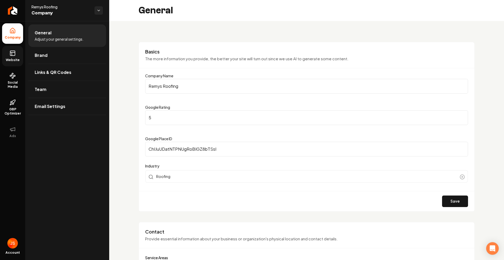
click at [19, 52] on link "Website" at bounding box center [12, 56] width 21 height 20
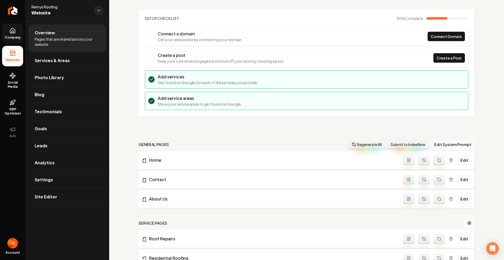
scroll to position [54, 0]
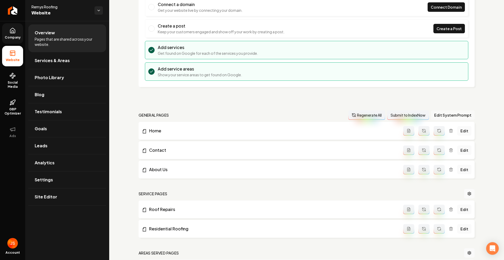
click at [444, 114] on button "Edit System Prompt" at bounding box center [453, 114] width 44 height 9
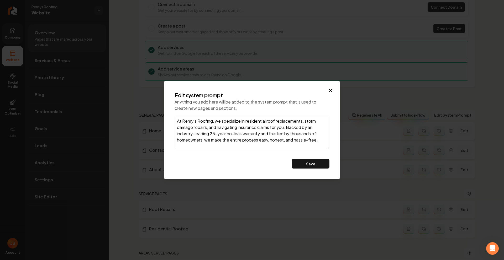
click at [228, 124] on textarea "At Remy’s Roofing, we specialize in residential roof replacements, storm damage…" at bounding box center [251, 133] width 155 height 34
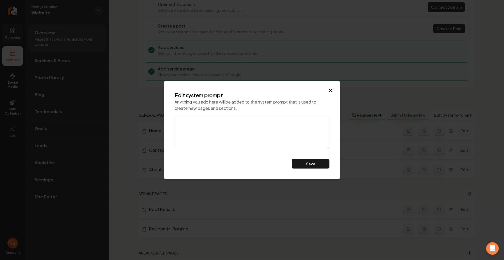
paste textarea "At Remy’s Roofing, we specialize in residential roof replacements, storm damage…"
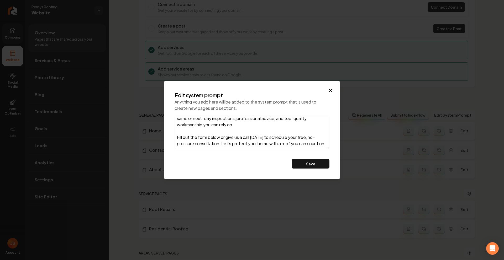
scroll to position [59, 0]
drag, startPoint x: 187, startPoint y: 134, endPoint x: 173, endPoint y: 131, distance: 14.3
click at [173, 130] on div "Edit system prompt Anything you add here will be added to the system prompt tha…" at bounding box center [251, 130] width 163 height 86
click at [193, 137] on textarea "At Remy’s Roofing, we specialize in residential roof replacements, storm damage…" at bounding box center [251, 133] width 155 height 34
drag, startPoint x: 220, startPoint y: 137, endPoint x: 163, endPoint y: 123, distance: 58.3
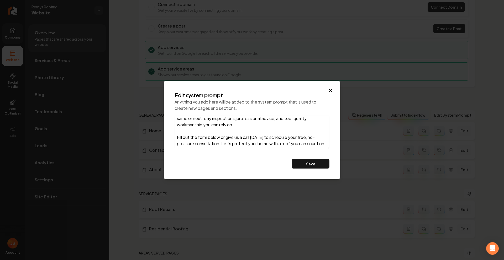
click at [164, 123] on div "Edit system prompt Anything you add here will be added to the system prompt tha…" at bounding box center [252, 130] width 176 height 99
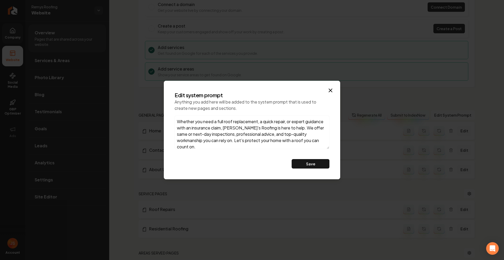
scroll to position [40, 0]
click at [224, 140] on textarea "At Remy’s Roofing, we specialize in residential roof replacements, storm damage…" at bounding box center [251, 133] width 155 height 34
type textarea "At Remy’s Roofing, we specialize in residential roof replacements, storm damage…"
click at [309, 163] on button "Save" at bounding box center [310, 163] width 38 height 9
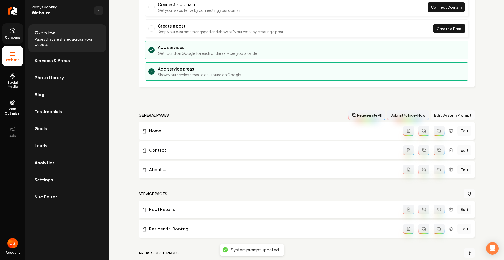
click at [368, 117] on button "Regenerate All" at bounding box center [366, 114] width 37 height 9
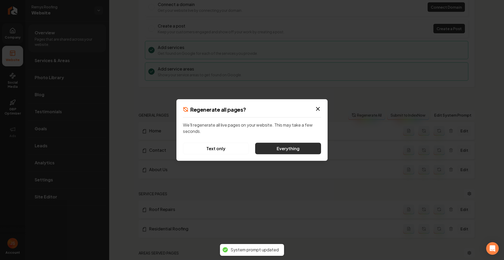
click at [299, 146] on button "Everything" at bounding box center [288, 149] width 66 height 12
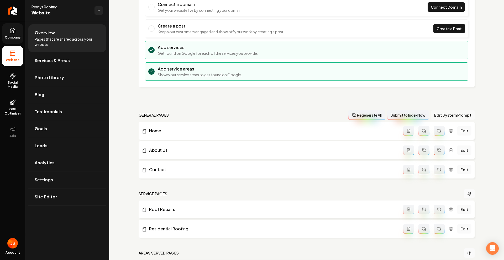
click at [438, 116] on button "Edit System Prompt" at bounding box center [453, 114] width 44 height 9
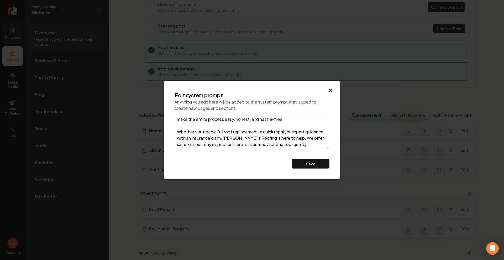
scroll to position [27, 0]
click at [181, 131] on textarea "At Remy’s Roofing, we specialize in residential roof replacements, storm damage…" at bounding box center [251, 133] width 155 height 34
click at [178, 132] on textarea "At Remy’s Roofing, we specialize in residential roof replacements, storm damage…" at bounding box center [251, 133] width 155 height 34
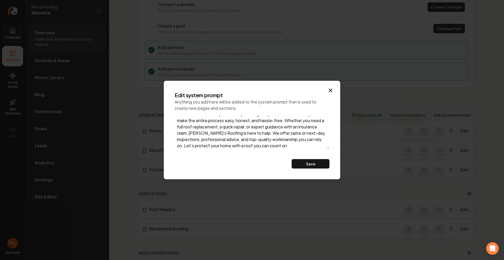
scroll to position [28, 0]
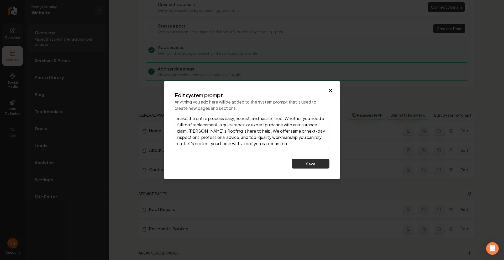
type textarea "At Remy’s Roofing, we specialize in residential roof replacements, storm damage…"
click at [305, 161] on button "Save" at bounding box center [310, 163] width 38 height 9
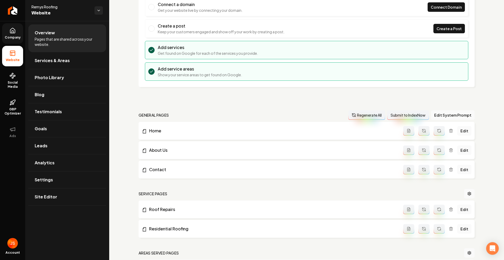
click at [12, 34] on link "Company" at bounding box center [12, 33] width 21 height 20
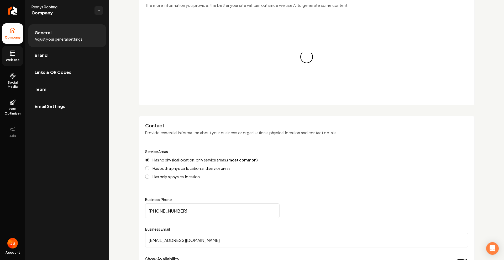
click at [14, 53] on icon at bounding box center [12, 53] width 6 height 6
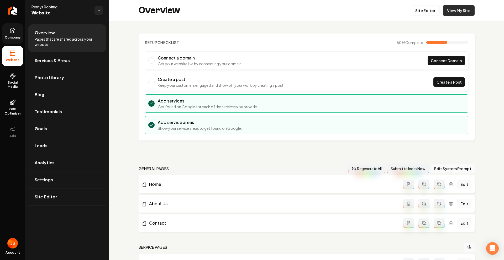
click at [447, 13] on link "View My Site" at bounding box center [459, 10] width 32 height 10
